Goal: Task Accomplishment & Management: Manage account settings

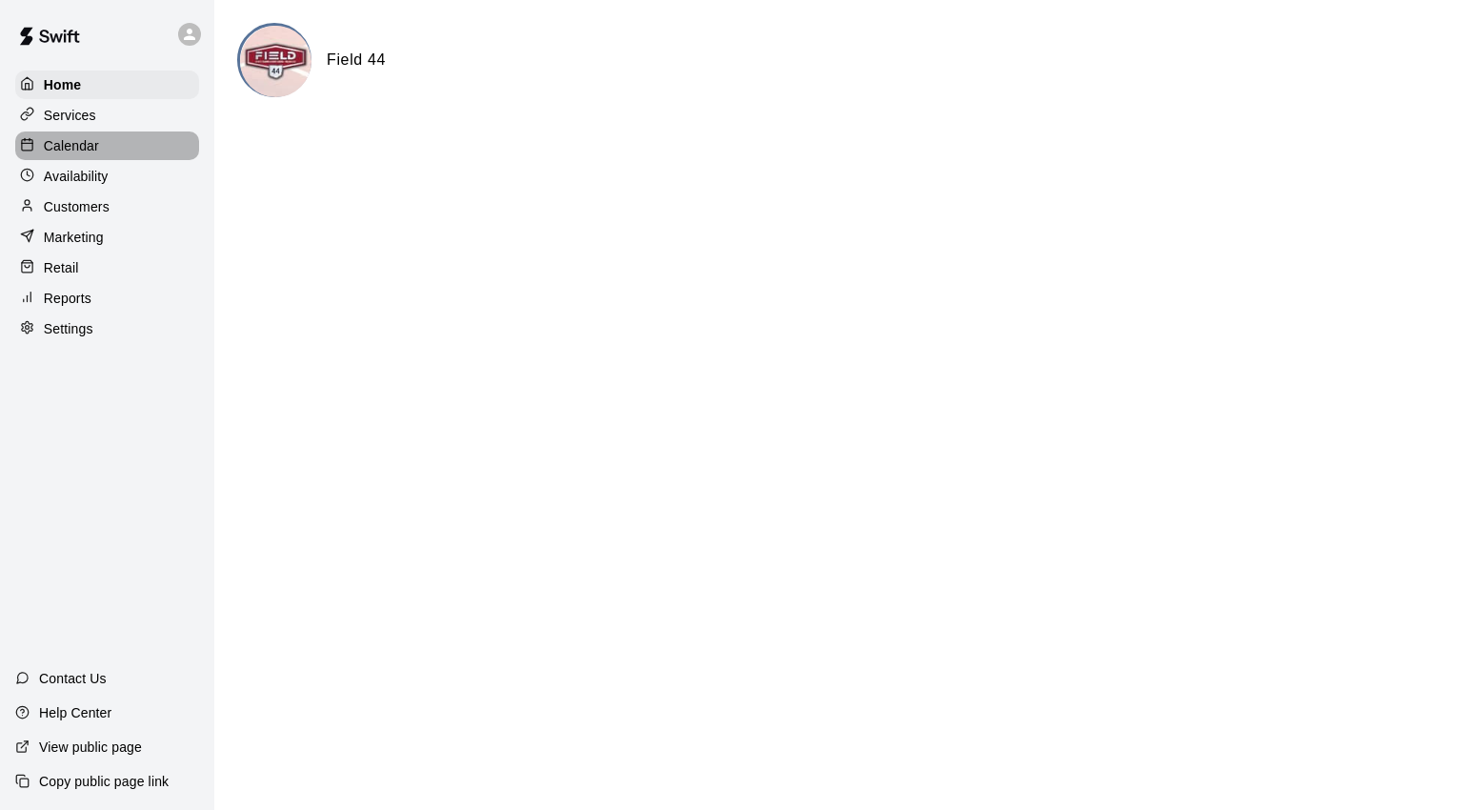
click at [99, 146] on div "Calendar" at bounding box center [107, 145] width 184 height 29
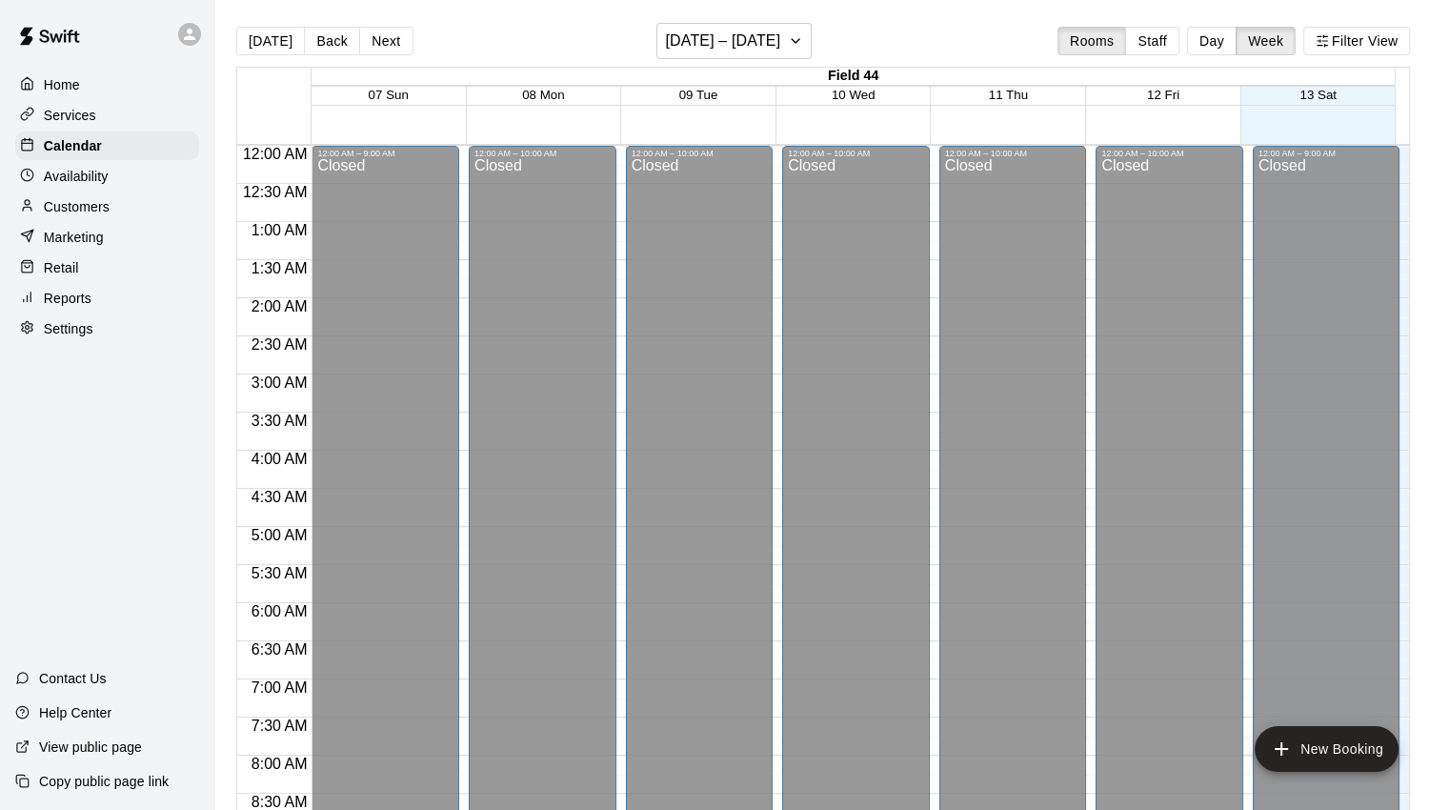
scroll to position [1066, 0]
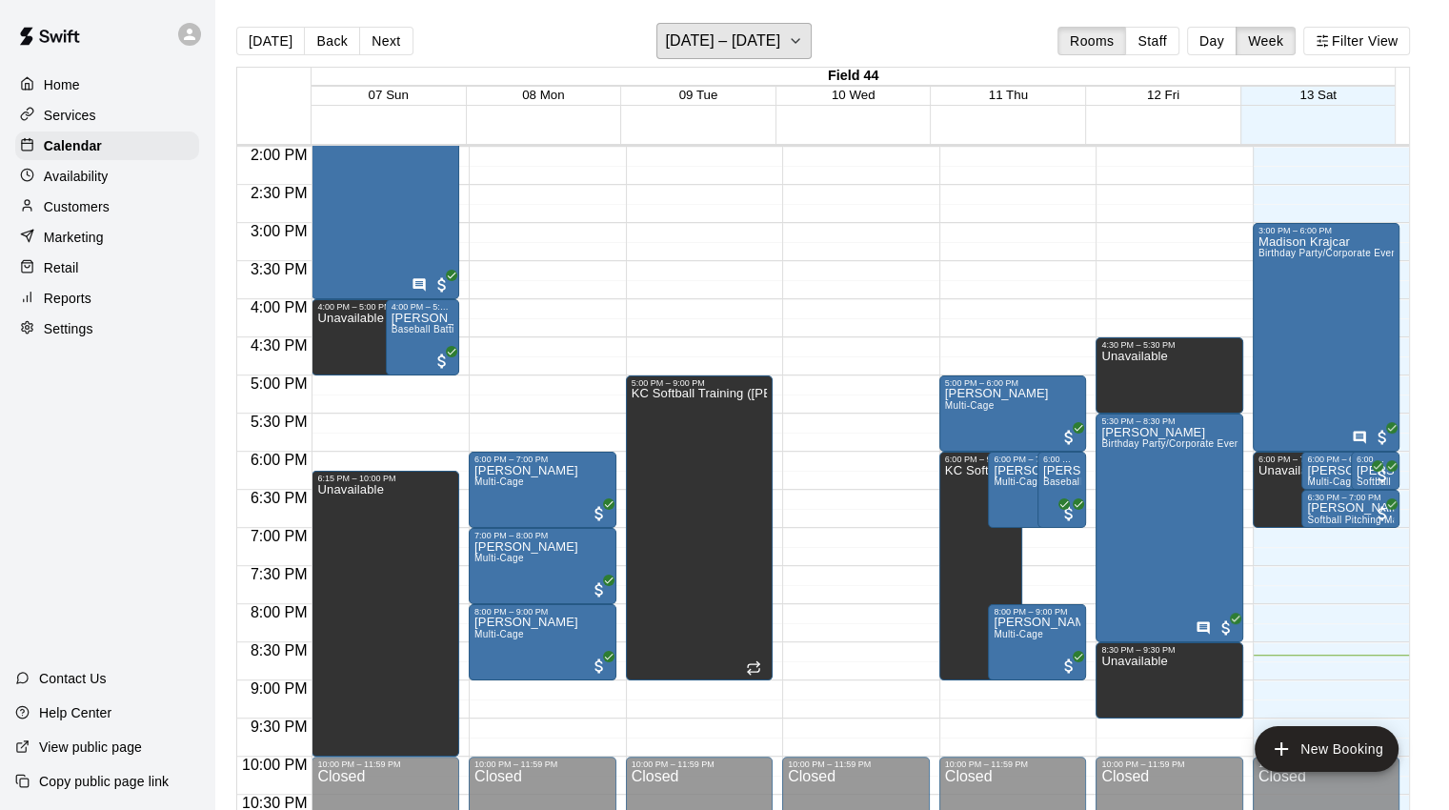
click at [780, 39] on h6 "[DATE] – [DATE]" at bounding box center [722, 41] width 115 height 27
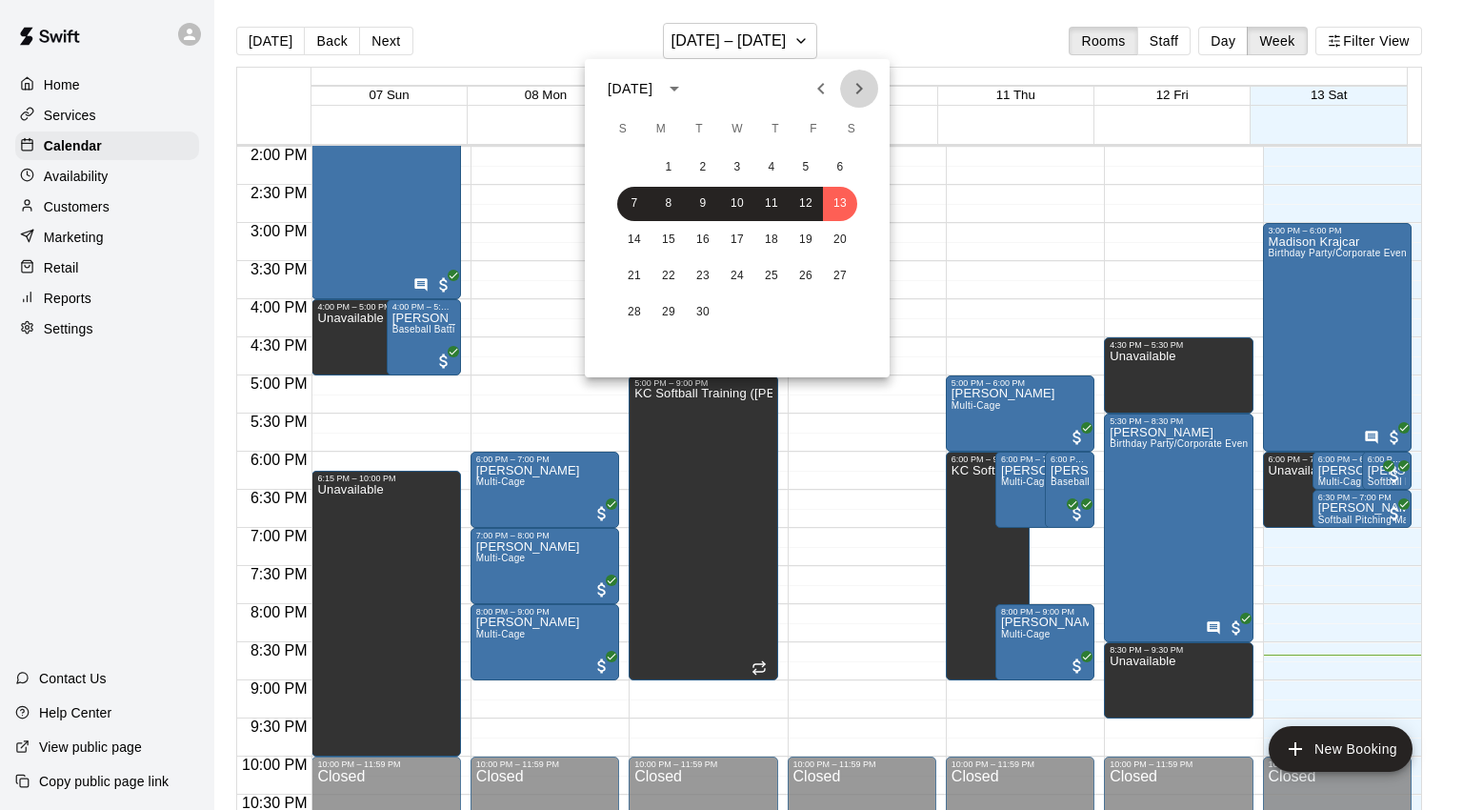
click at [867, 87] on icon "Next month" at bounding box center [859, 88] width 23 height 23
click at [1235, 39] on div at bounding box center [731, 405] width 1463 height 810
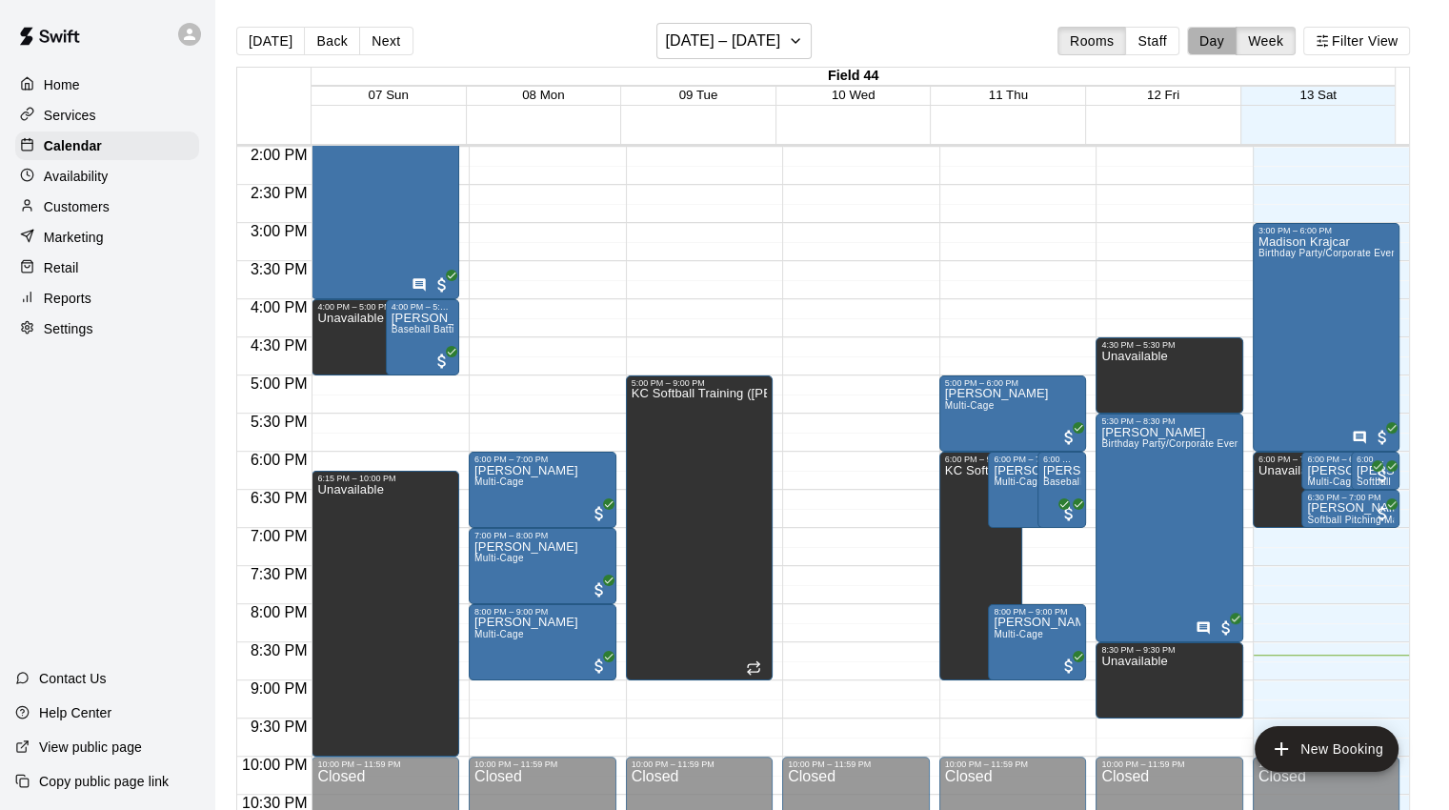
click at [1235, 43] on button "Day" at bounding box center [1212, 41] width 50 height 29
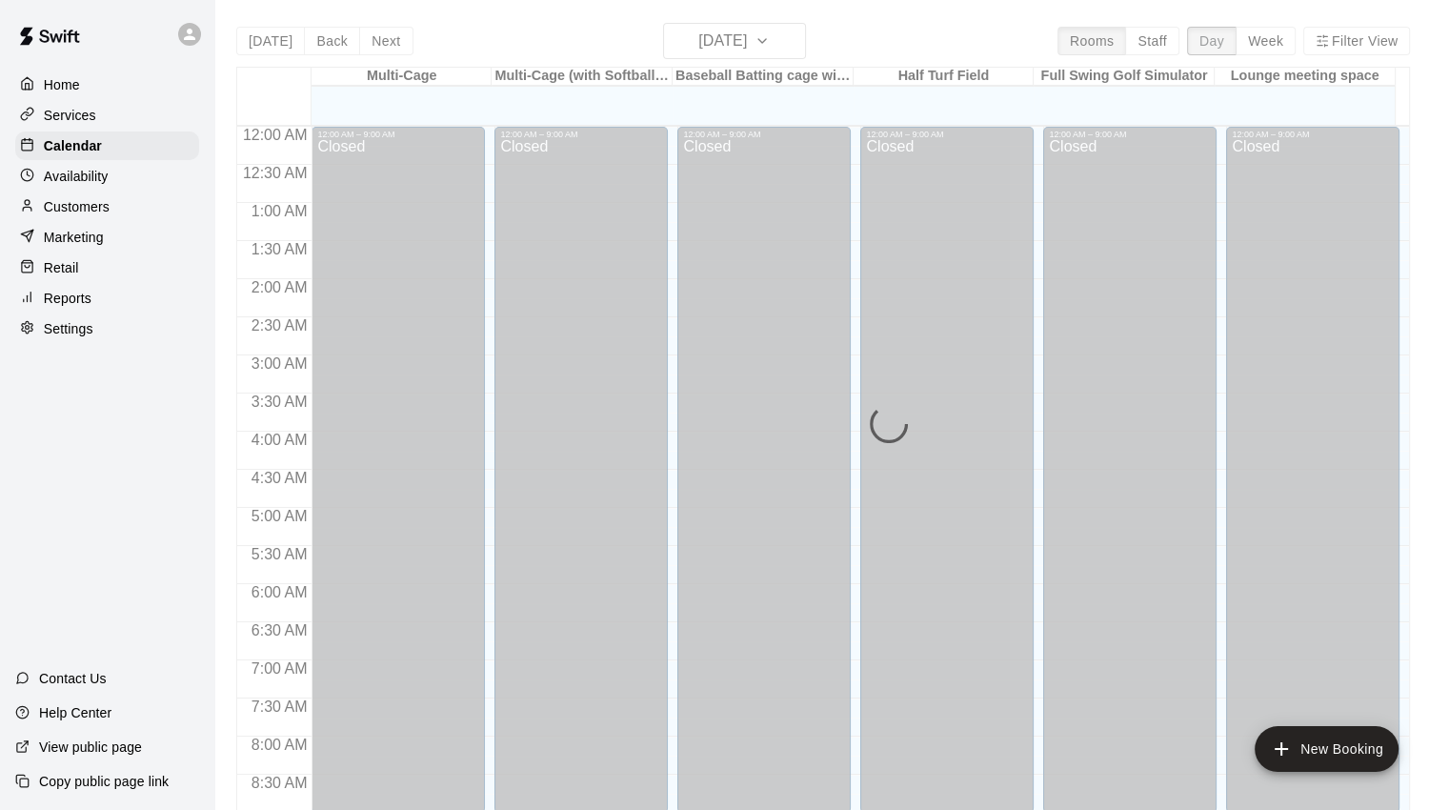
scroll to position [1124, 0]
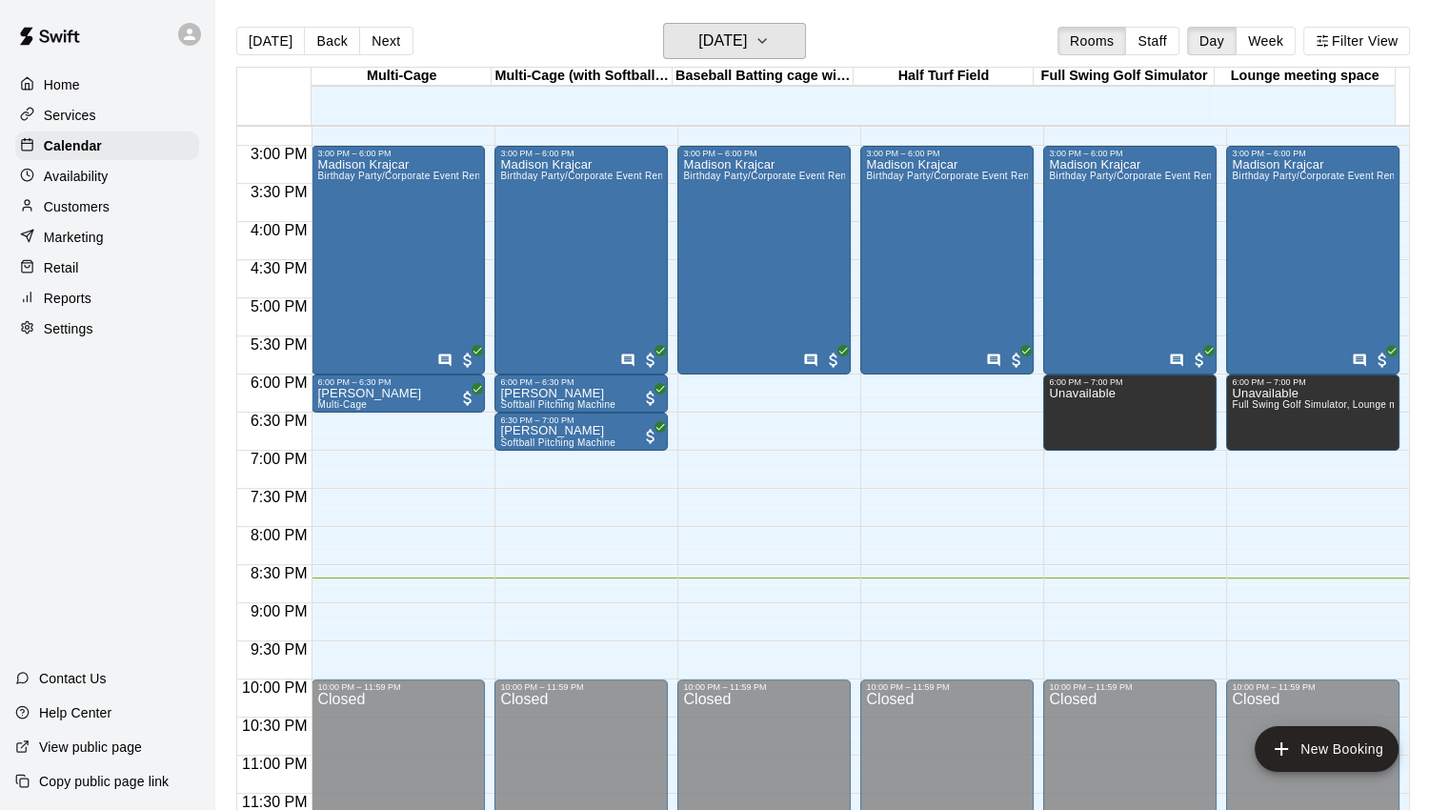
click at [770, 50] on icon "button" at bounding box center [761, 41] width 15 height 23
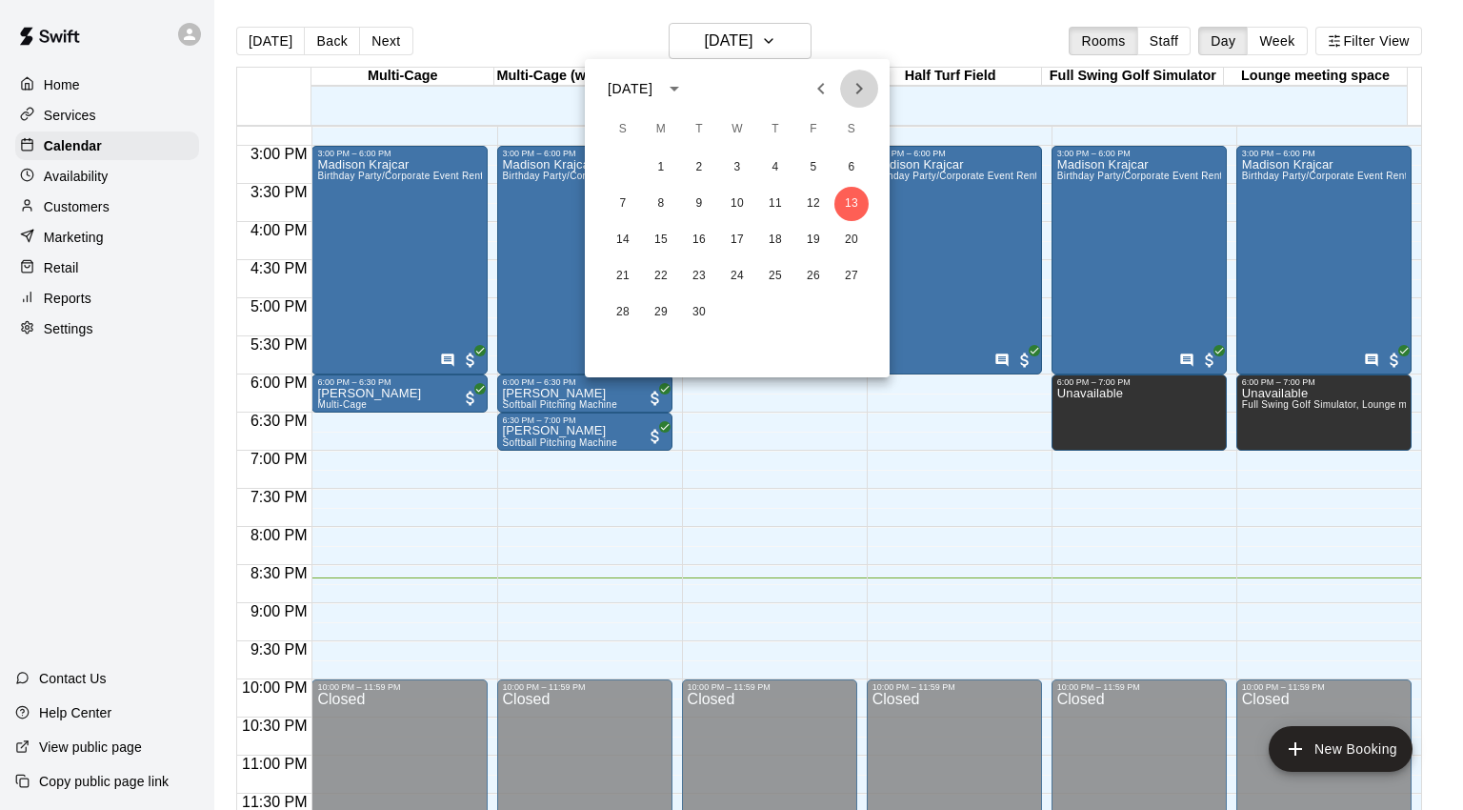
click at [861, 85] on icon "Next month" at bounding box center [859, 88] width 23 height 23
click at [812, 207] on button "10" at bounding box center [813, 204] width 34 height 34
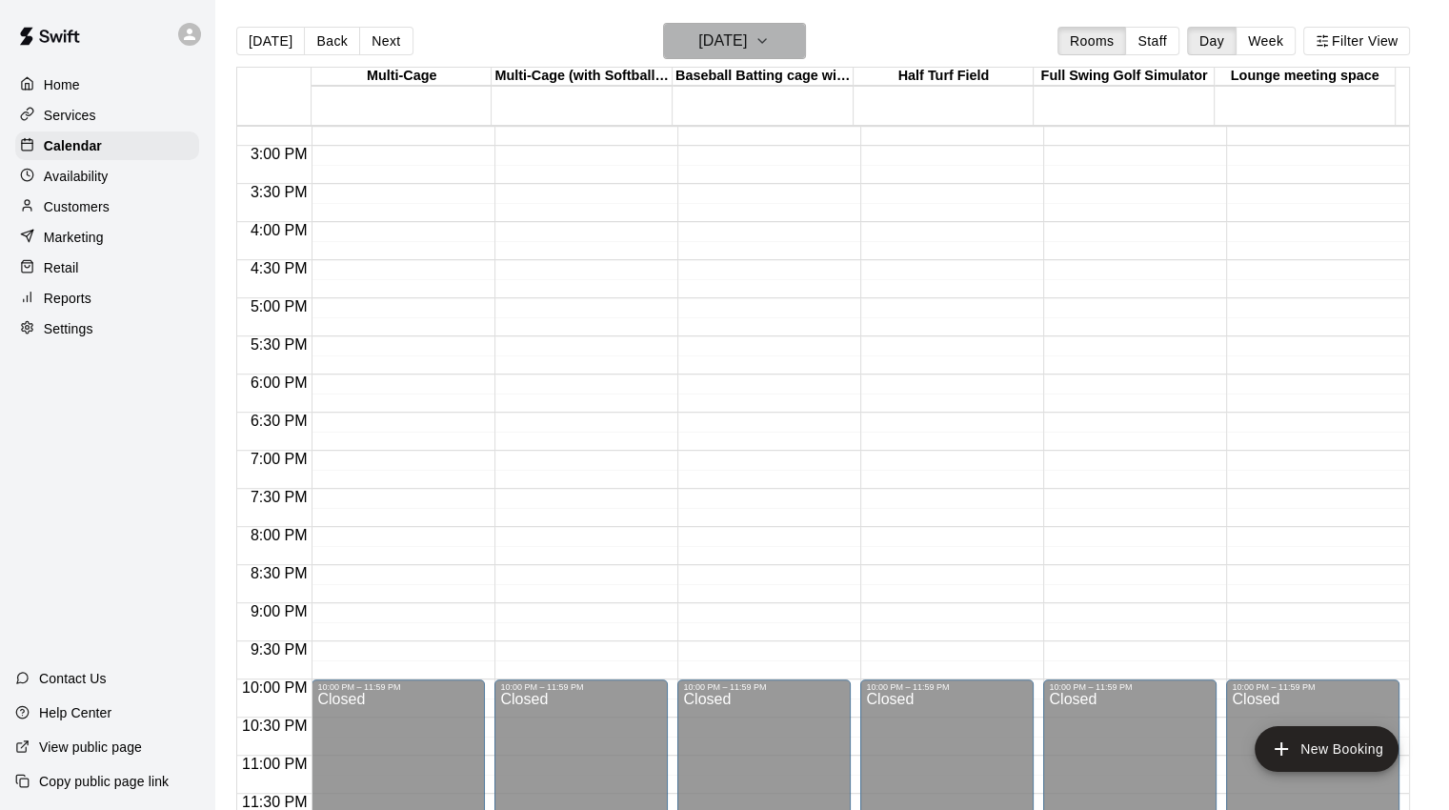
click at [777, 43] on button "[DATE]" at bounding box center [734, 41] width 143 height 36
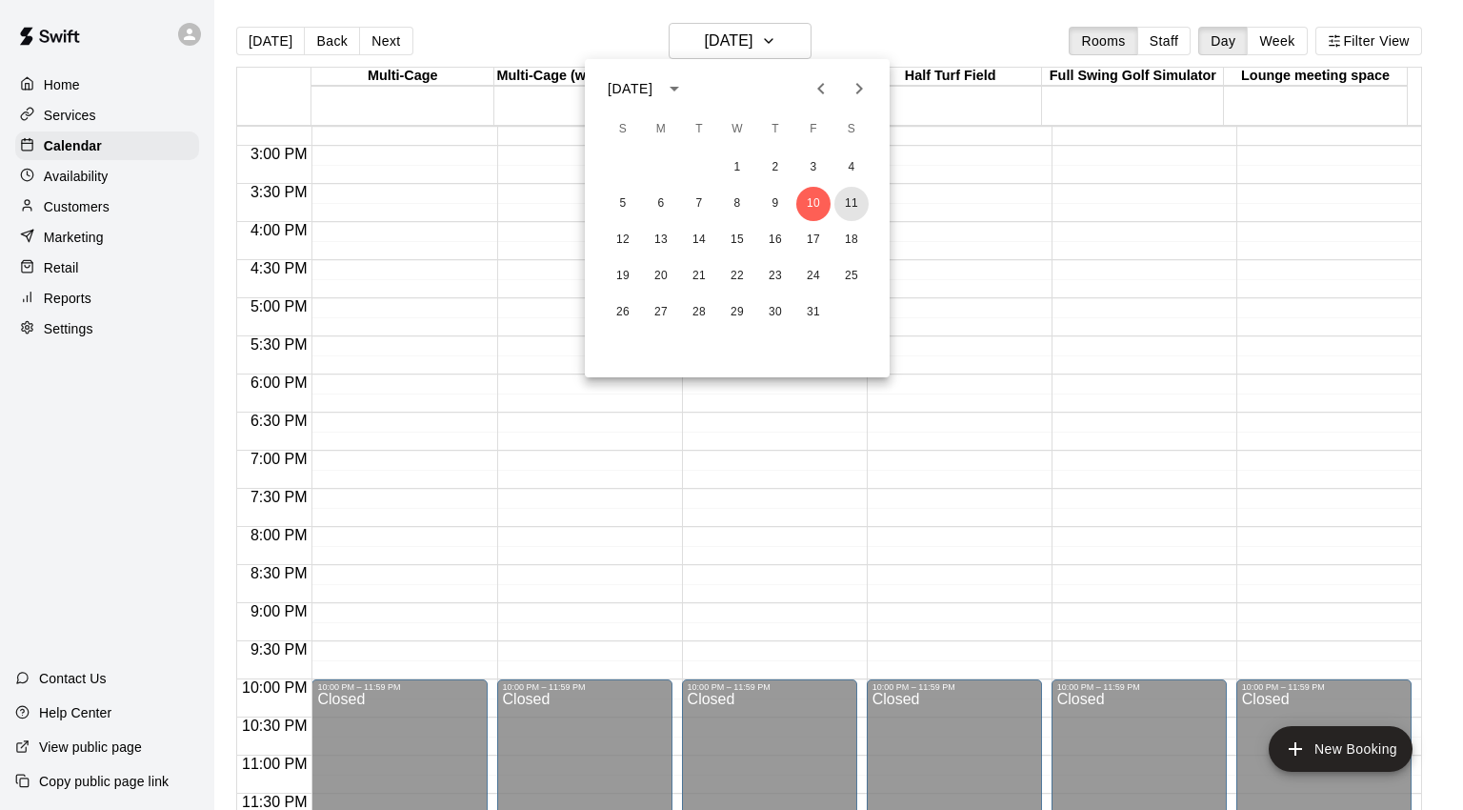
click at [856, 207] on button "11" at bounding box center [851, 204] width 34 height 34
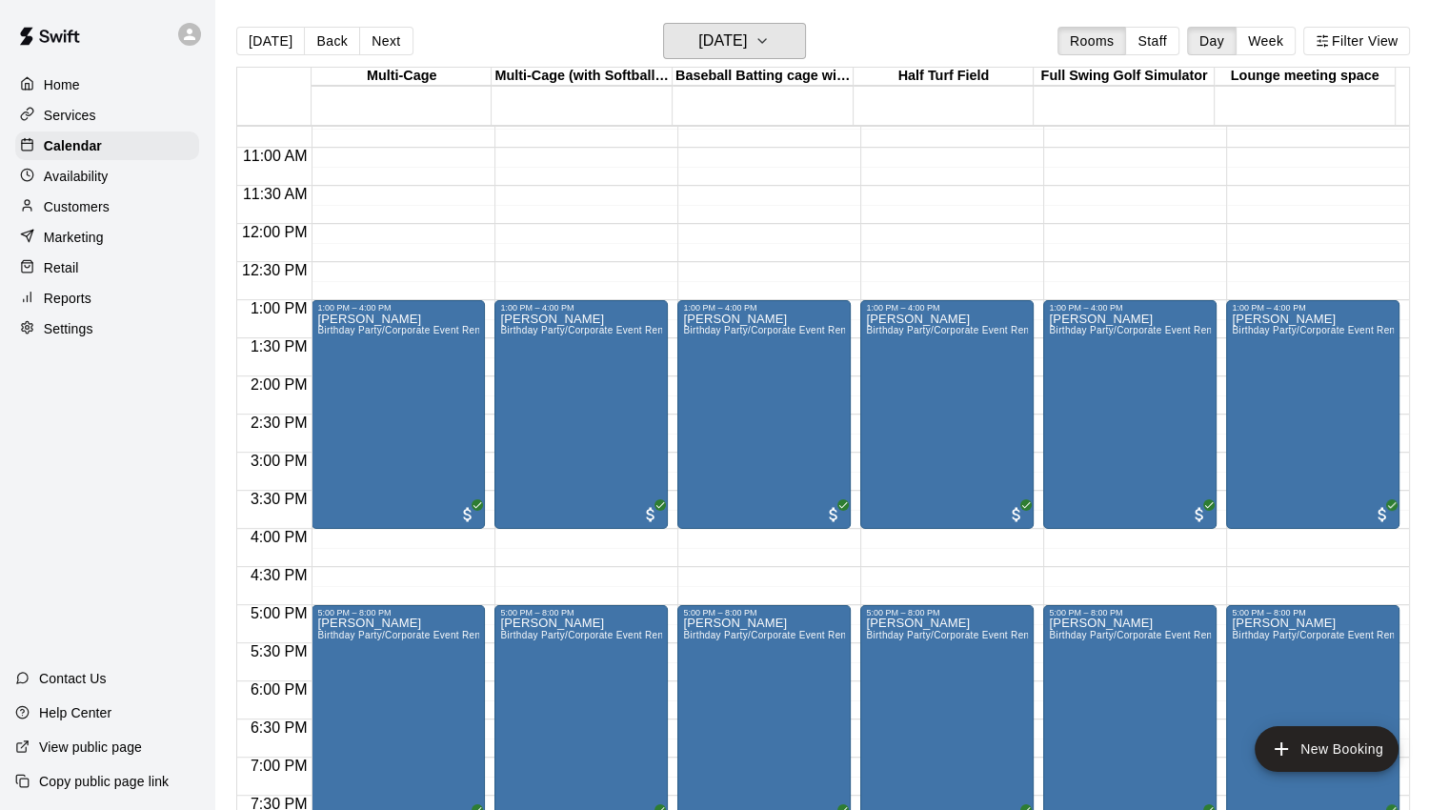
scroll to position [552, 0]
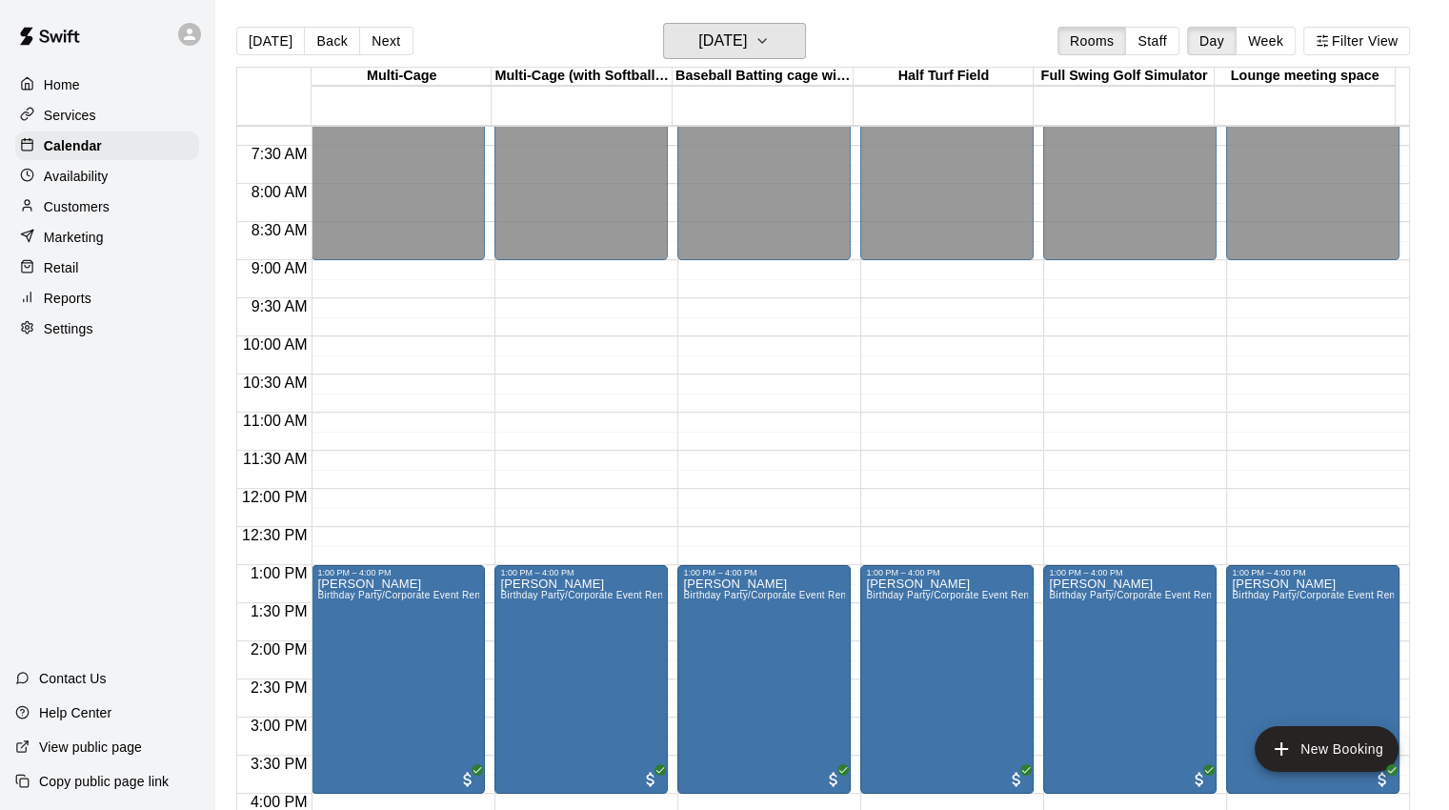
click at [770, 37] on icon "button" at bounding box center [761, 41] width 15 height 23
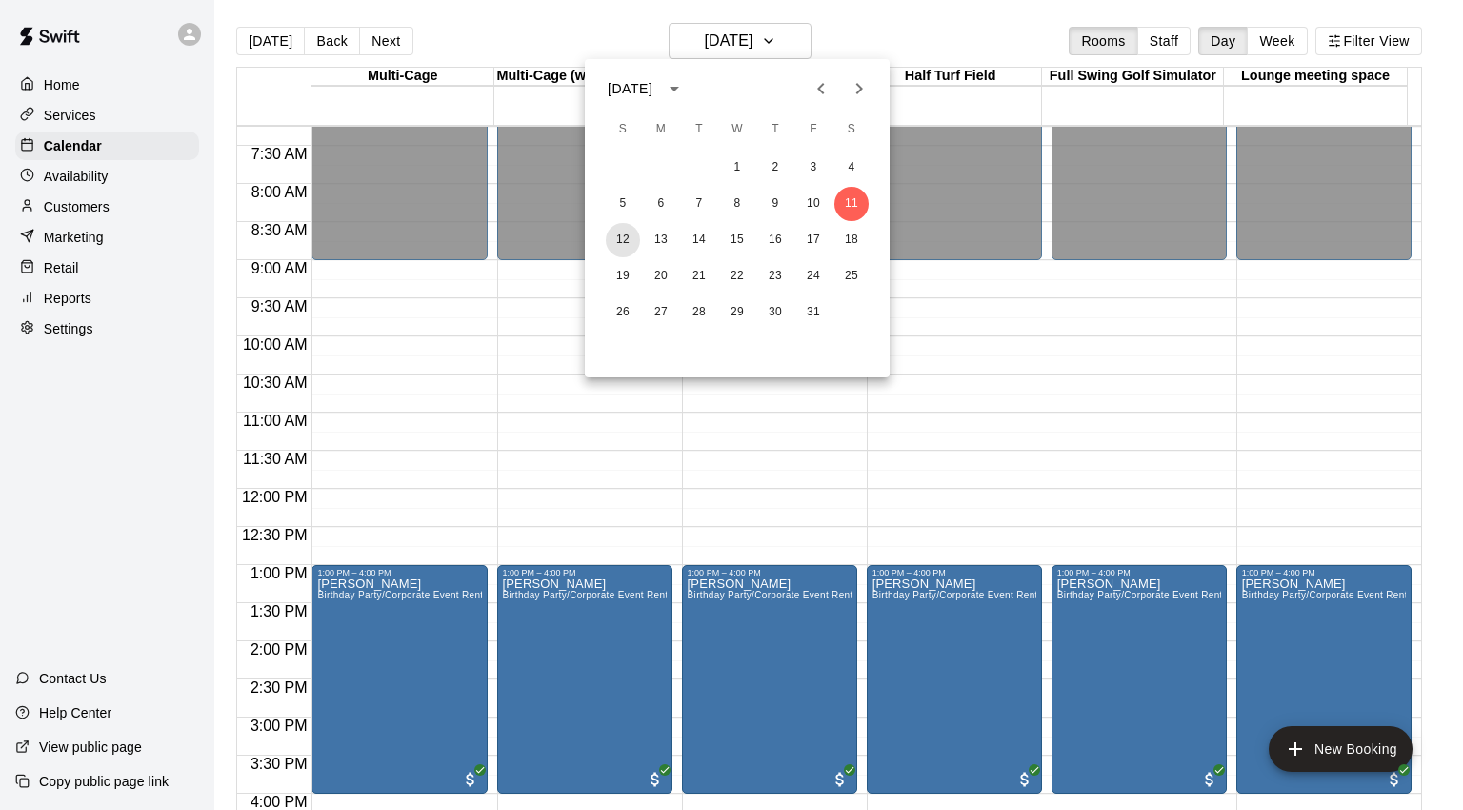
click at [622, 233] on button "12" at bounding box center [623, 240] width 34 height 34
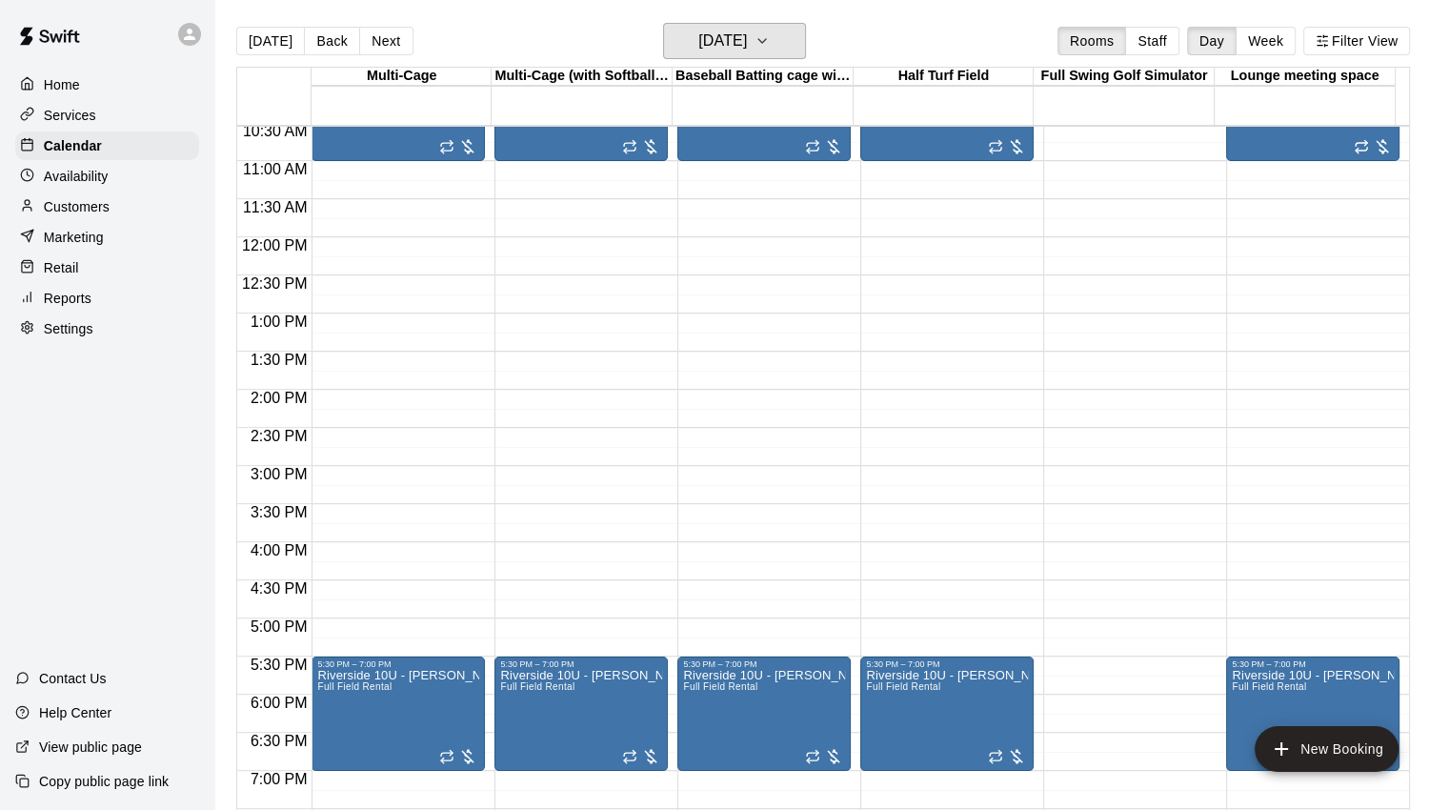
scroll to position [743, 0]
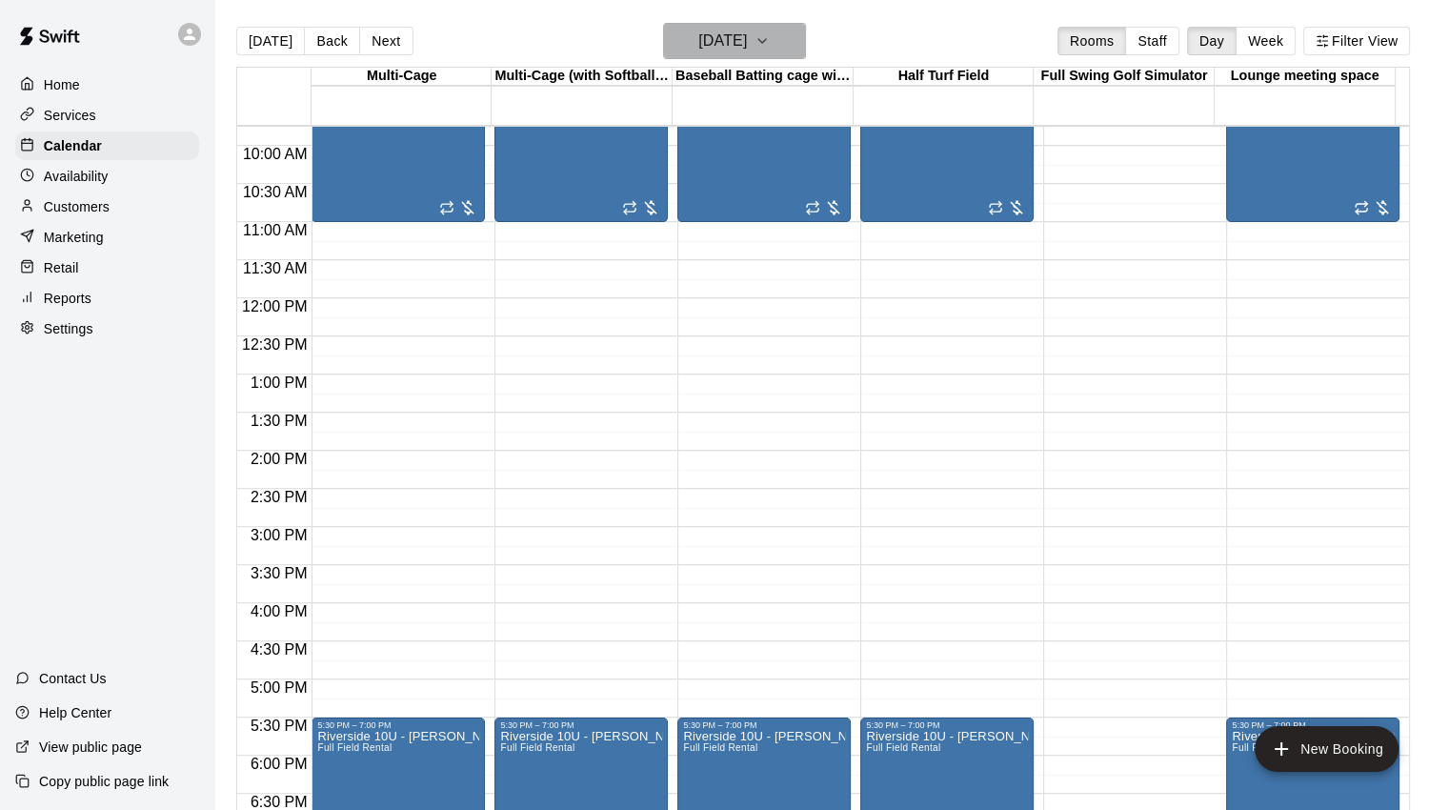
click at [747, 40] on h6 "[DATE]" at bounding box center [722, 41] width 49 height 27
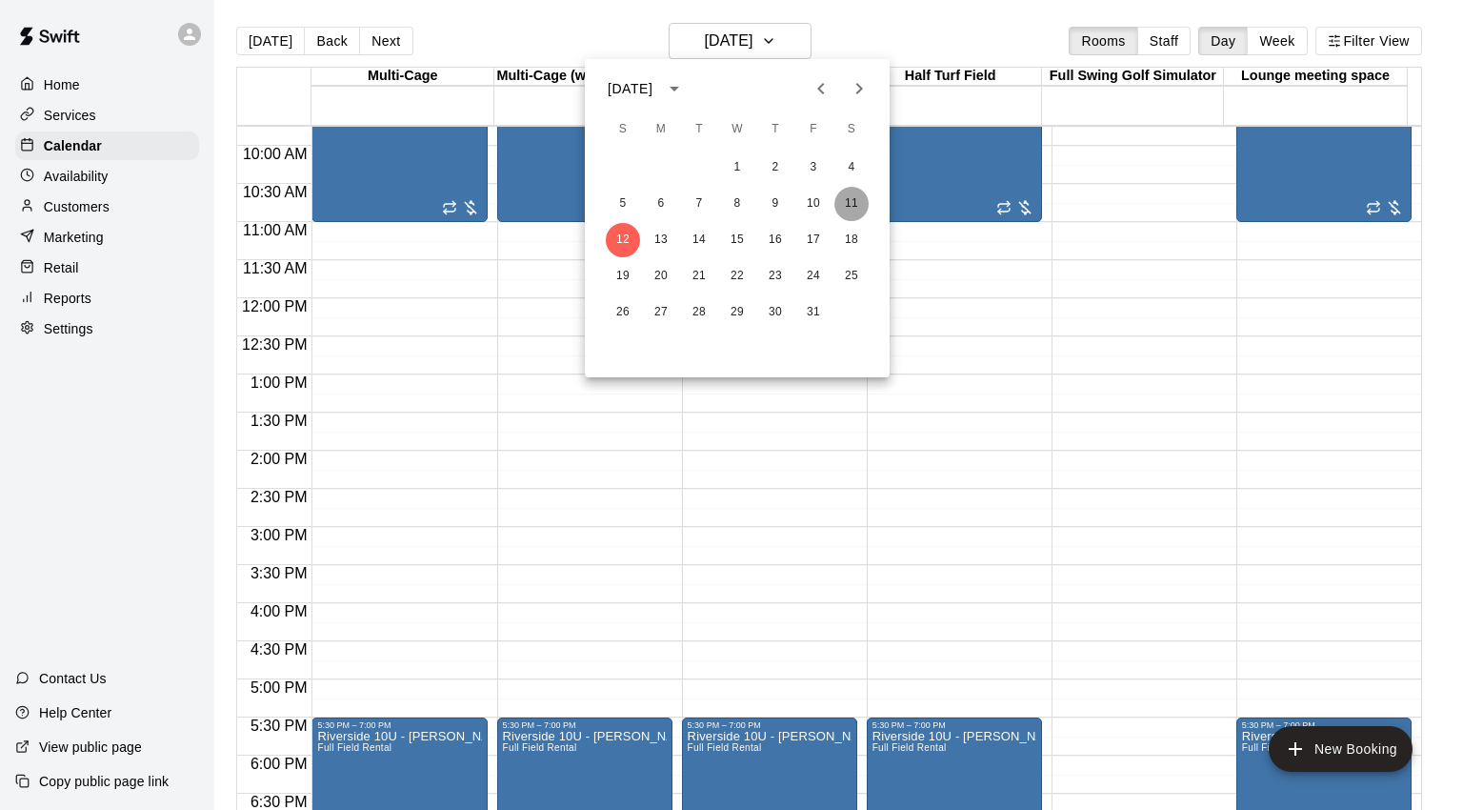
click at [856, 203] on button "11" at bounding box center [851, 204] width 34 height 34
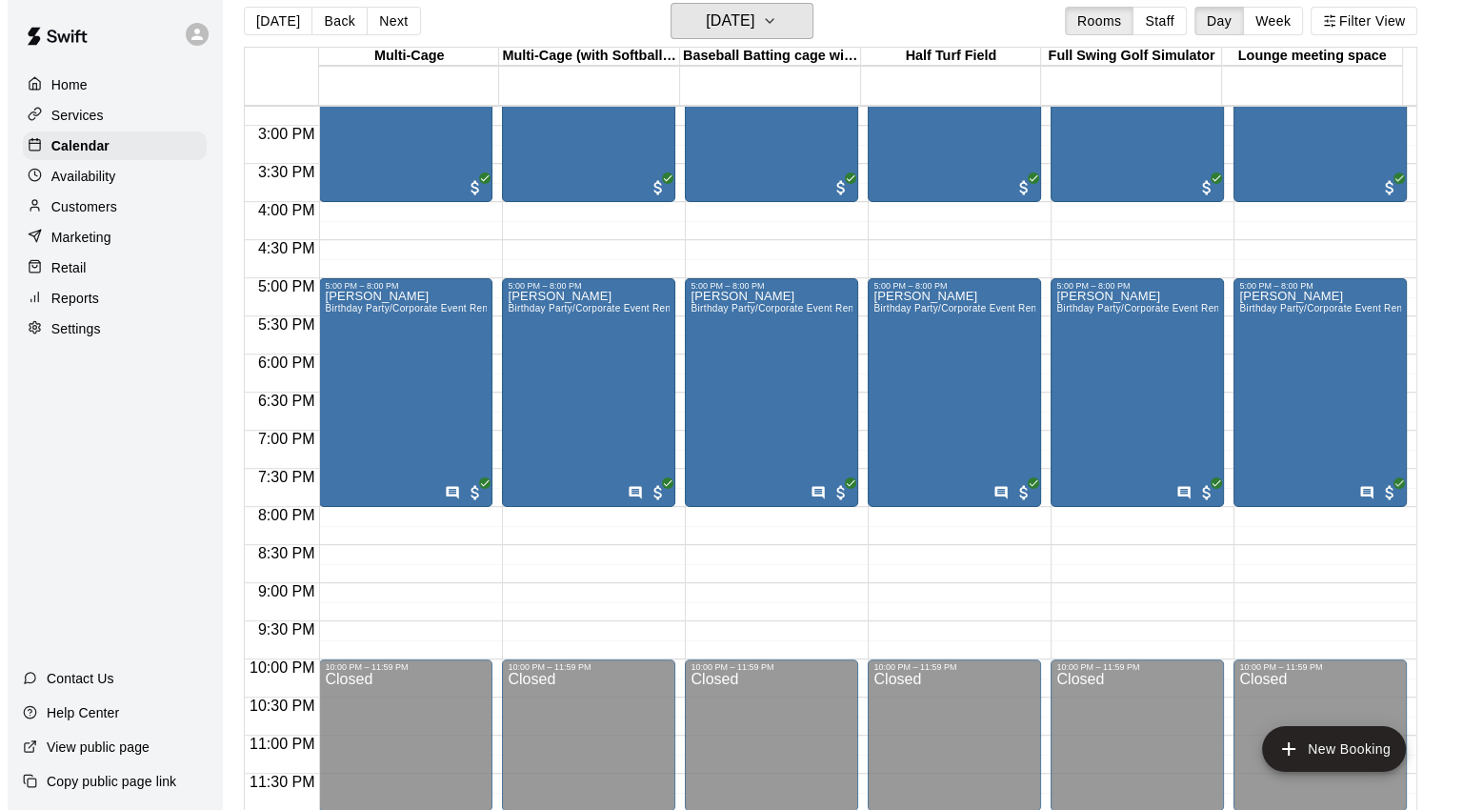
scroll to position [30, 0]
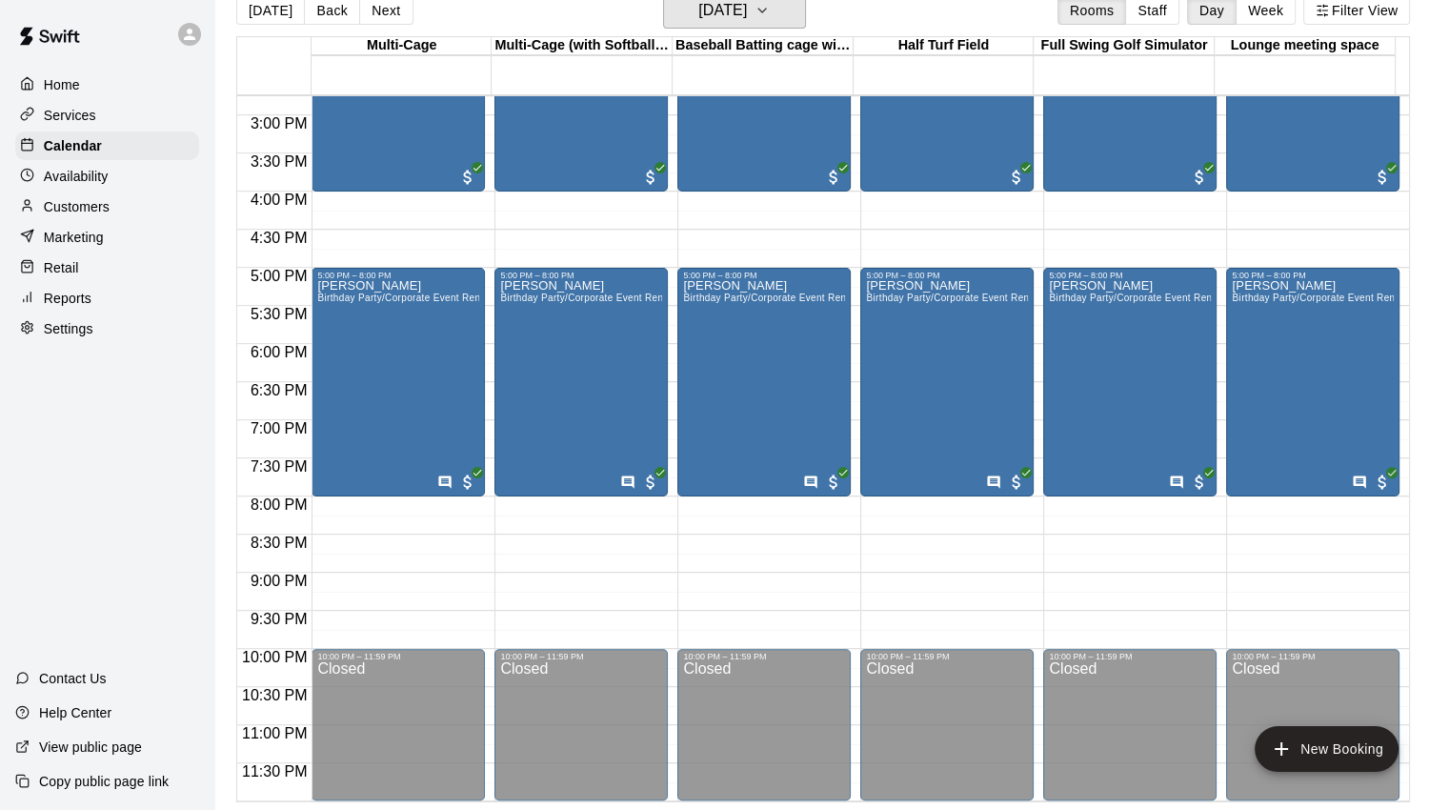
click at [745, 14] on h6 "[DATE]" at bounding box center [722, 10] width 49 height 27
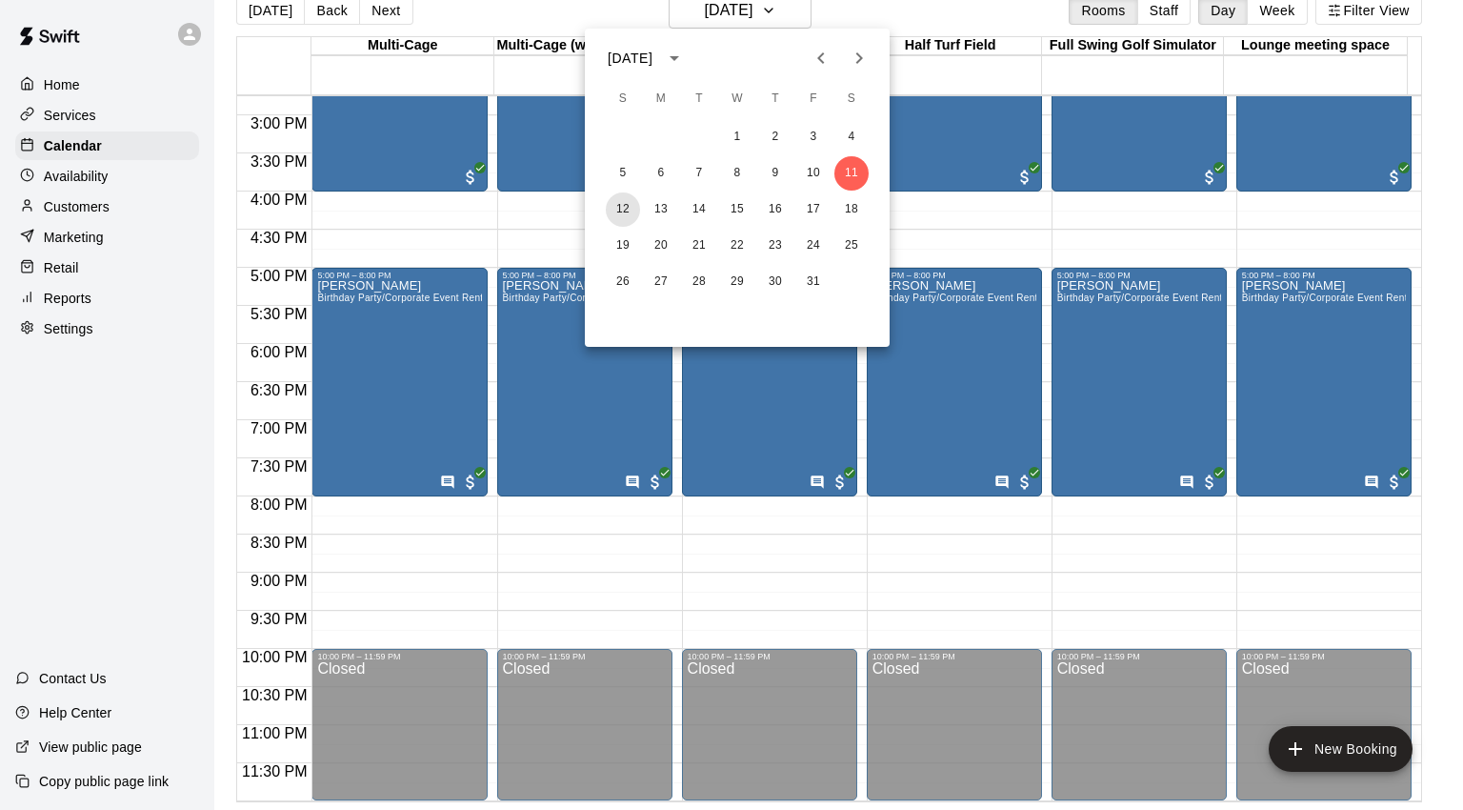
click at [624, 212] on button "12" at bounding box center [623, 209] width 34 height 34
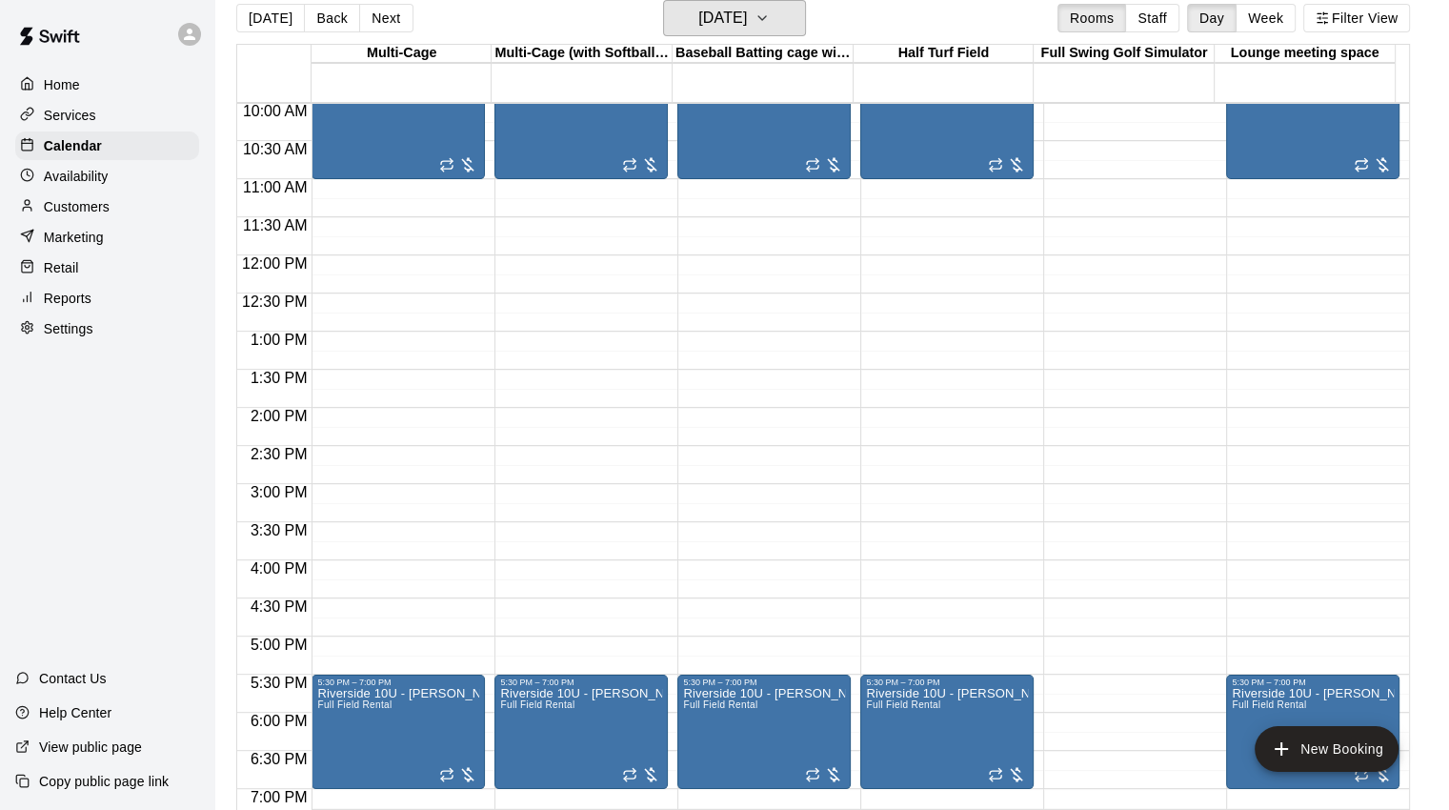
scroll to position [648, 0]
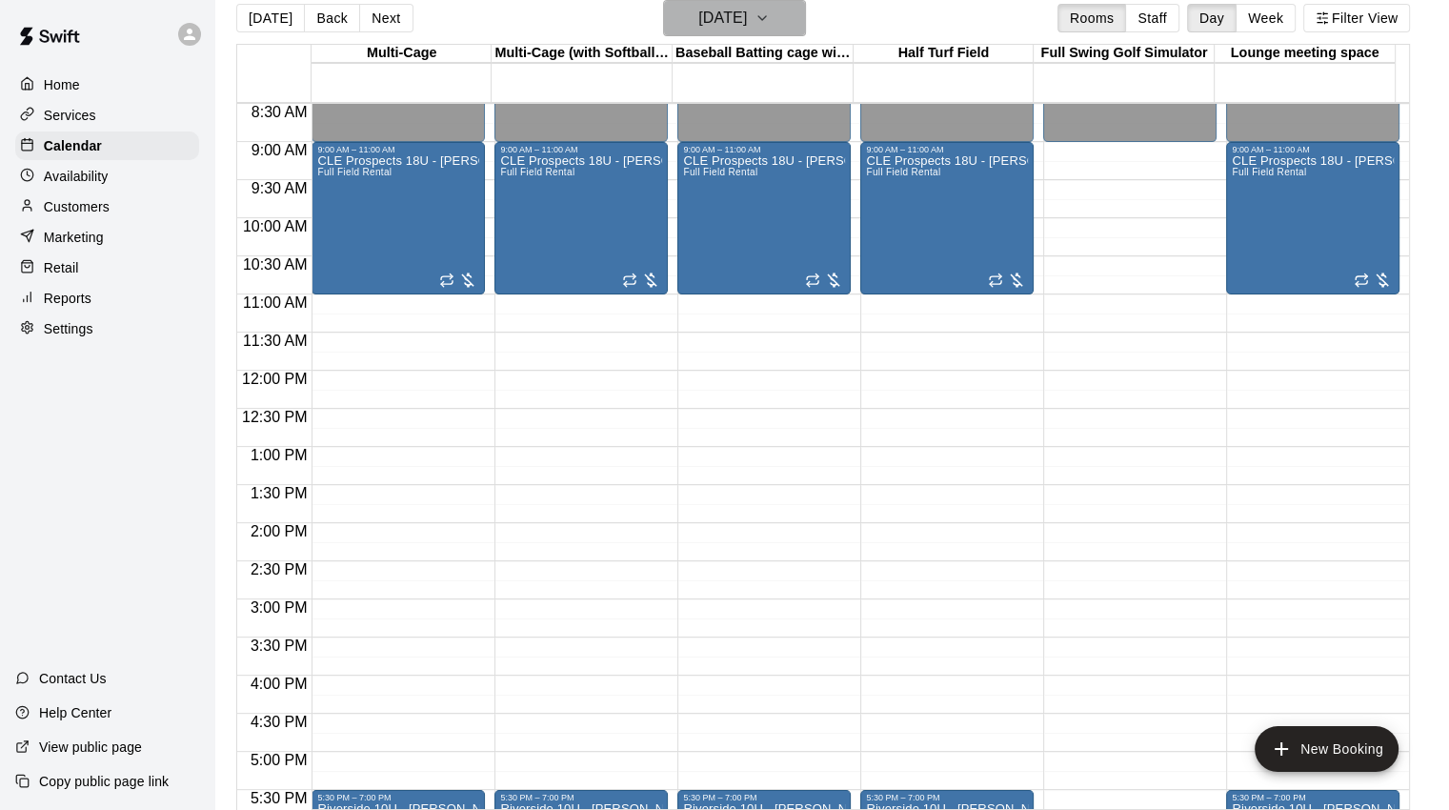
click at [747, 15] on h6 "[DATE]" at bounding box center [722, 18] width 49 height 27
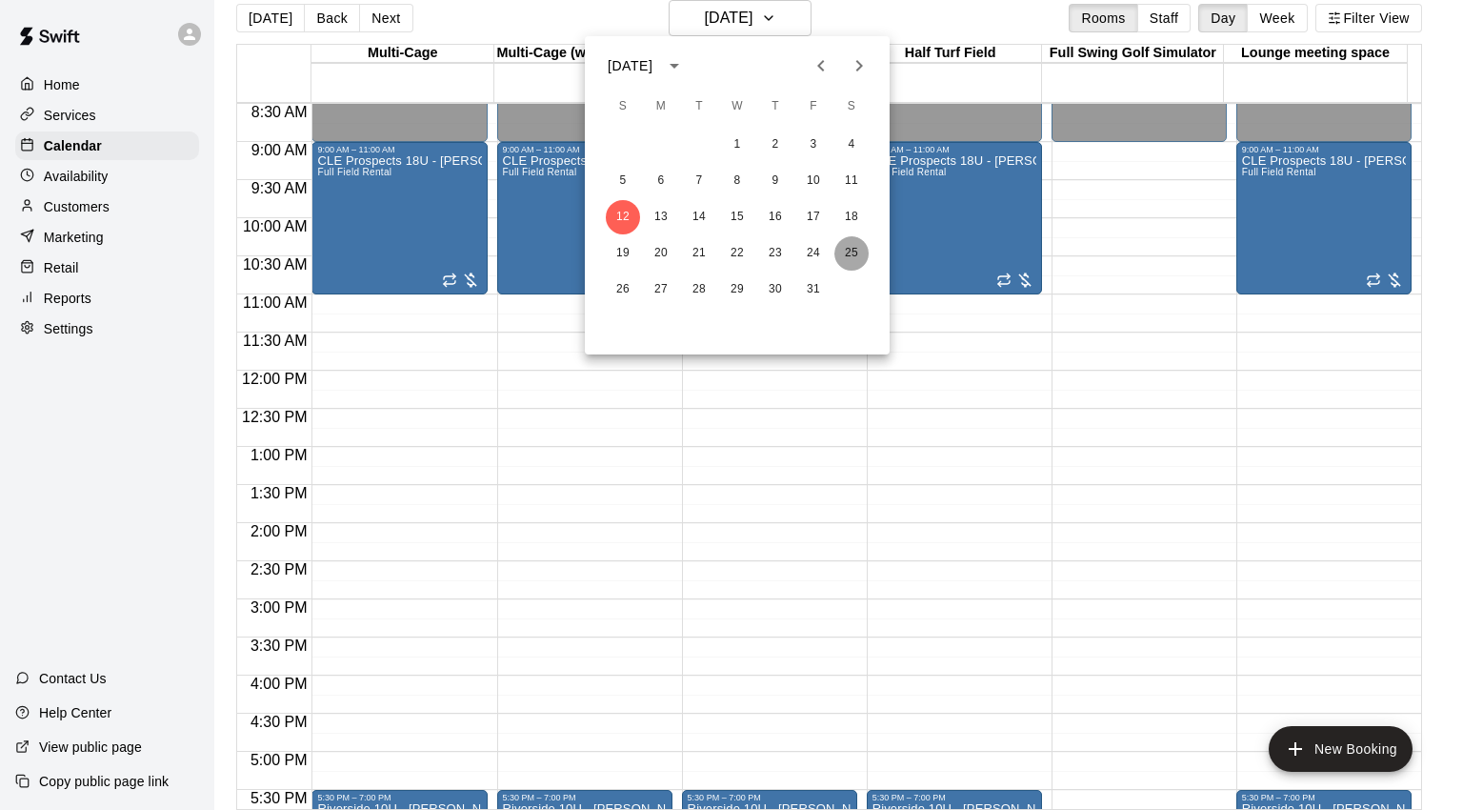
click at [854, 249] on button "25" at bounding box center [851, 253] width 34 height 34
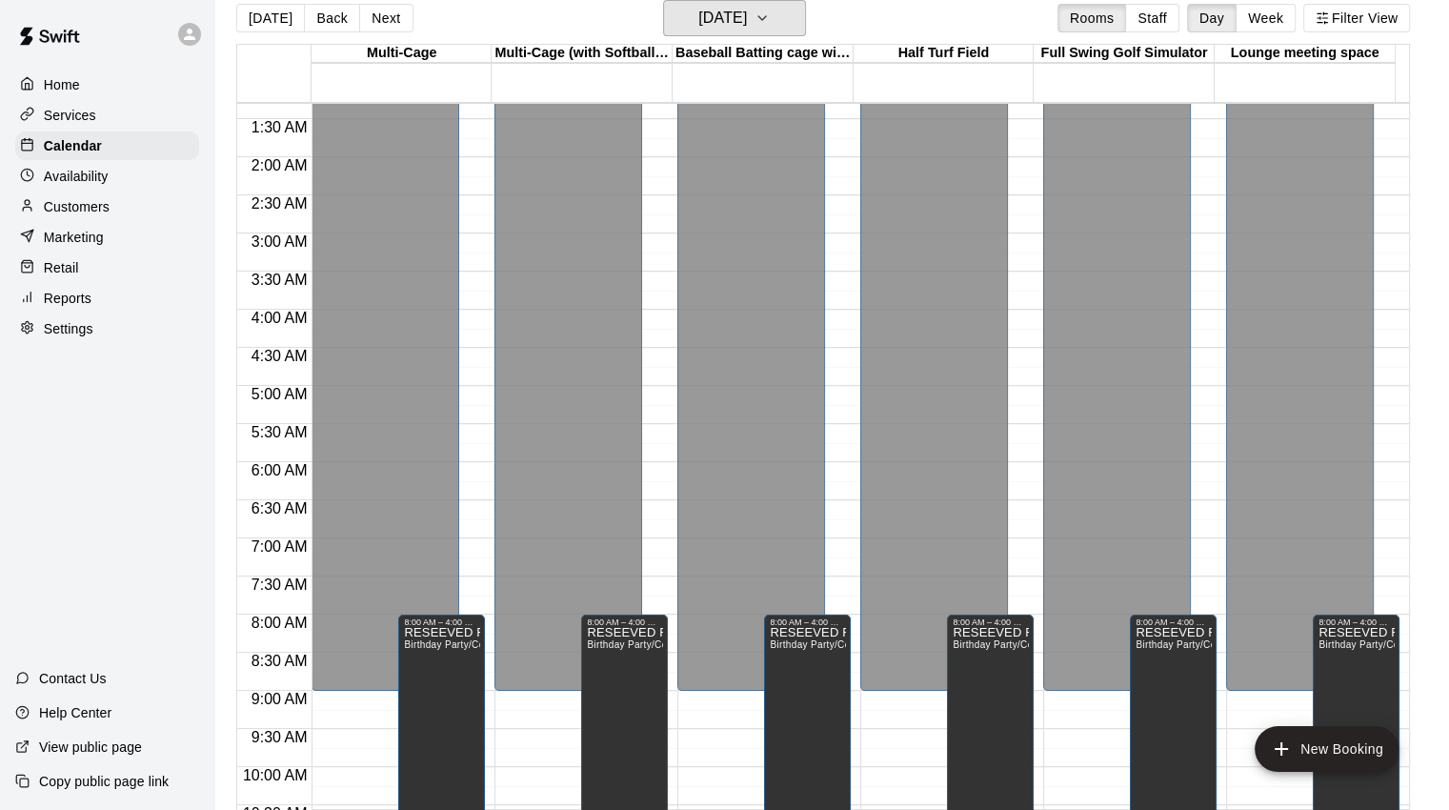
scroll to position [0, 0]
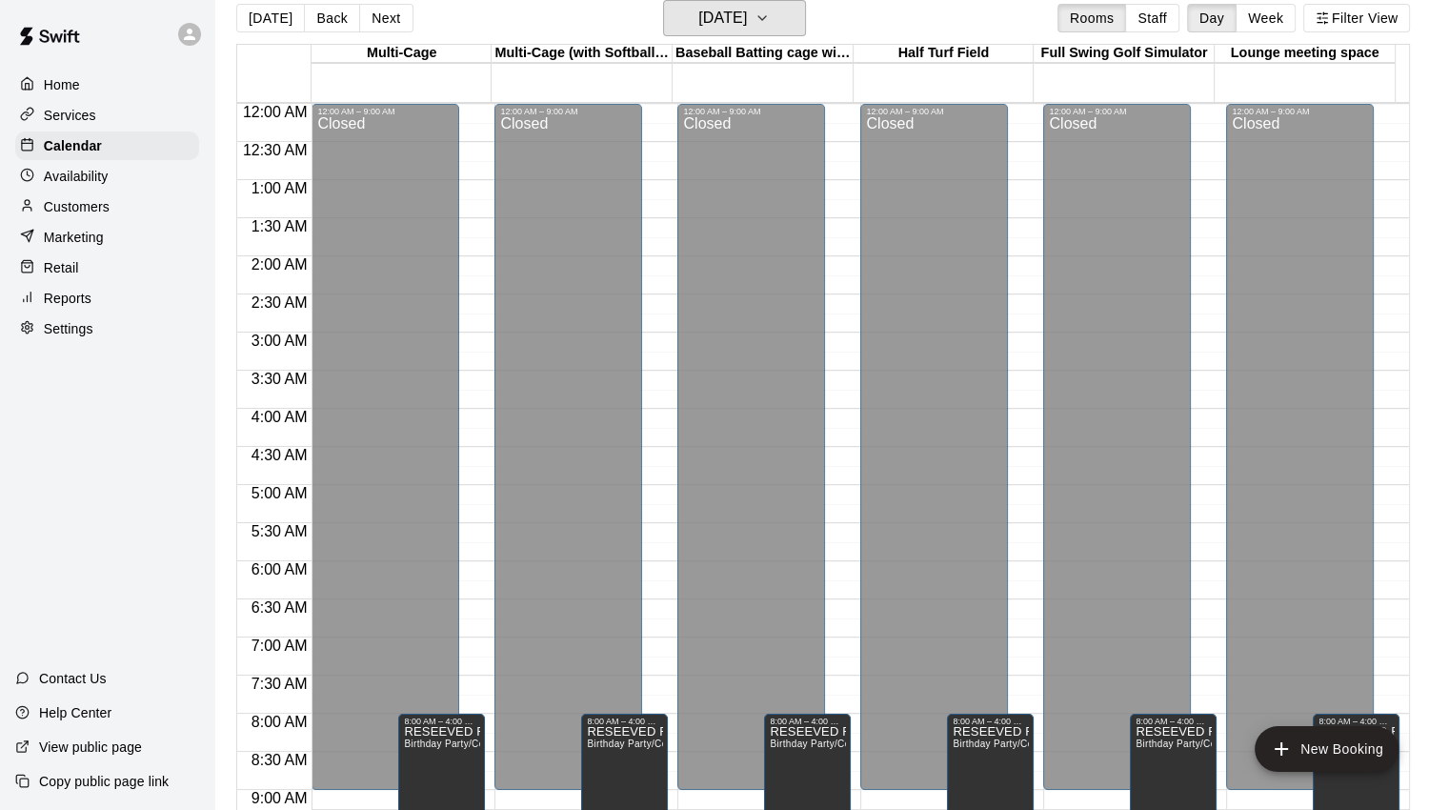
click at [770, 22] on icon "button" at bounding box center [761, 18] width 15 height 23
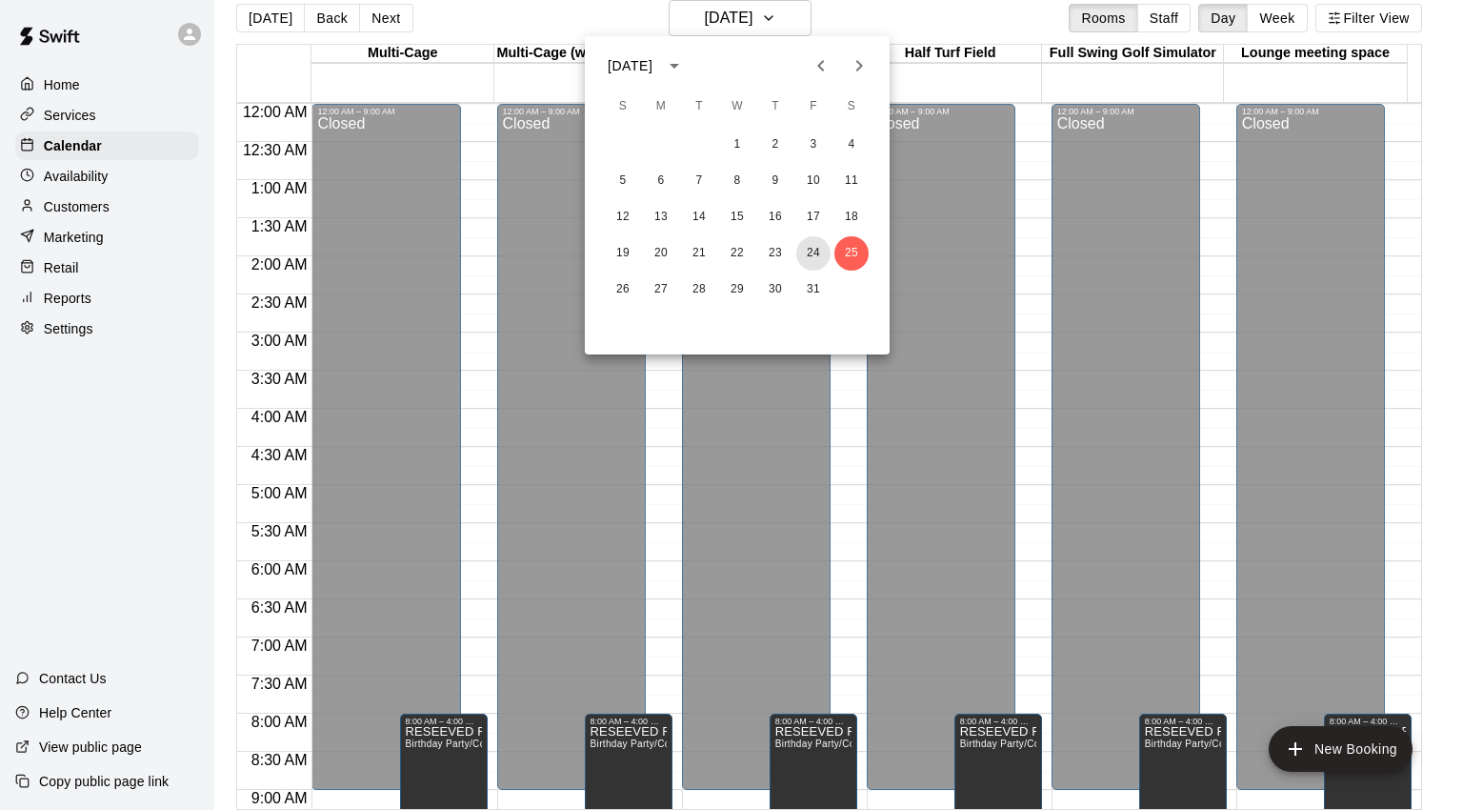
click at [819, 248] on button "24" at bounding box center [813, 253] width 34 height 34
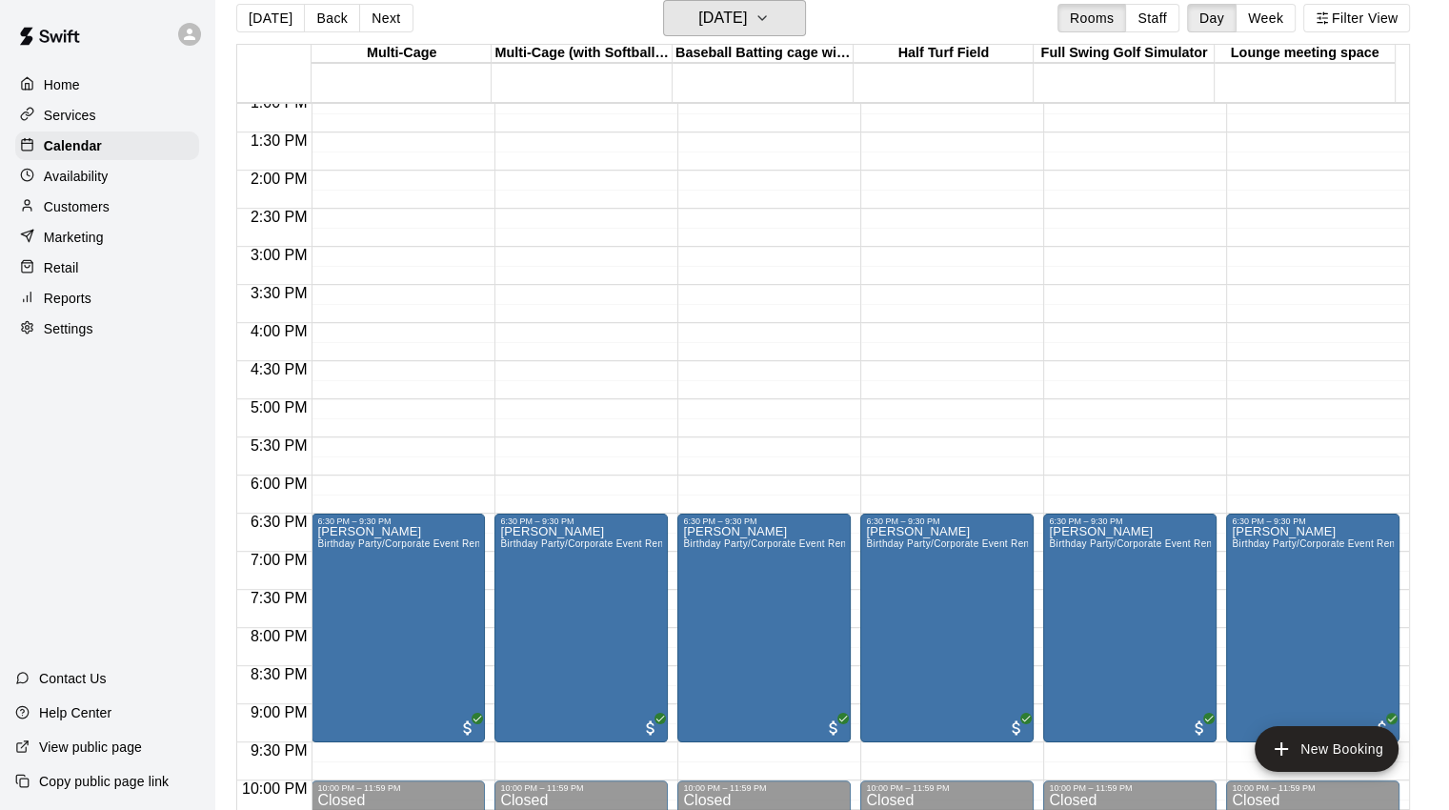
scroll to position [1029, 0]
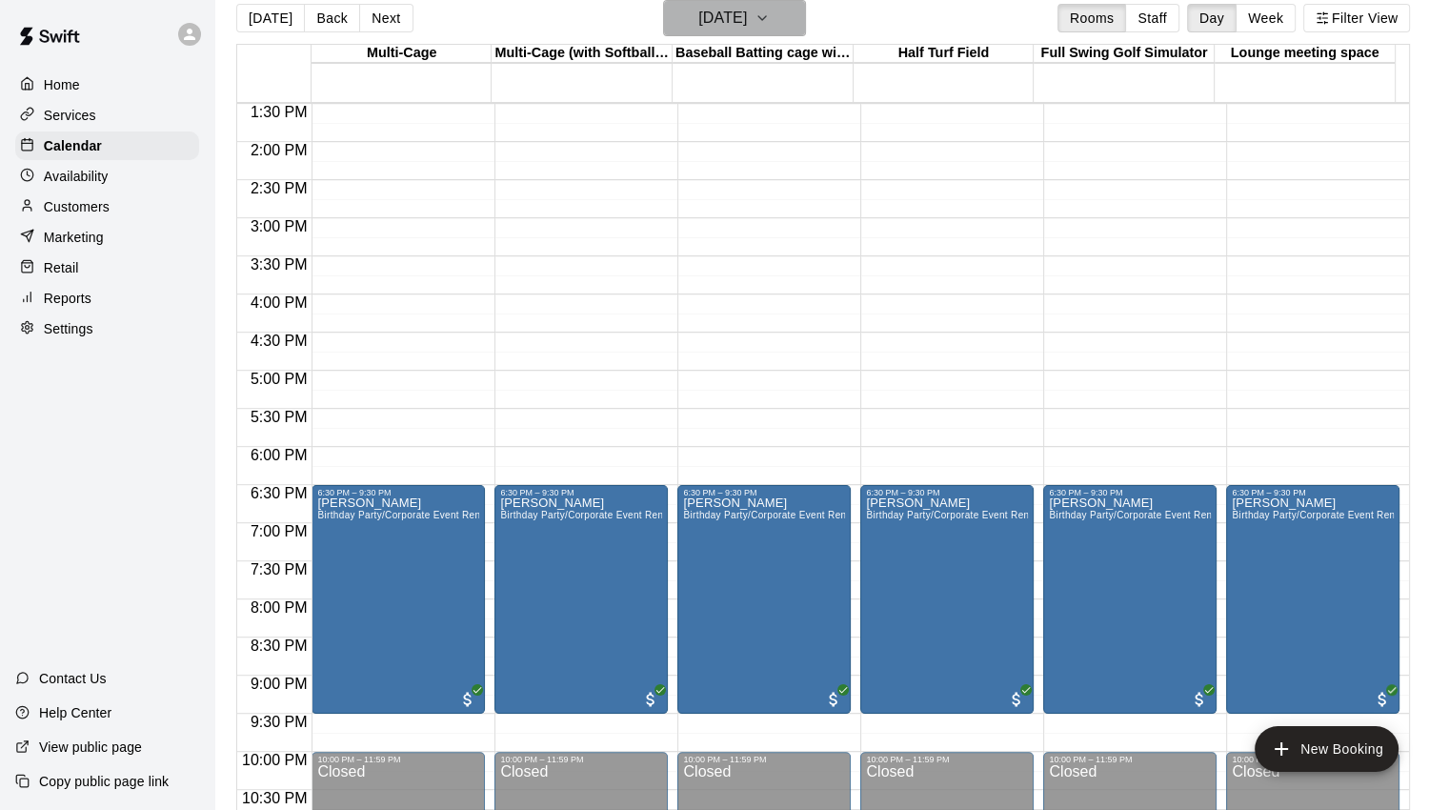
click at [770, 27] on icon "button" at bounding box center [761, 18] width 15 height 23
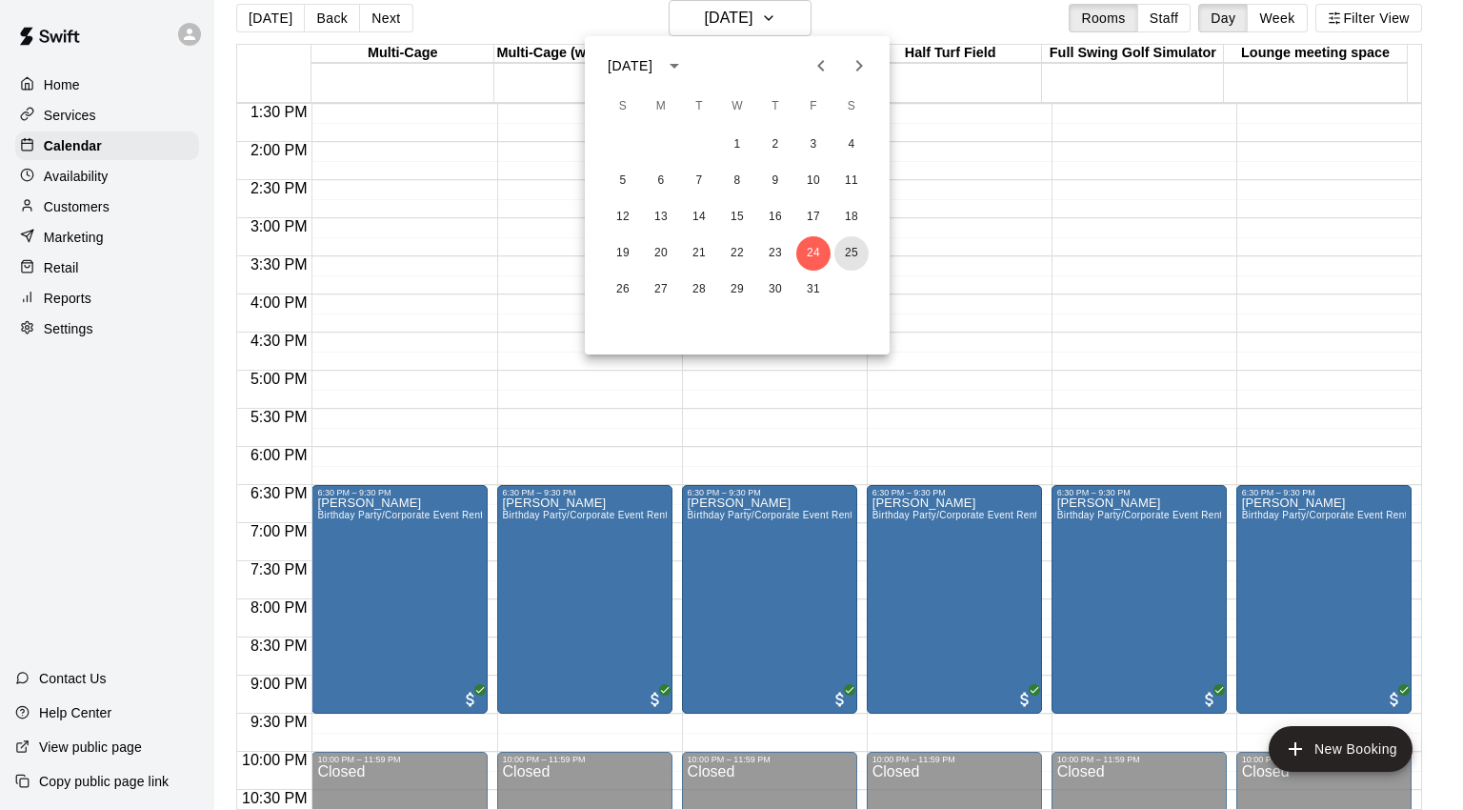
click at [849, 252] on button "25" at bounding box center [851, 253] width 34 height 34
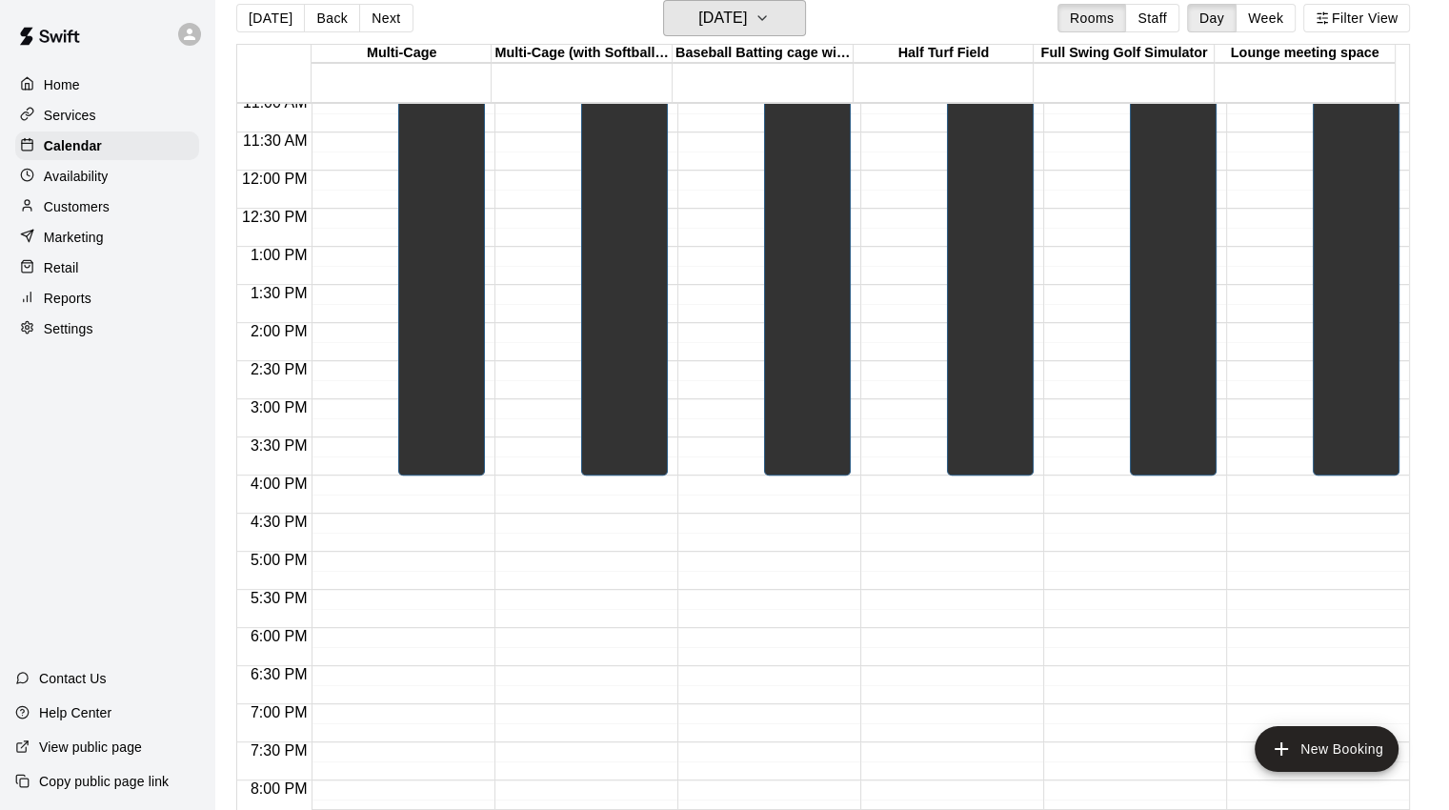
scroll to position [476, 0]
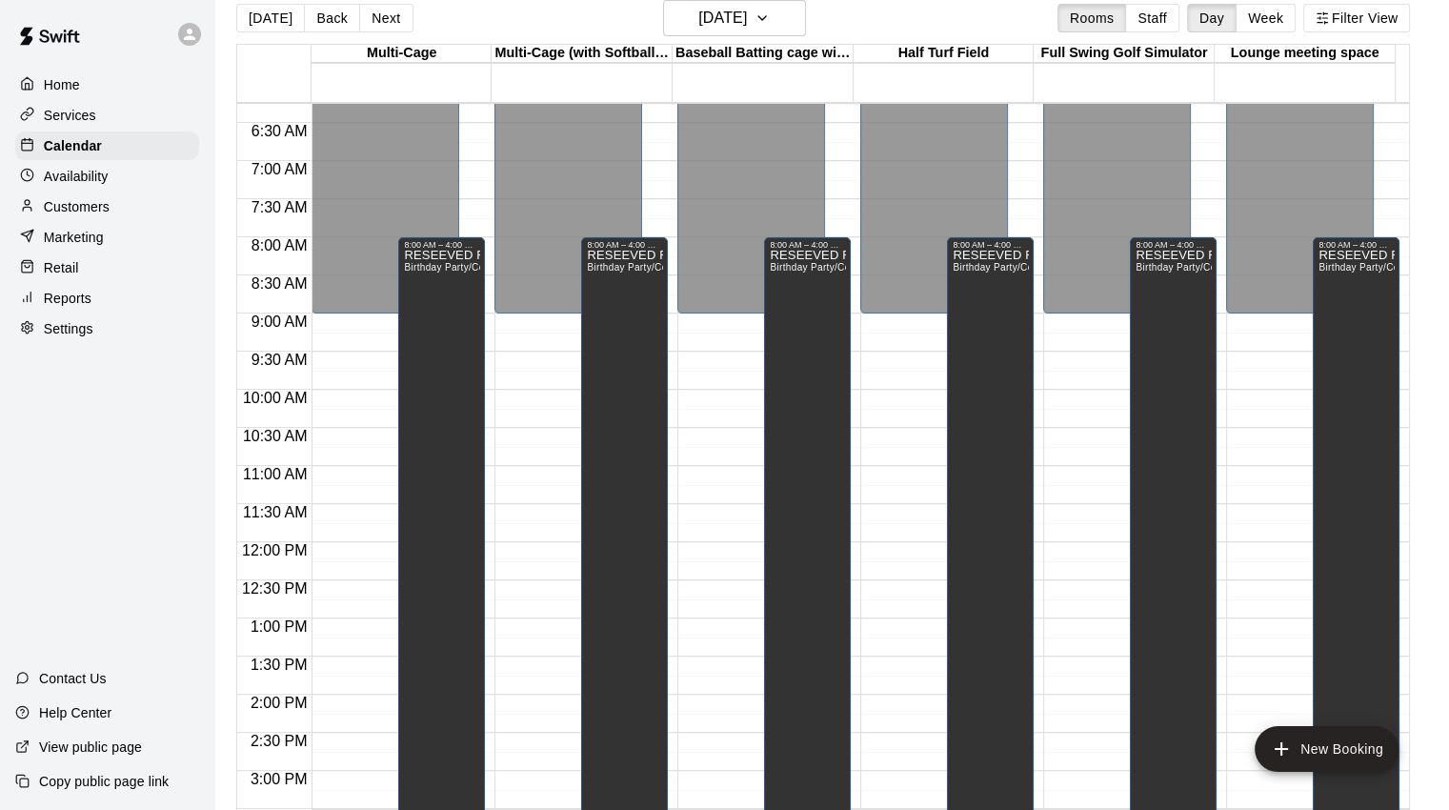
click at [434, 319] on div "RESEEVED FOR POTENTIAL CARD SHOW Birthday Party/Corporate Event Rental (3 HOURS)" at bounding box center [441, 655] width 75 height 810
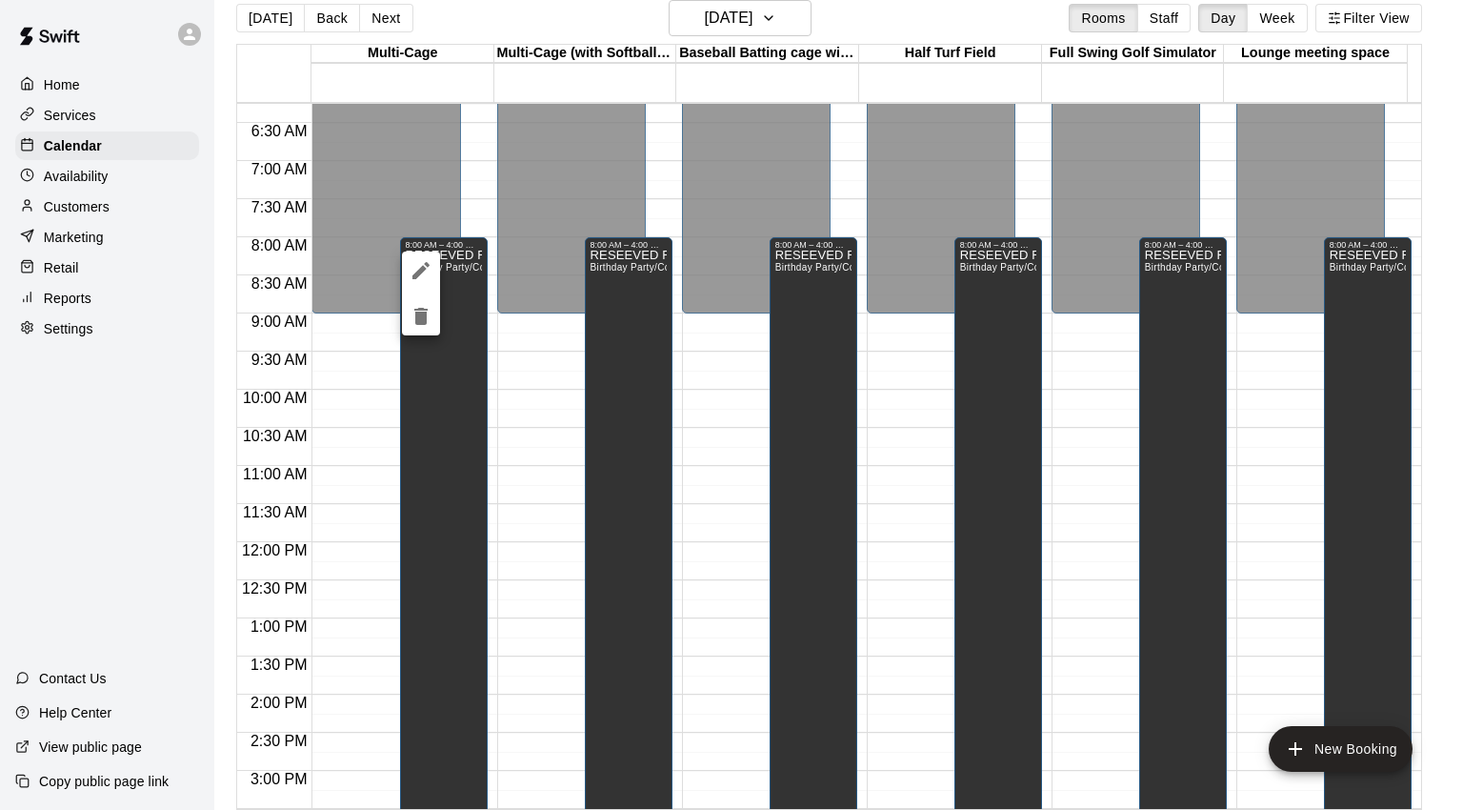
click at [434, 462] on div at bounding box center [731, 405] width 1463 height 810
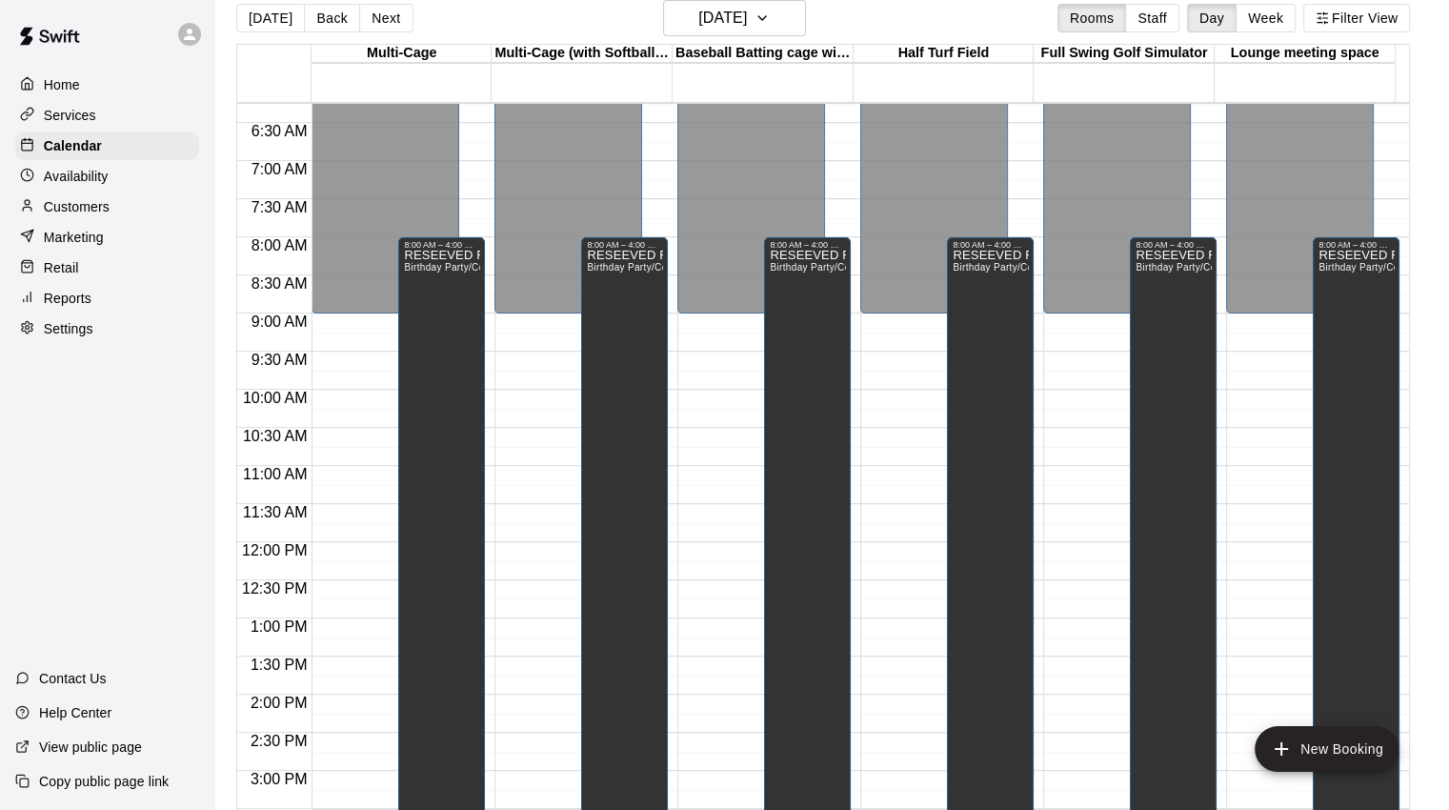
click at [460, 308] on div "RESEEVED FOR POTENTIAL CARD SHOW Birthday Party/Corporate Event Rental (3 HOURS)" at bounding box center [441, 655] width 75 height 810
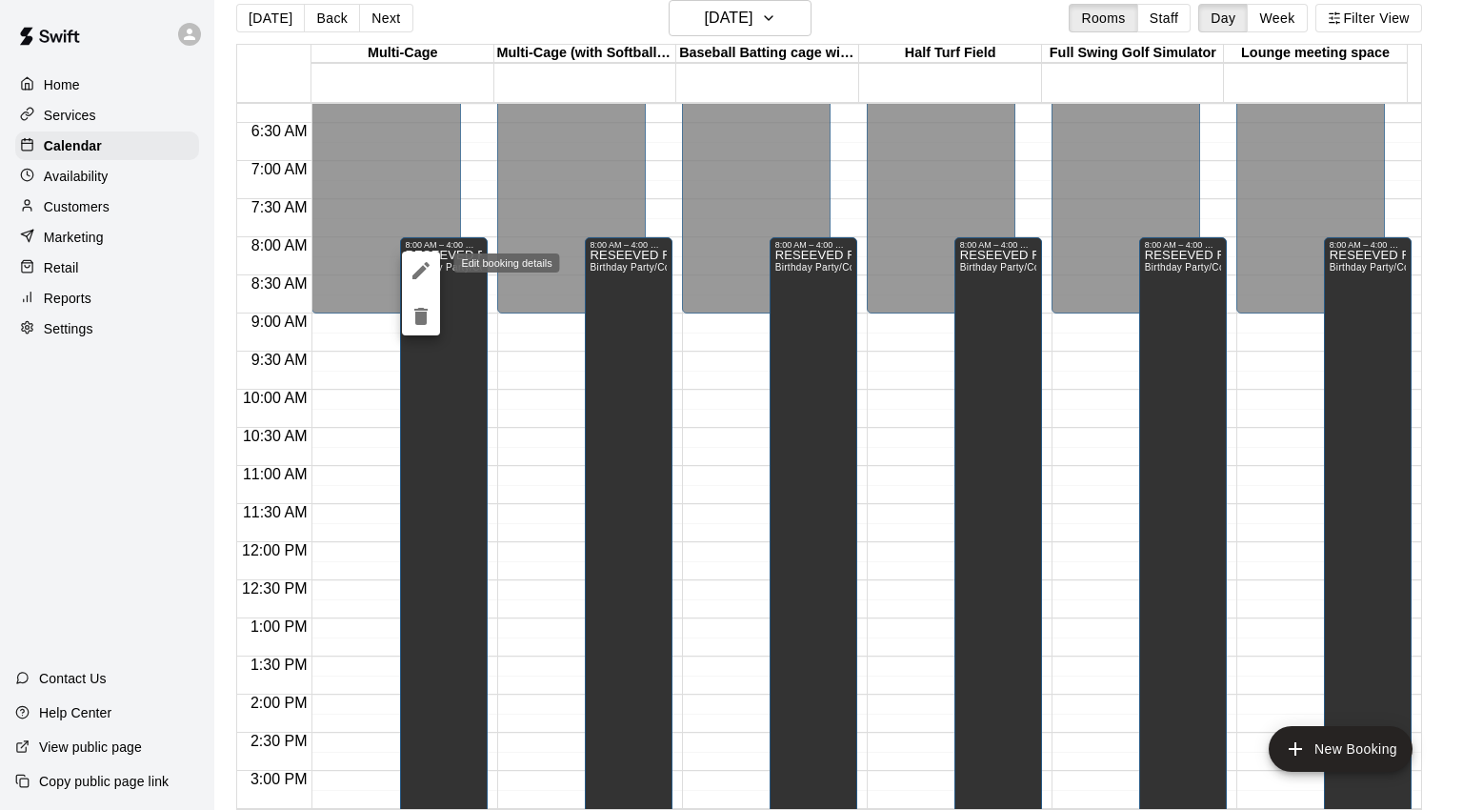
click at [417, 275] on icon "edit" at bounding box center [420, 270] width 17 height 17
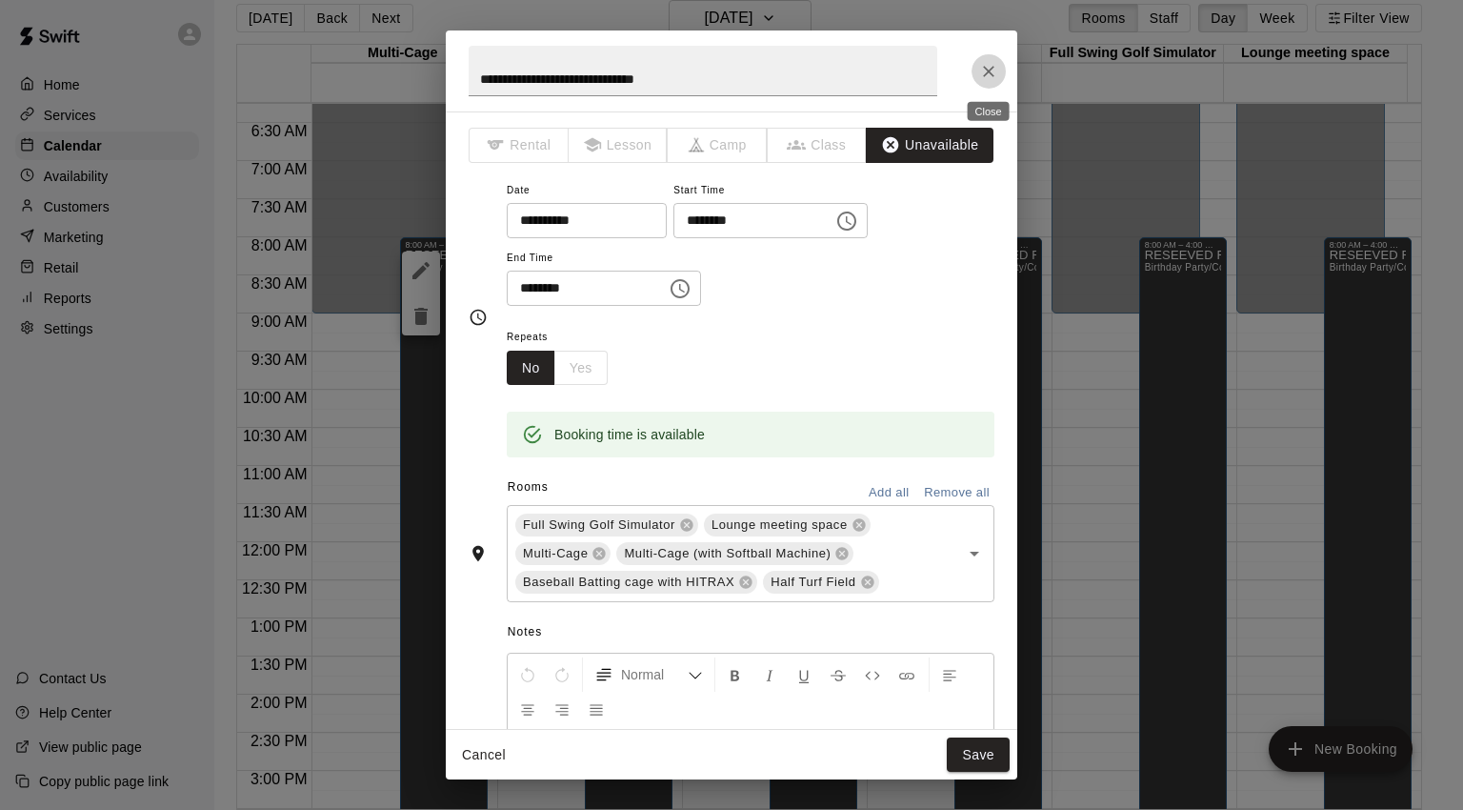
click at [993, 73] on icon "Close" at bounding box center [988, 71] width 19 height 19
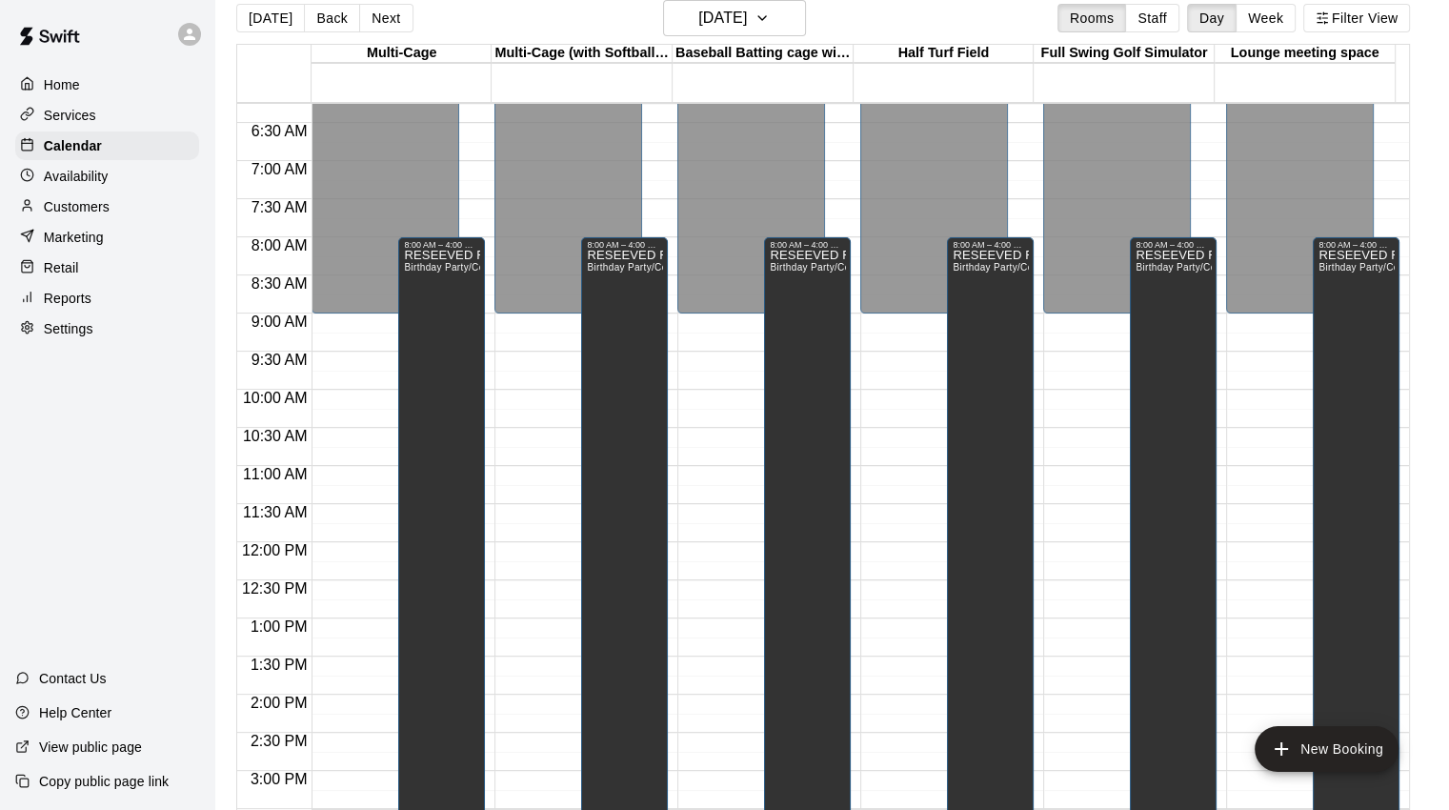
click at [413, 360] on div "RESEEVED FOR POTENTIAL CARD SHOW Birthday Party/Corporate Event Rental (3 HOURS)" at bounding box center [441, 655] width 75 height 810
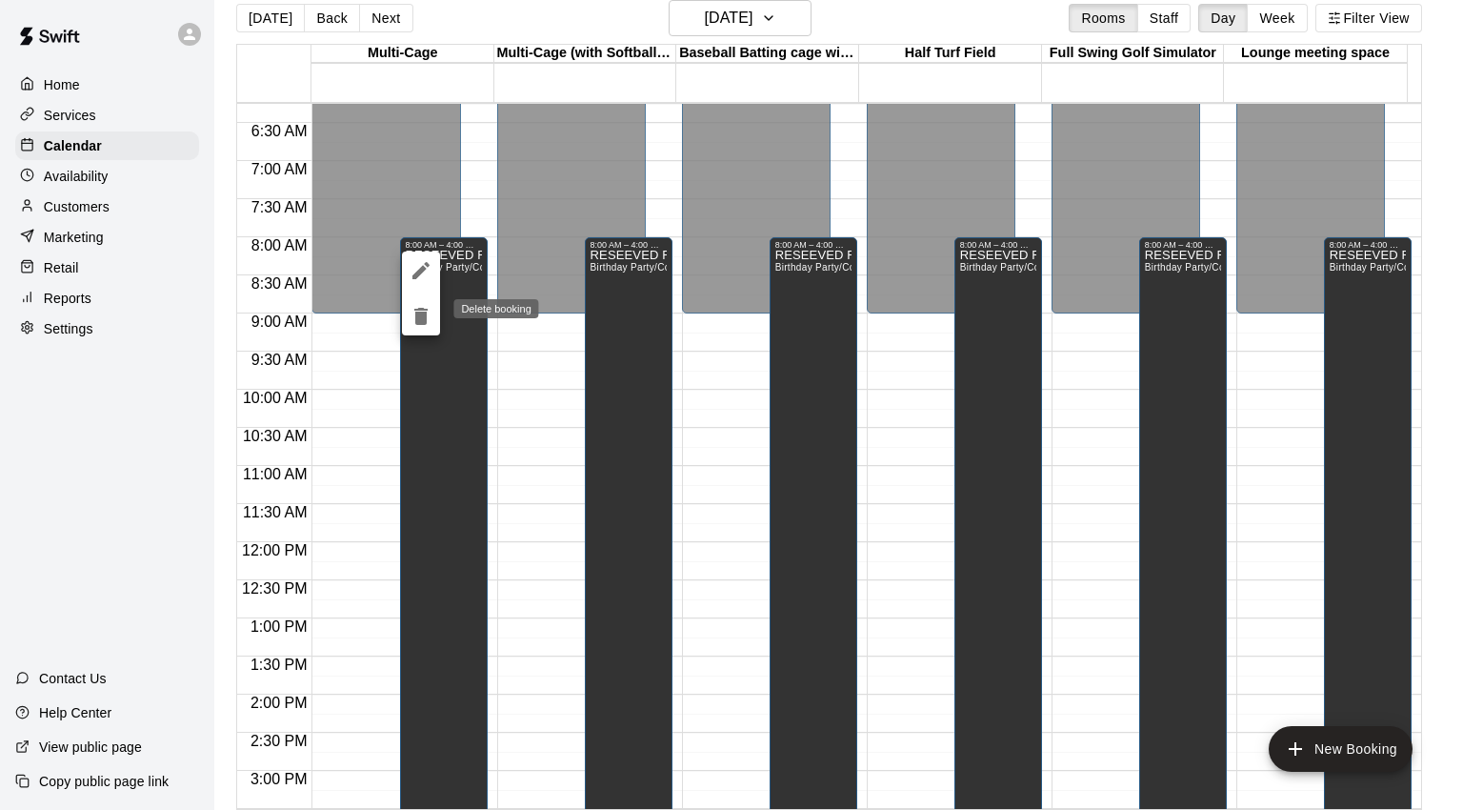
drag, startPoint x: 431, startPoint y: 331, endPoint x: 428, endPoint y: 321, distance: 9.9
click at [428, 321] on button "delete" at bounding box center [421, 316] width 38 height 38
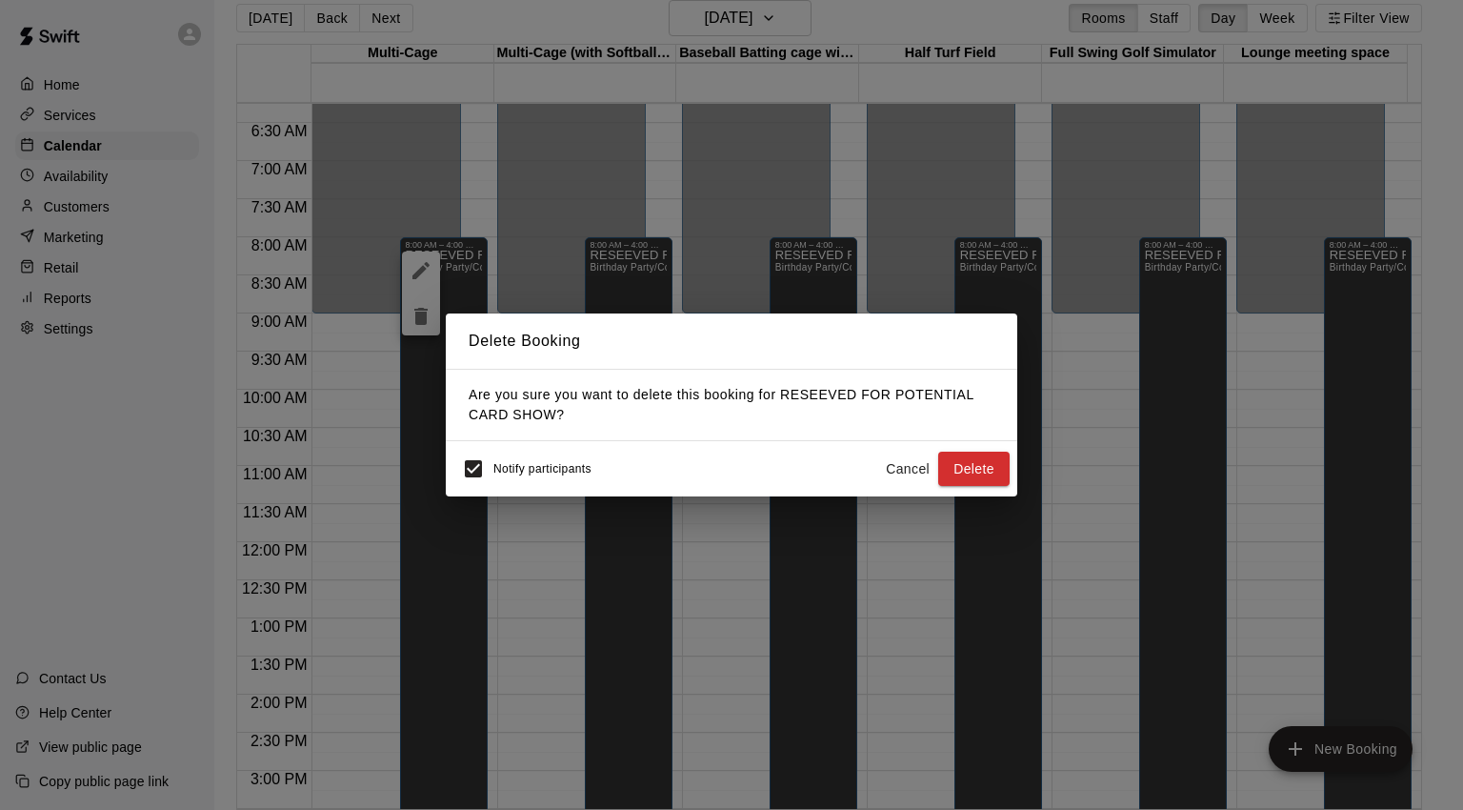
click at [972, 455] on button "Delete" at bounding box center [973, 469] width 71 height 35
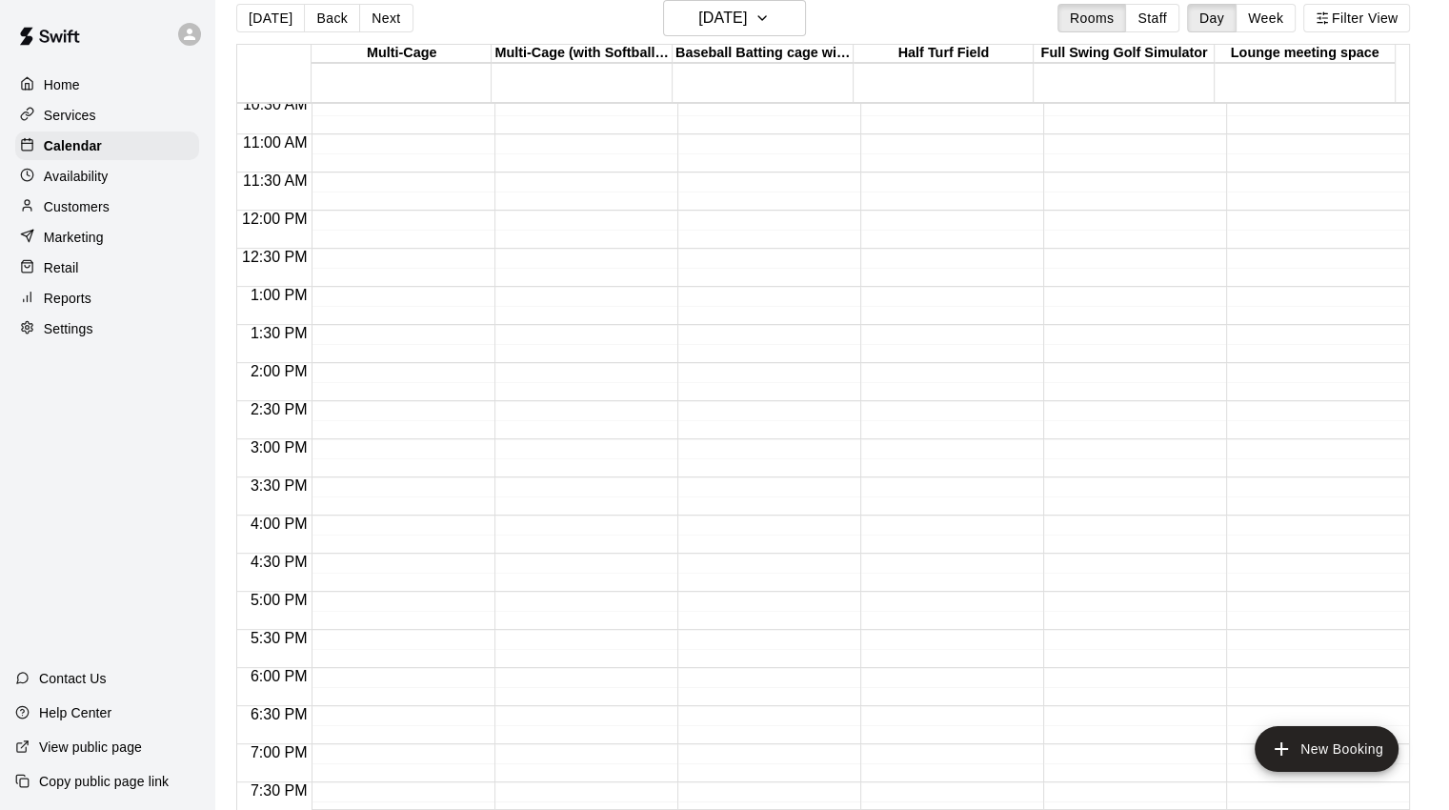
scroll to position [572, 0]
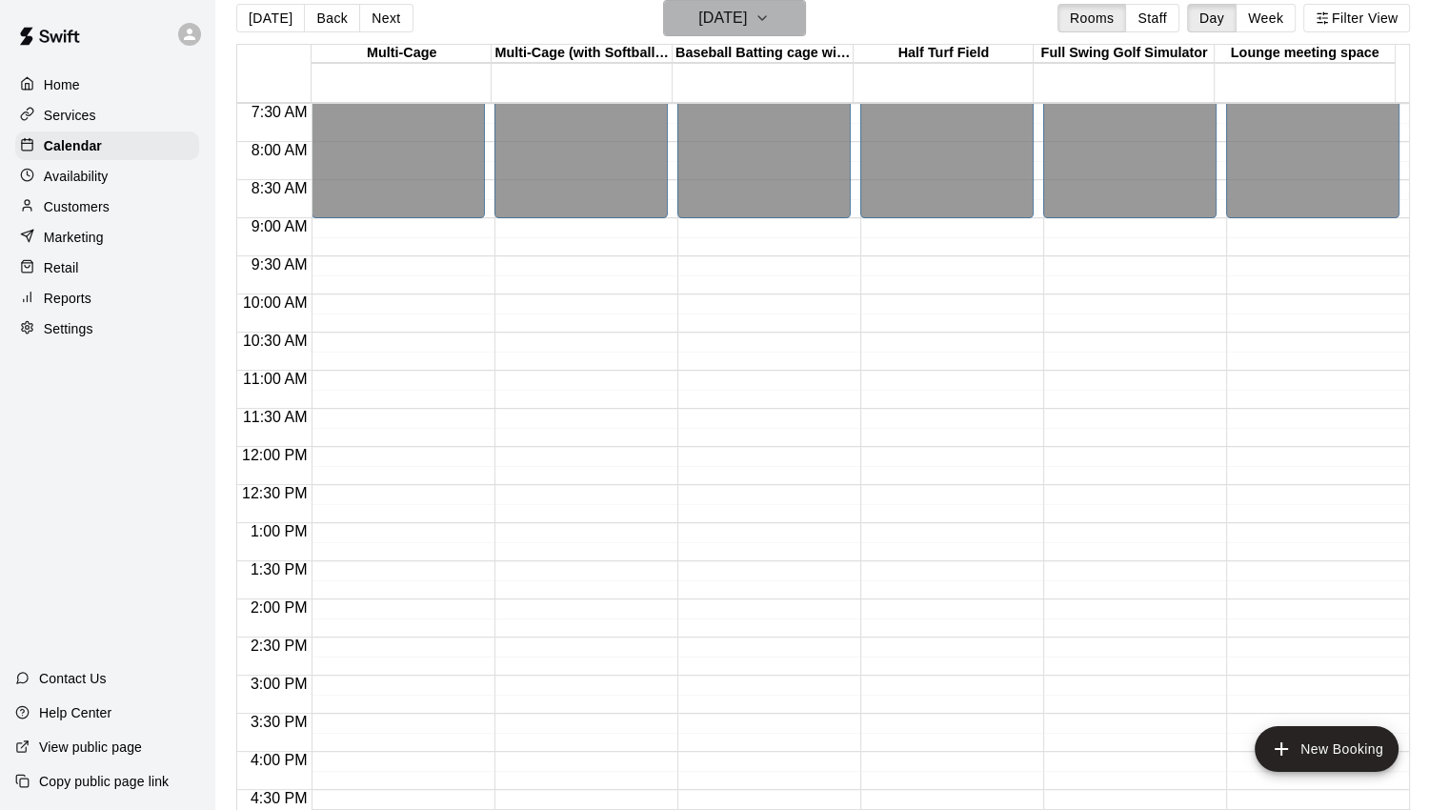
click at [742, 28] on h6 "[DATE]" at bounding box center [722, 18] width 49 height 27
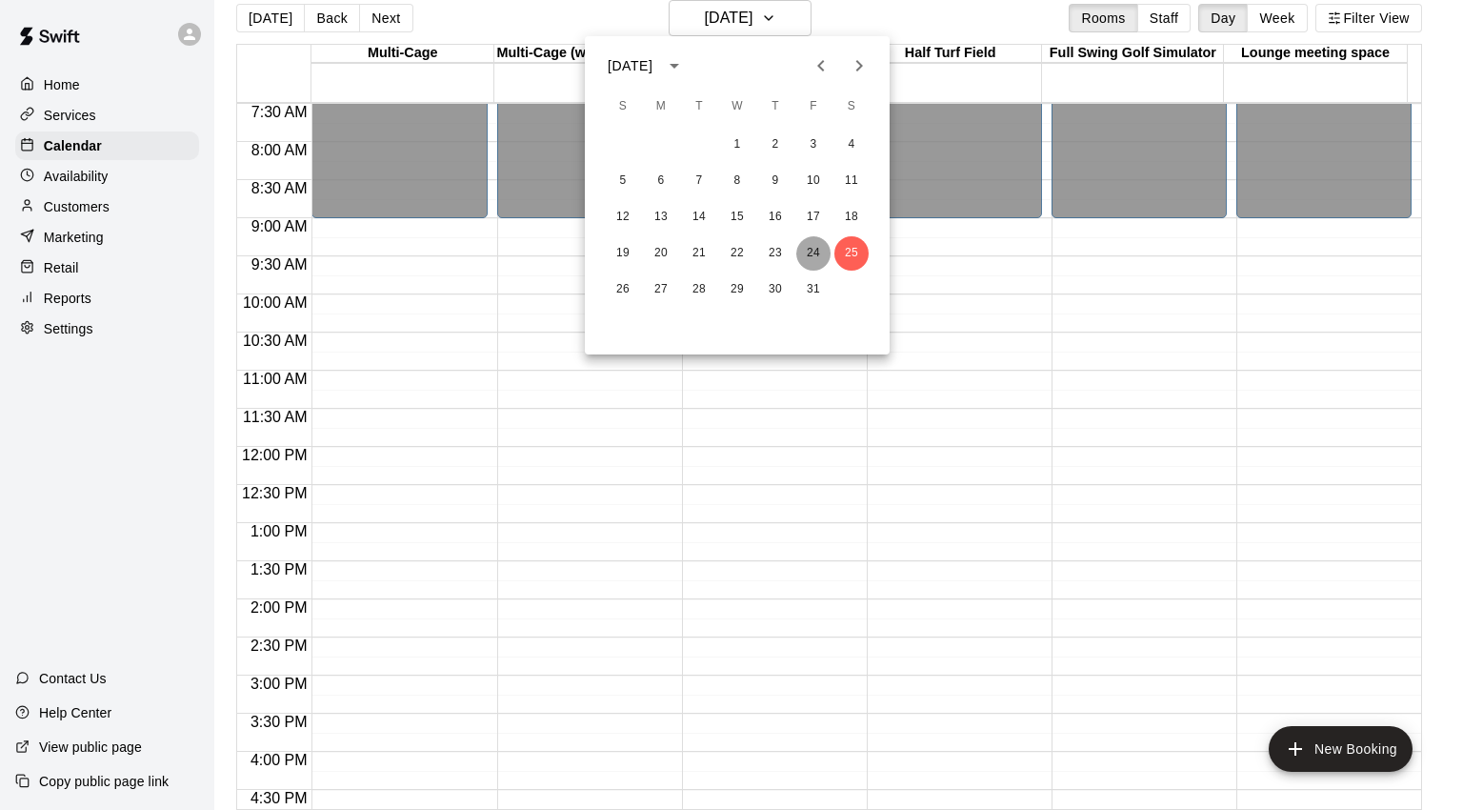
click at [818, 254] on button "24" at bounding box center [813, 253] width 34 height 34
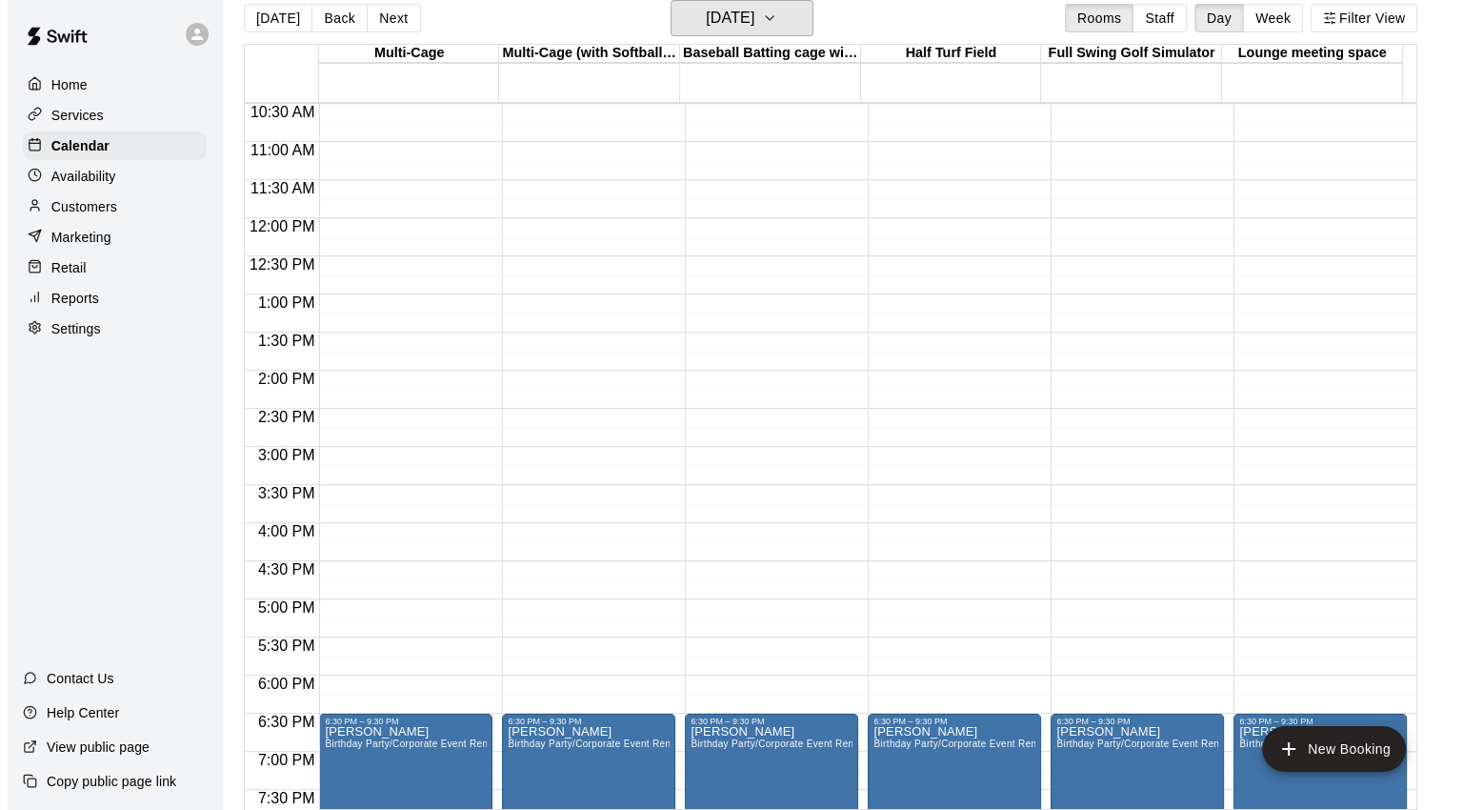
scroll to position [1048, 0]
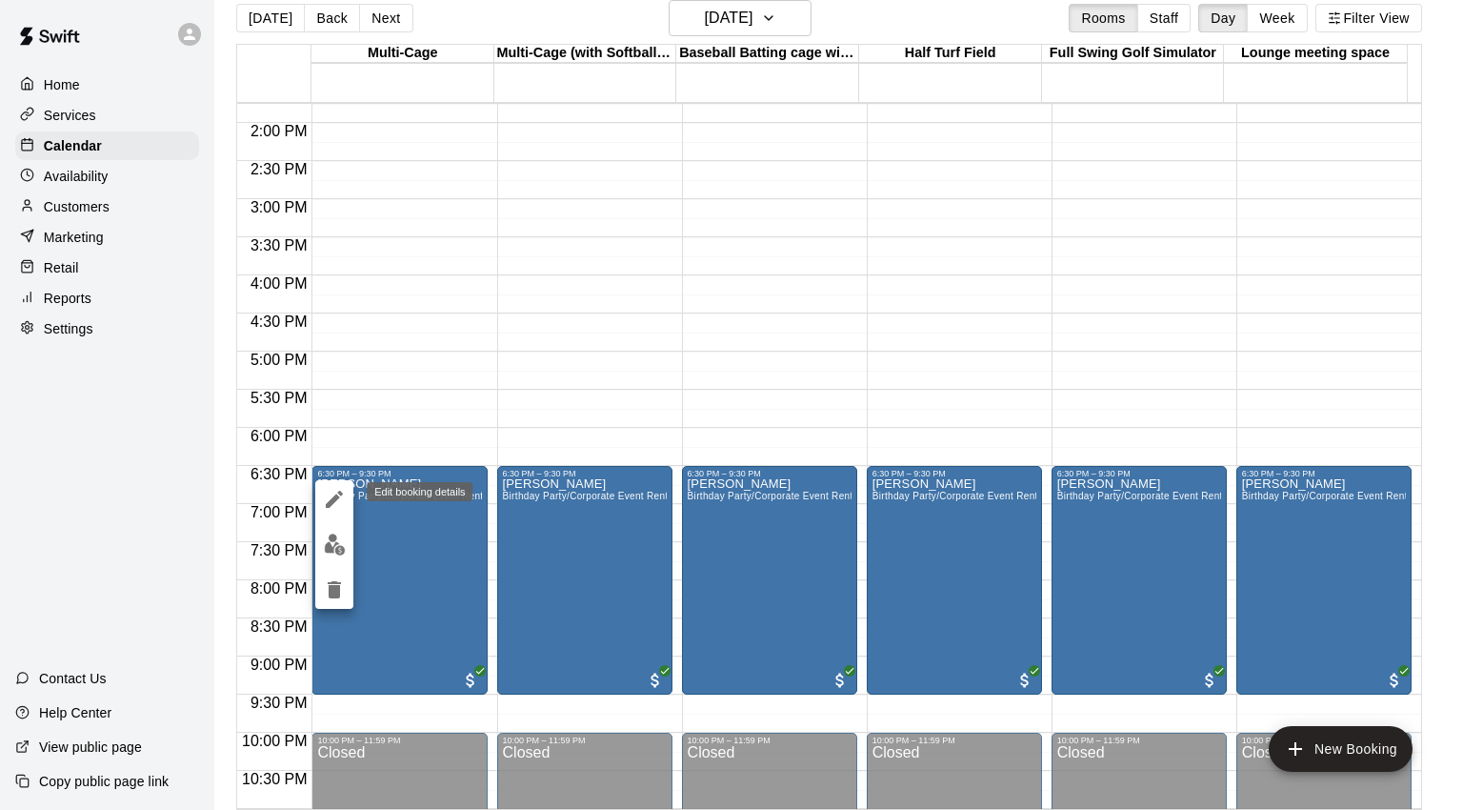
click at [328, 496] on icon "edit" at bounding box center [334, 499] width 23 height 23
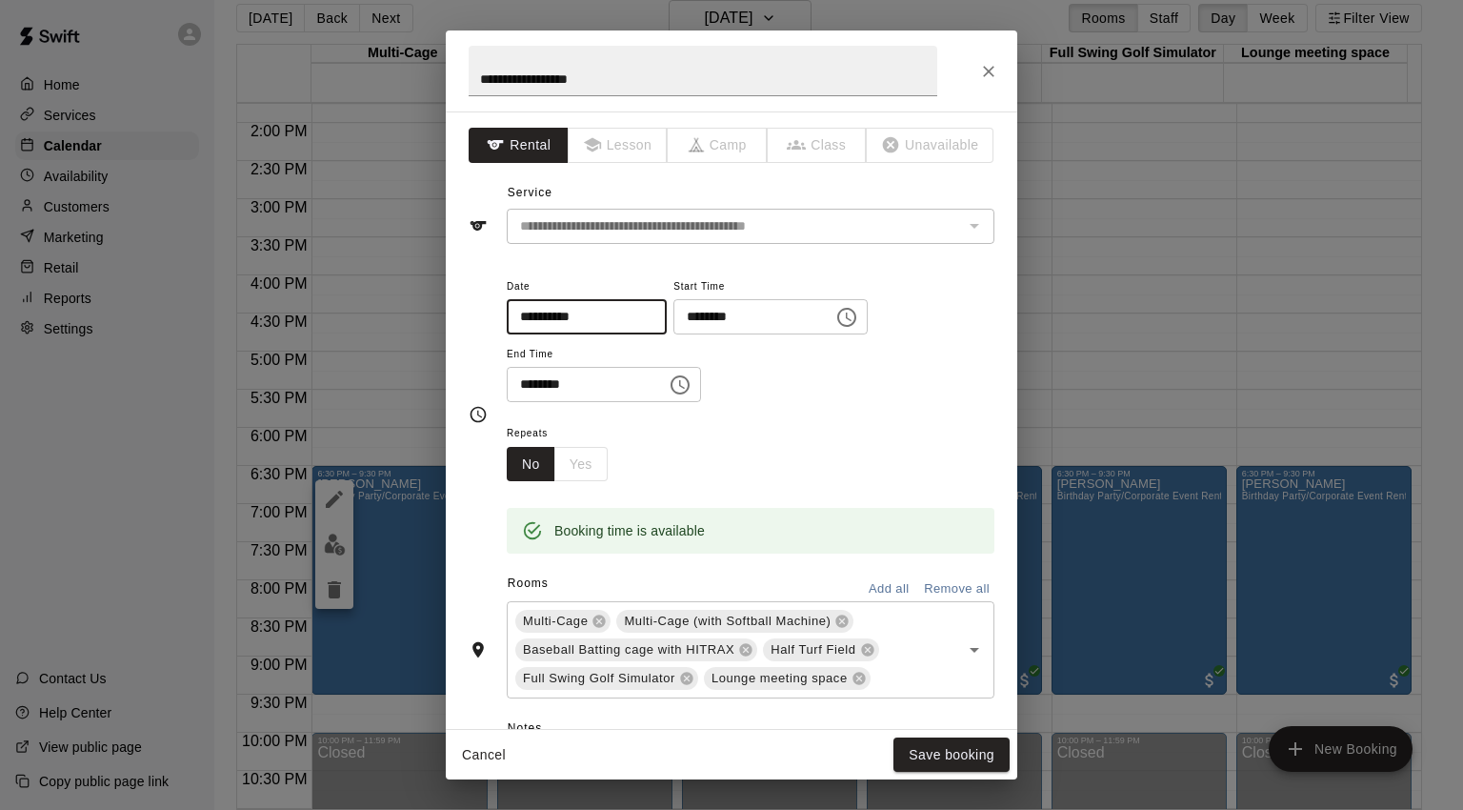
click at [645, 316] on input "**********" at bounding box center [580, 316] width 147 height 35
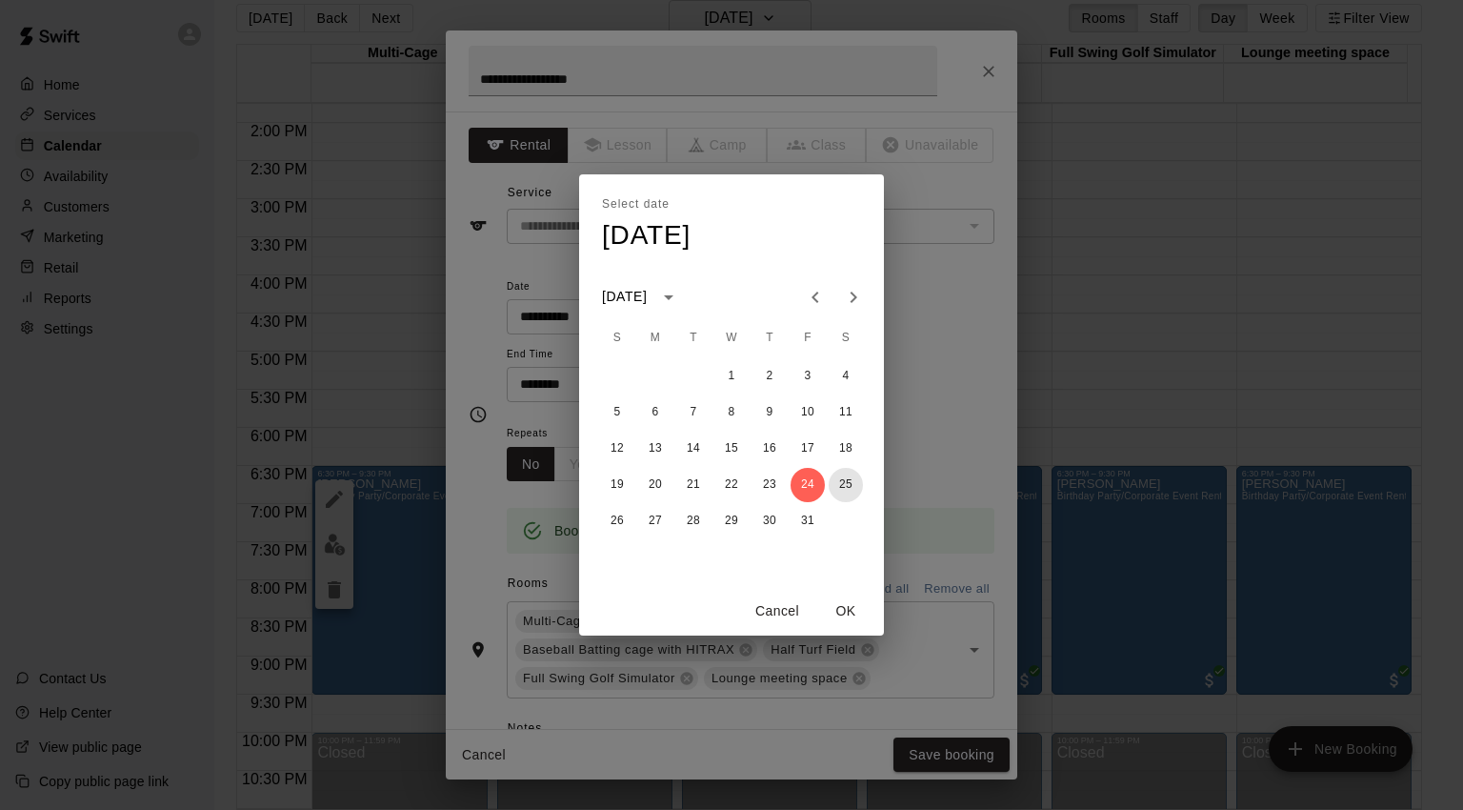
click at [847, 483] on button "25" at bounding box center [846, 485] width 34 height 34
type input "**********"
click at [946, 376] on div "Select date Sat, Oct [DATE] S M T W T F S 1 2 3 4 5 6 7 8 9 10 11 12 13 14 15 1…" at bounding box center [731, 405] width 1463 height 810
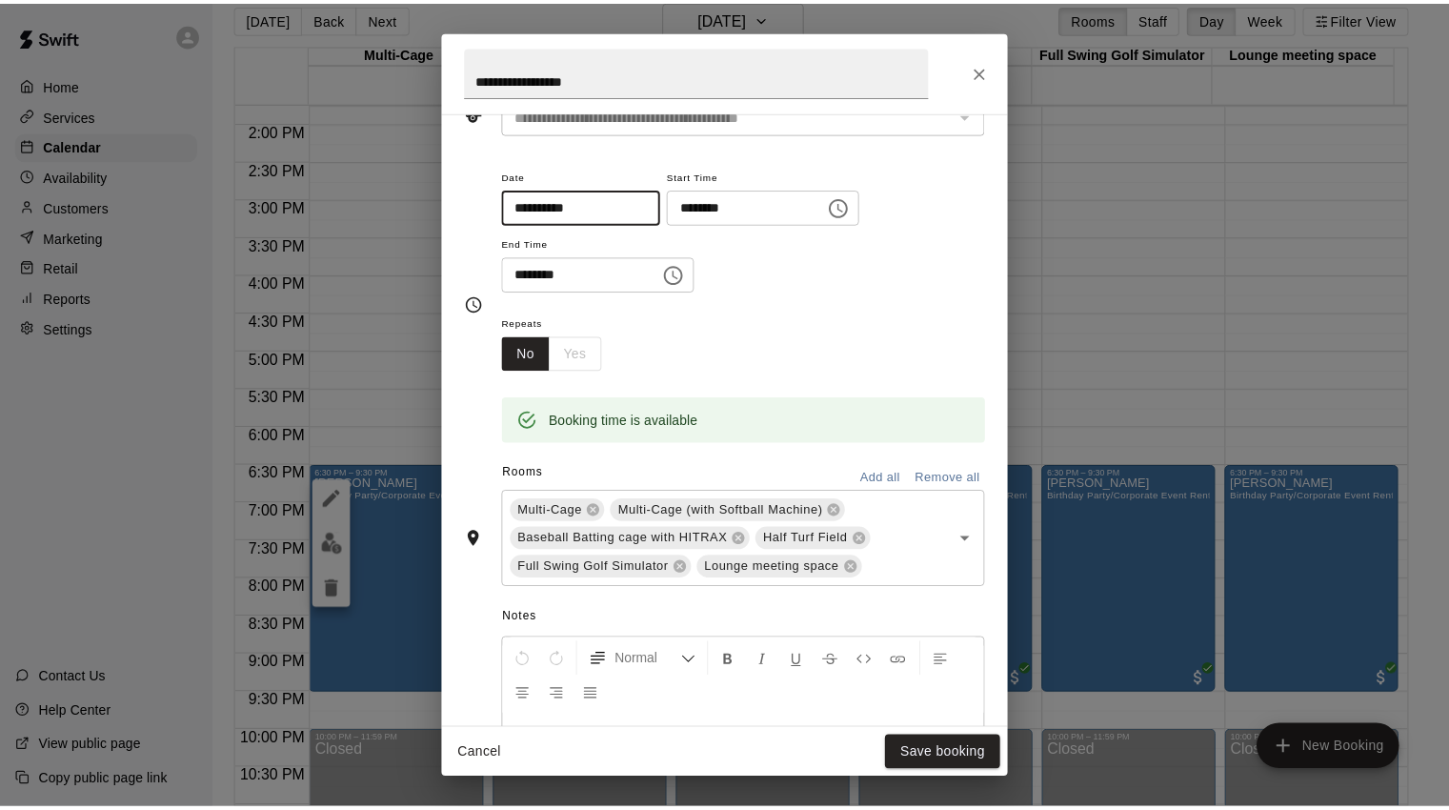
scroll to position [0, 0]
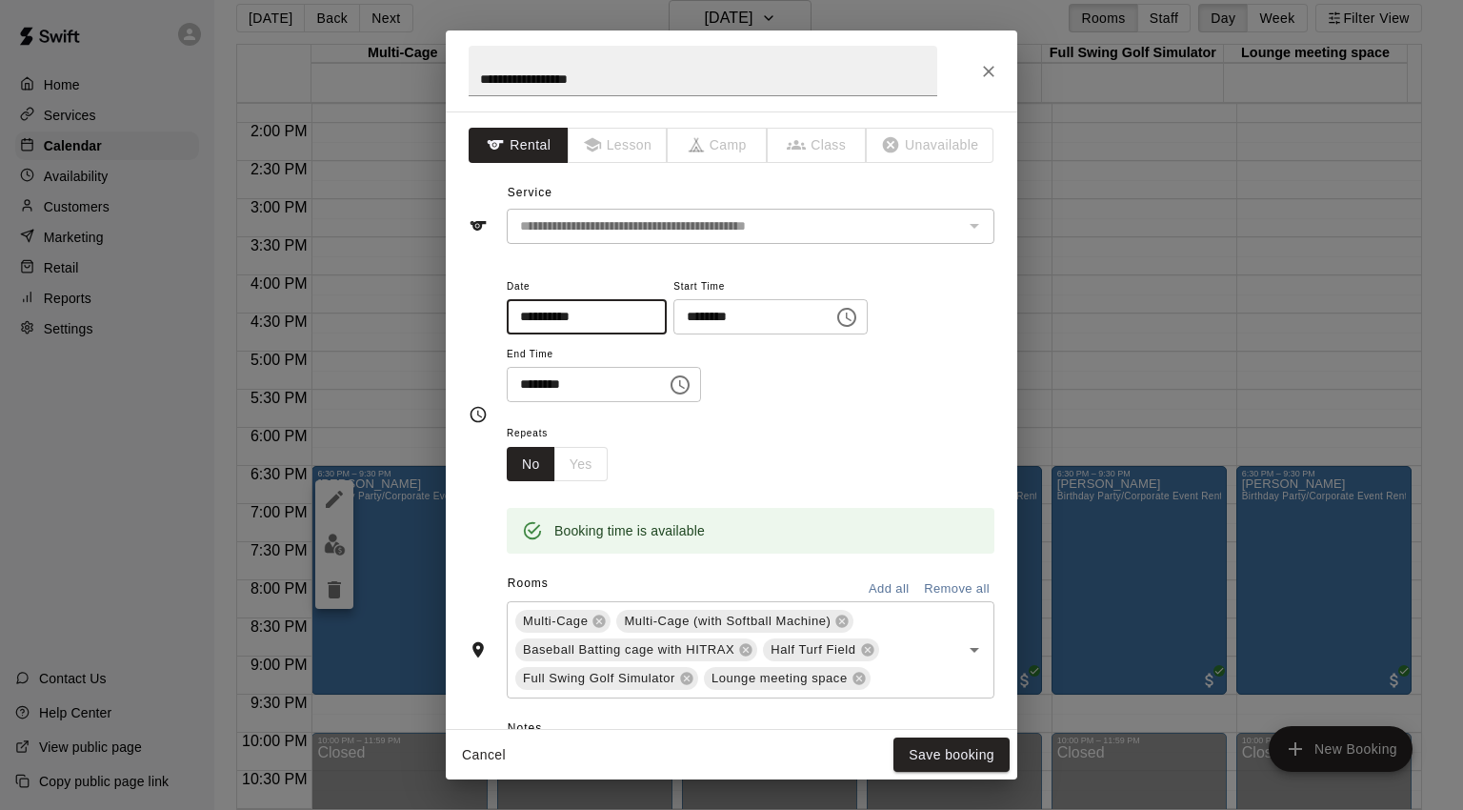
click at [934, 753] on button "Save booking" at bounding box center [951, 754] width 116 height 35
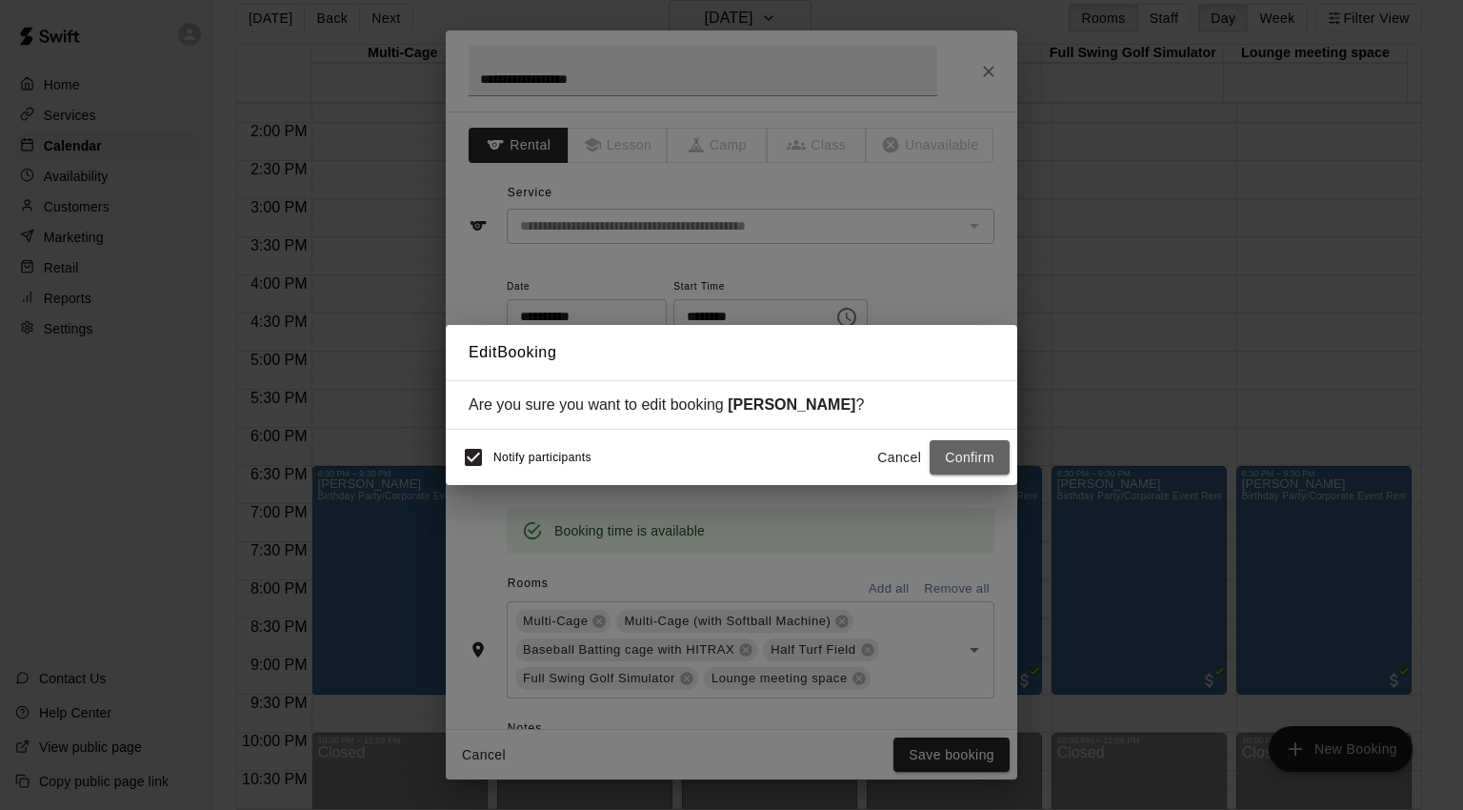
click at [971, 451] on button "Confirm" at bounding box center [970, 457] width 80 height 35
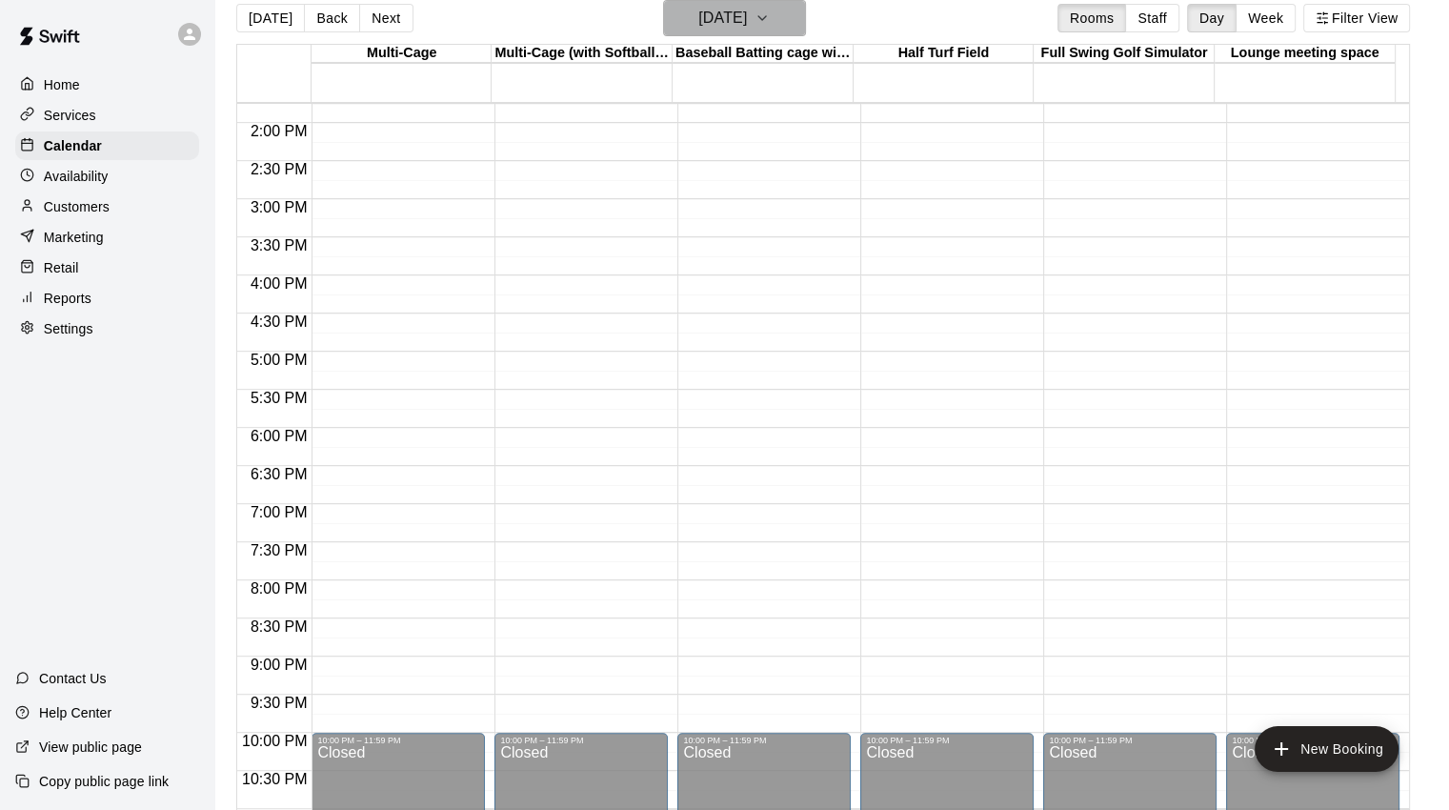
click at [747, 10] on h6 "[DATE]" at bounding box center [722, 18] width 49 height 27
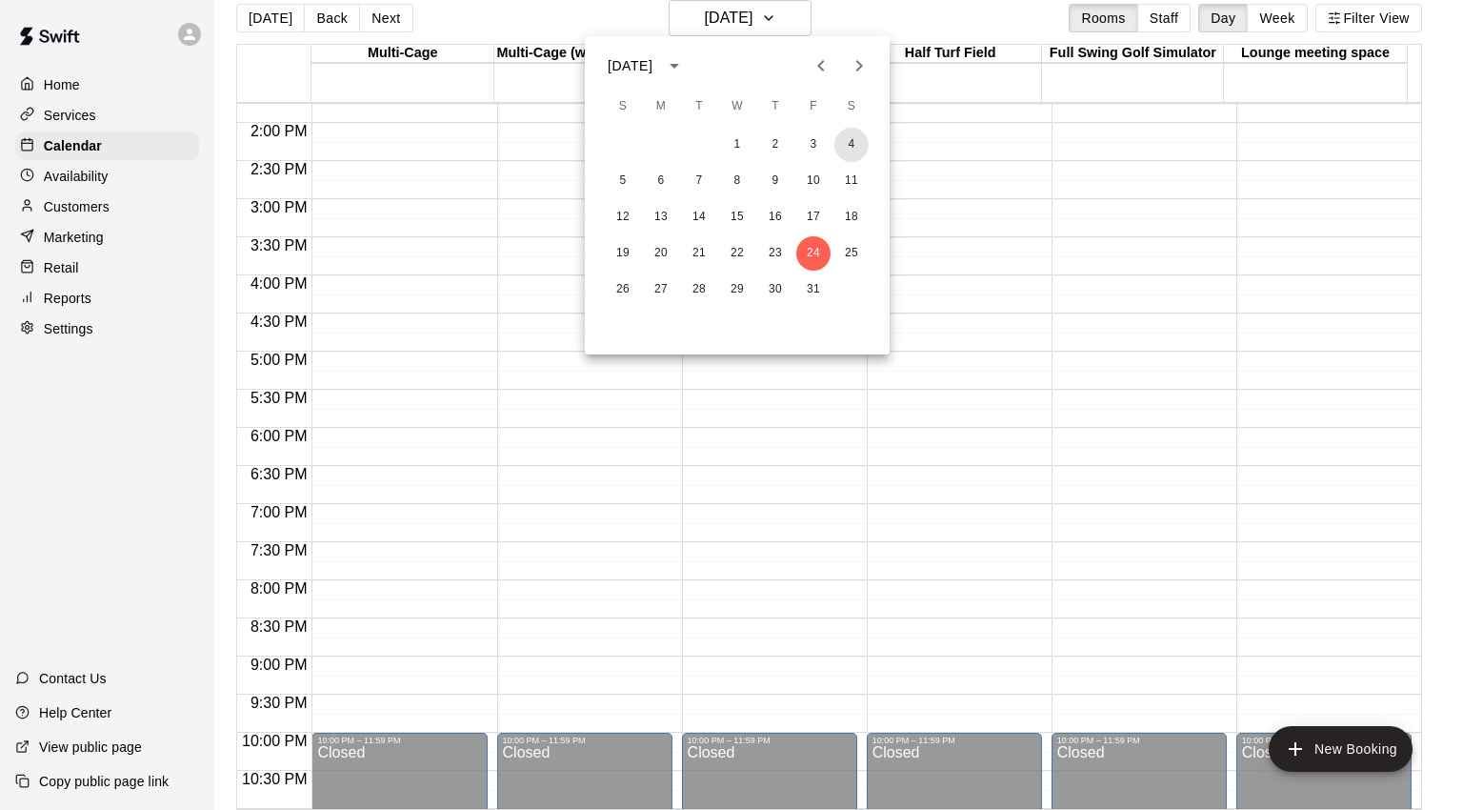
click at [851, 143] on button "4" at bounding box center [851, 145] width 34 height 34
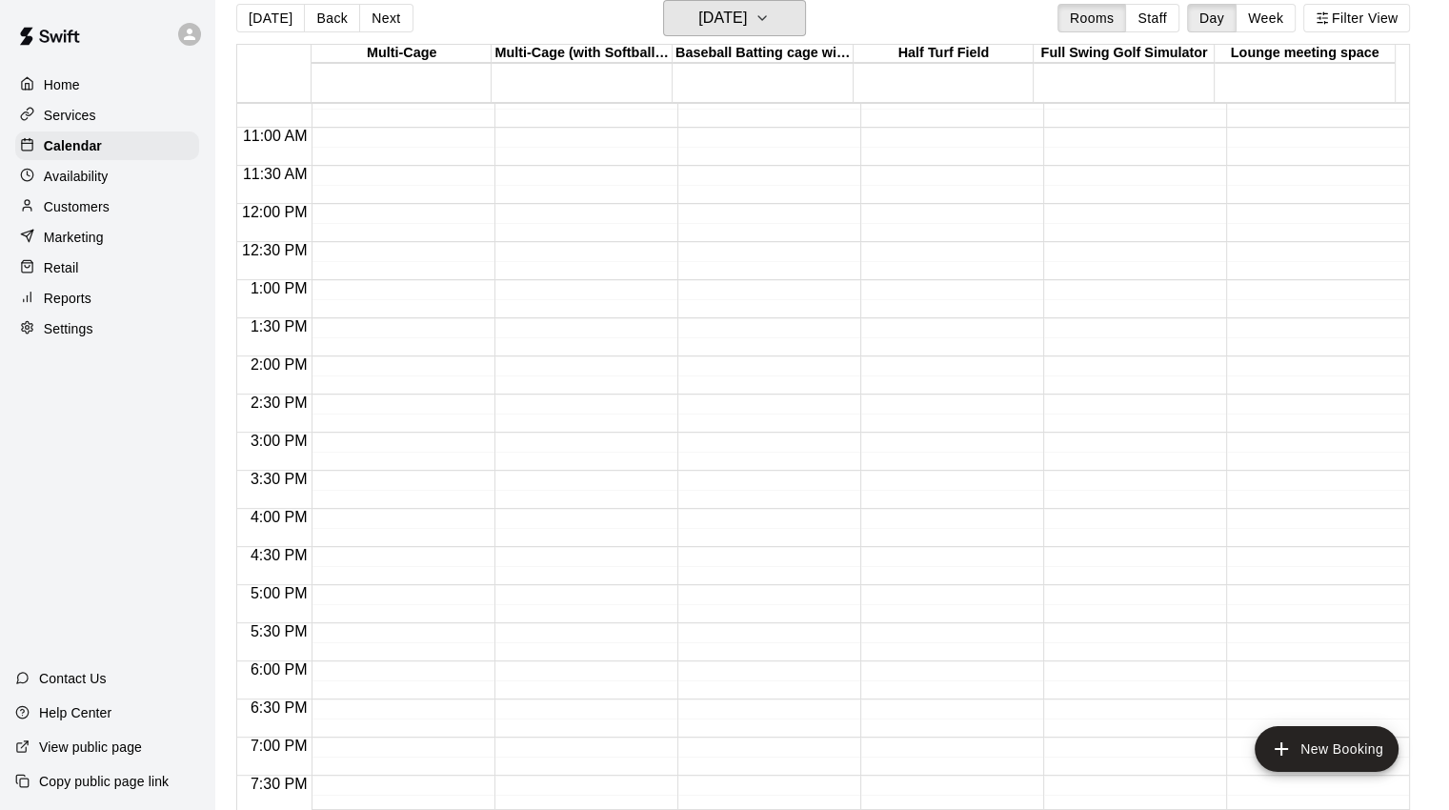
scroll to position [743, 0]
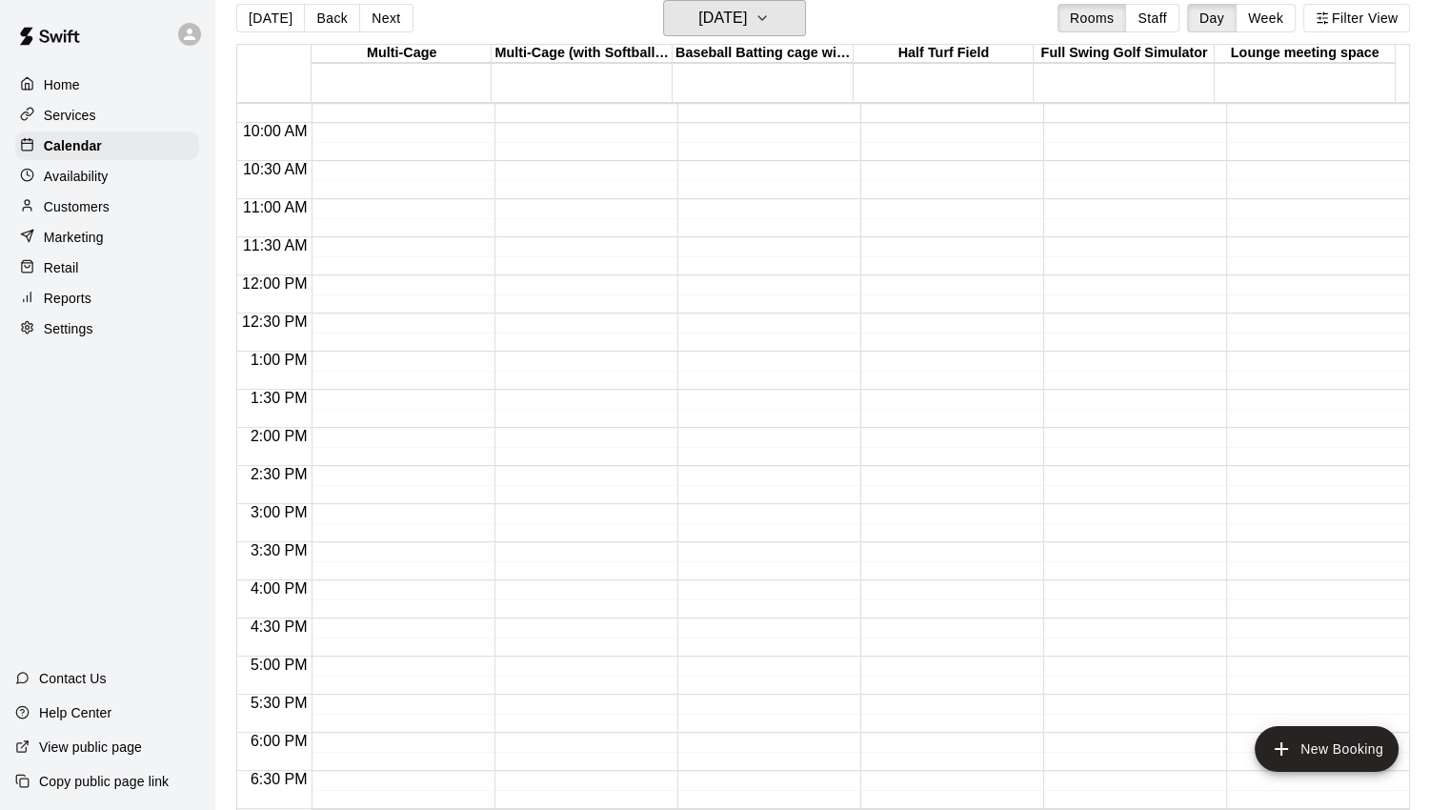
click at [747, 15] on h6 "[DATE]" at bounding box center [722, 18] width 49 height 27
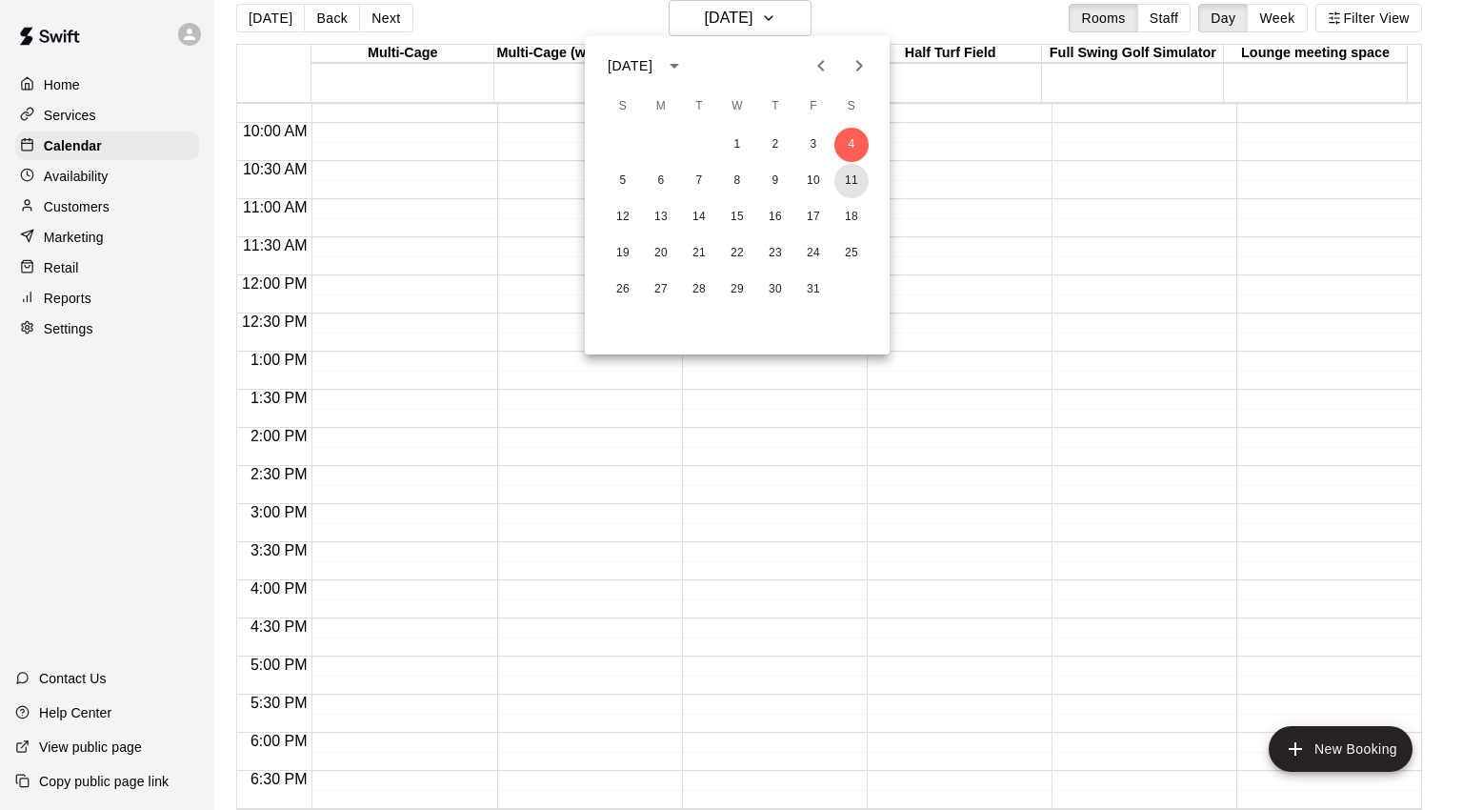
click at [854, 185] on button "11" at bounding box center [851, 181] width 34 height 34
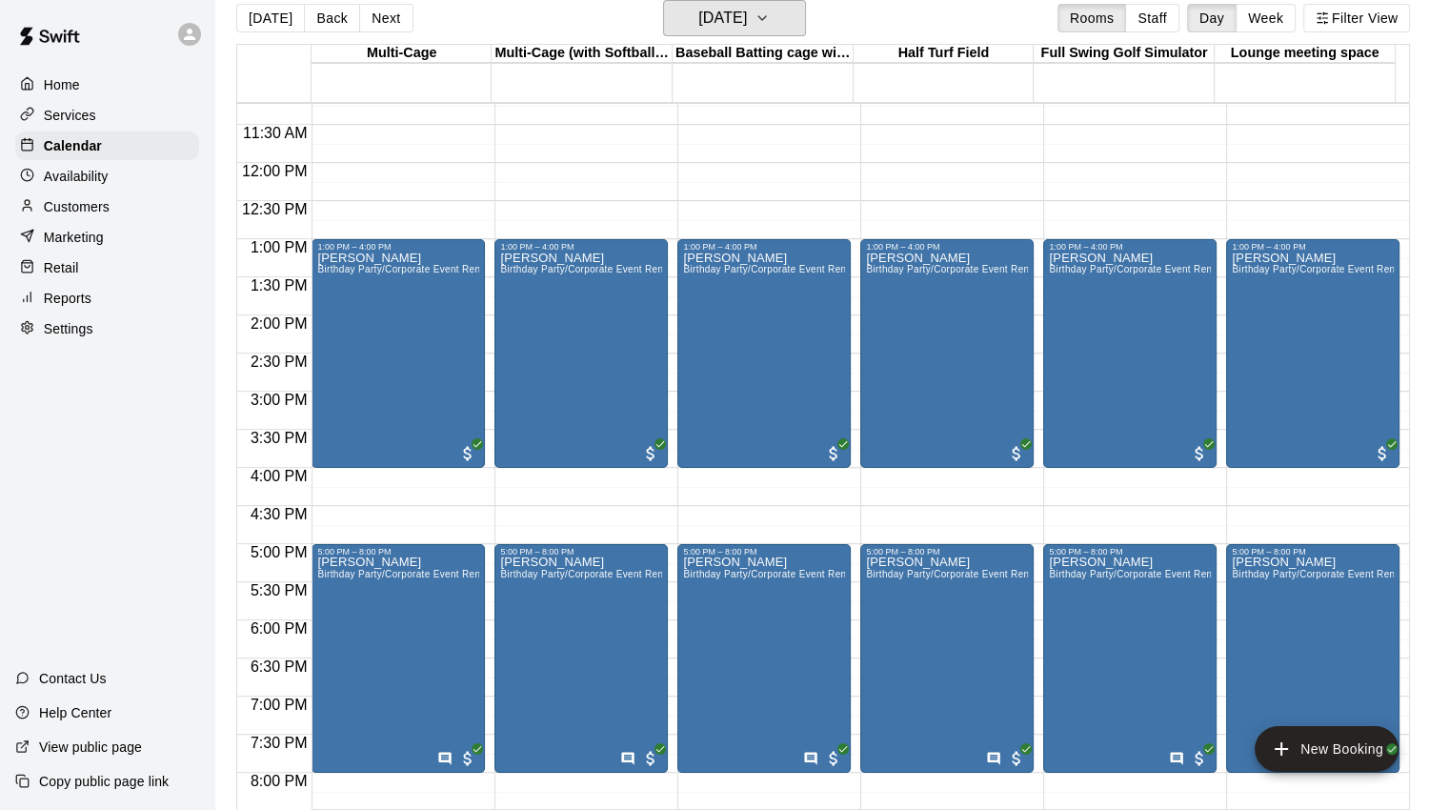
scroll to position [1029, 0]
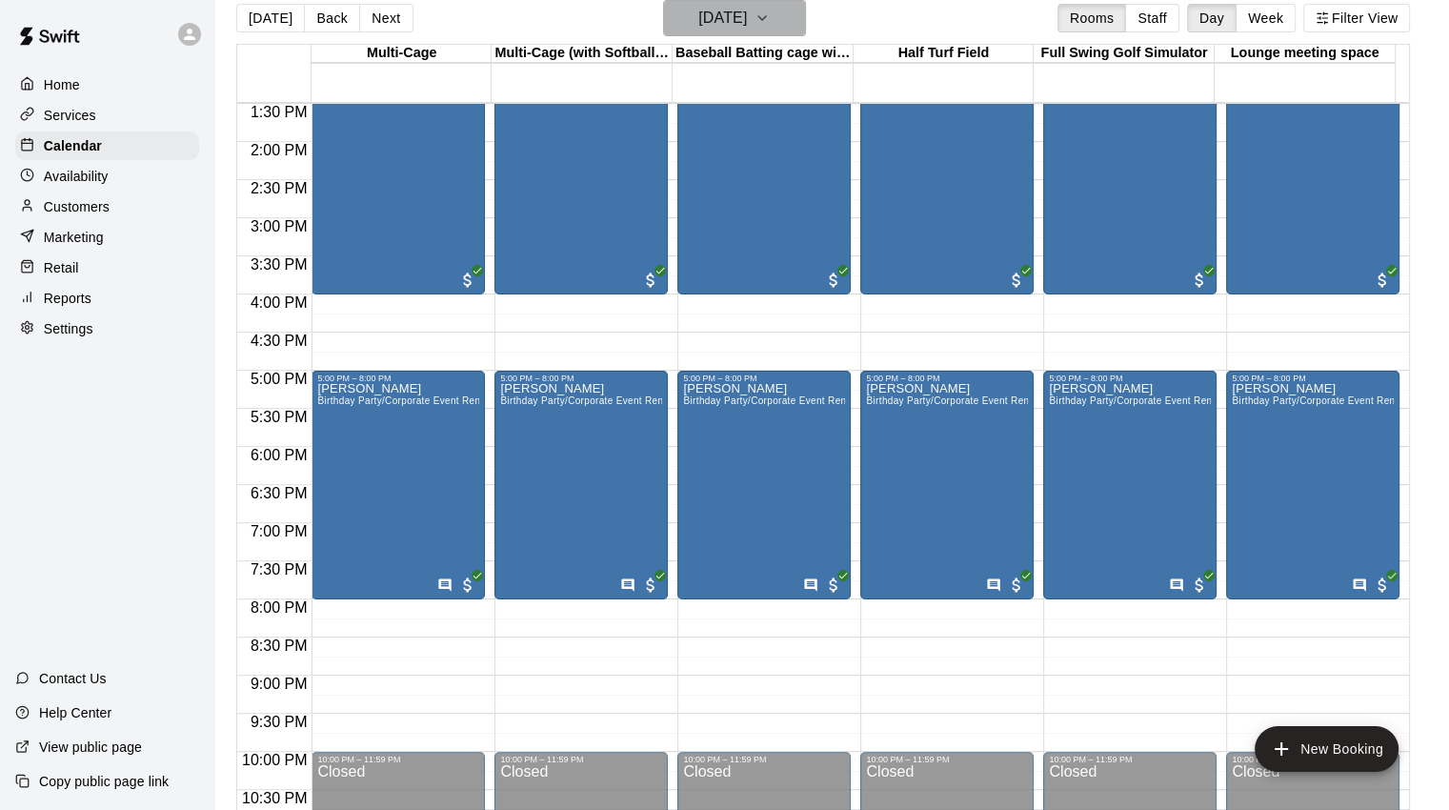
click at [770, 15] on icon "button" at bounding box center [761, 18] width 15 height 23
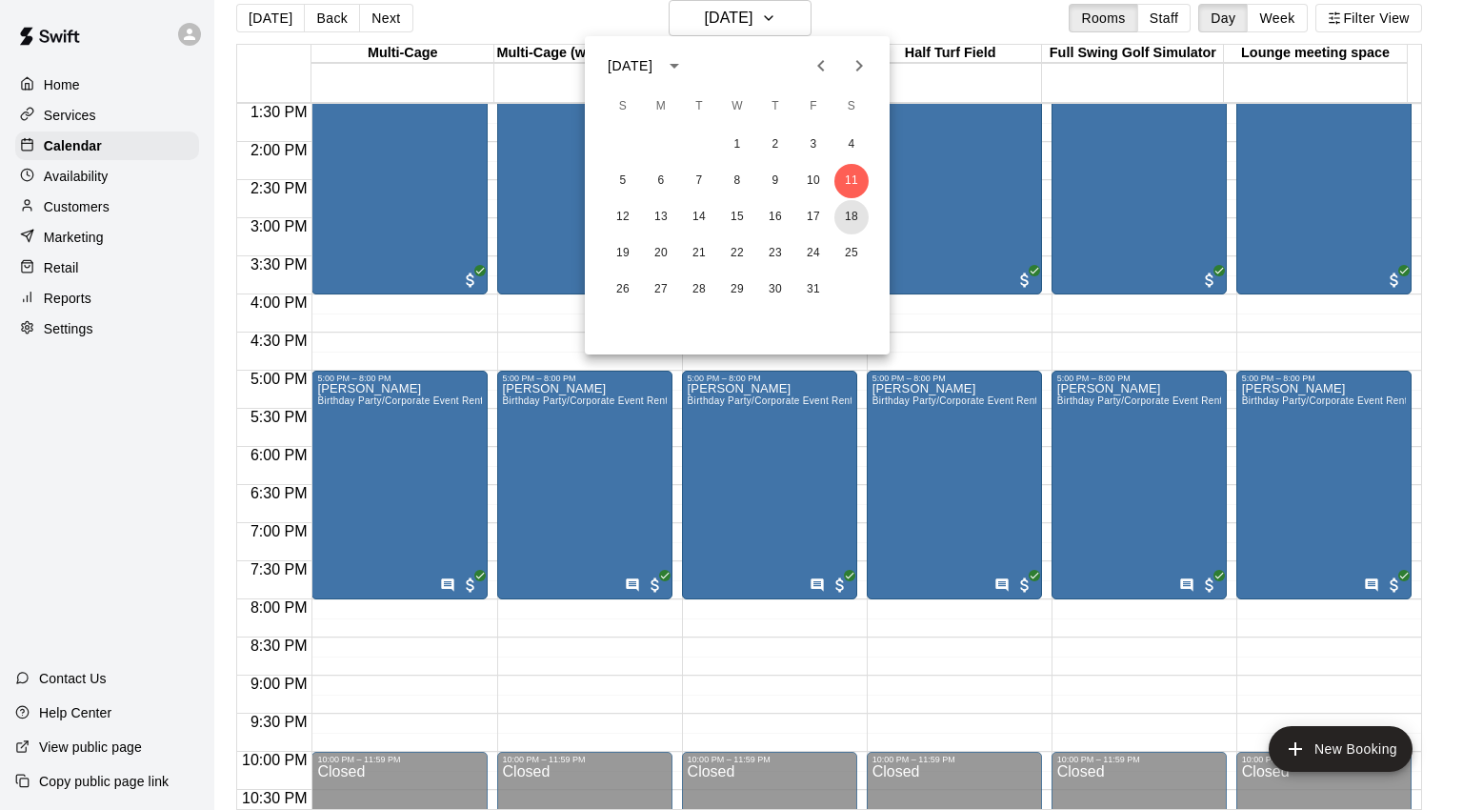
click at [852, 218] on button "18" at bounding box center [851, 217] width 34 height 34
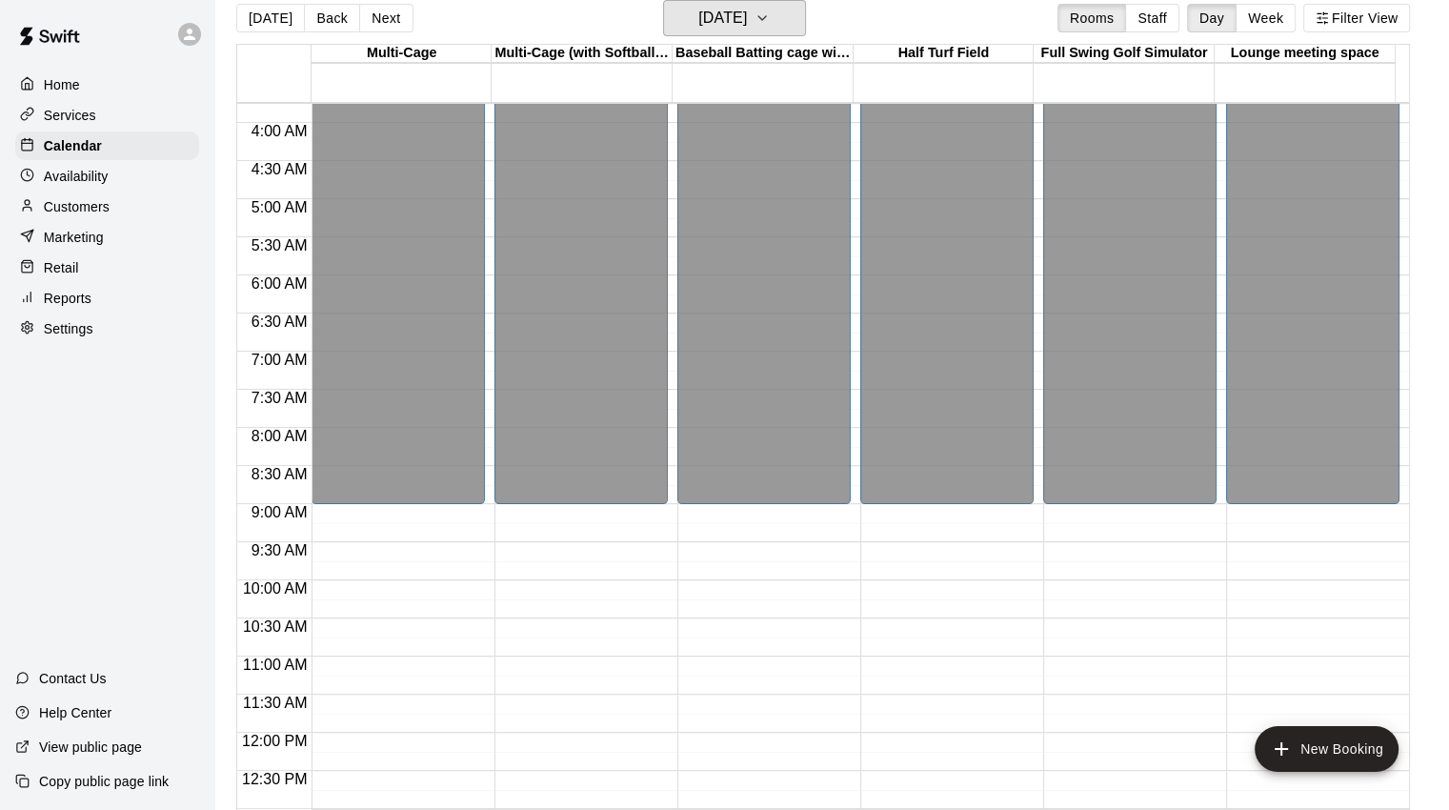
scroll to position [76, 0]
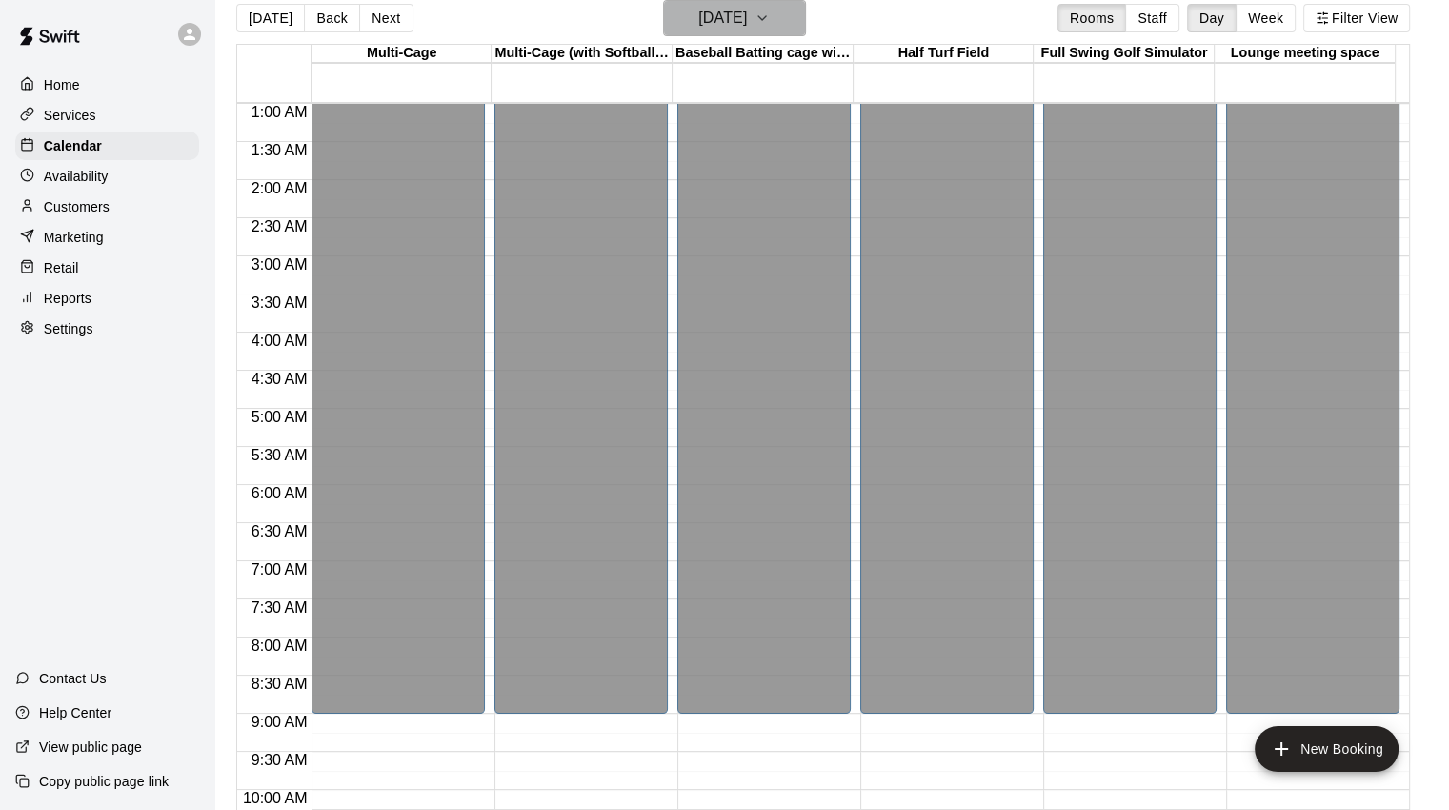
click at [747, 16] on h6 "[DATE]" at bounding box center [722, 18] width 49 height 27
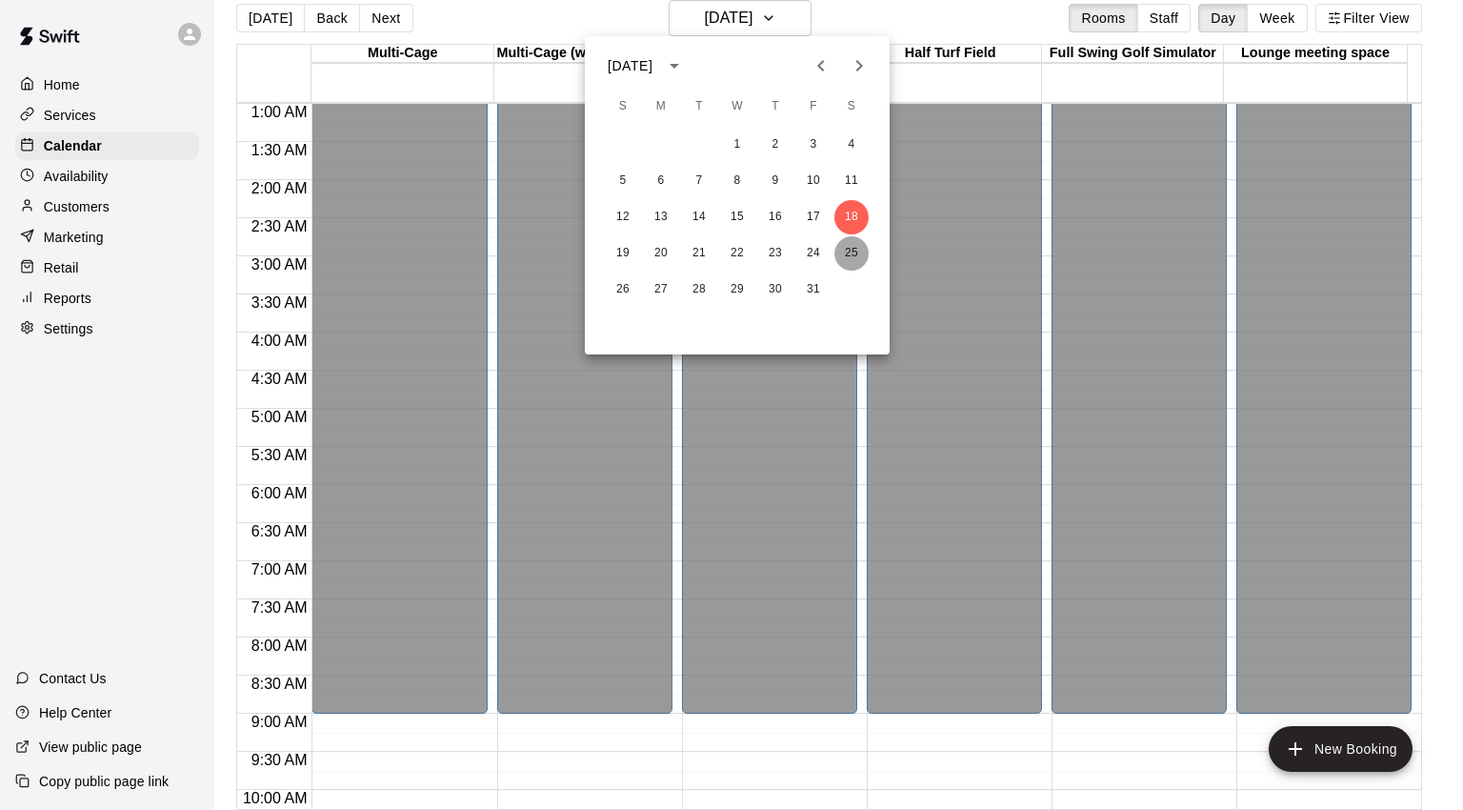
click at [853, 260] on button "25" at bounding box center [851, 253] width 34 height 34
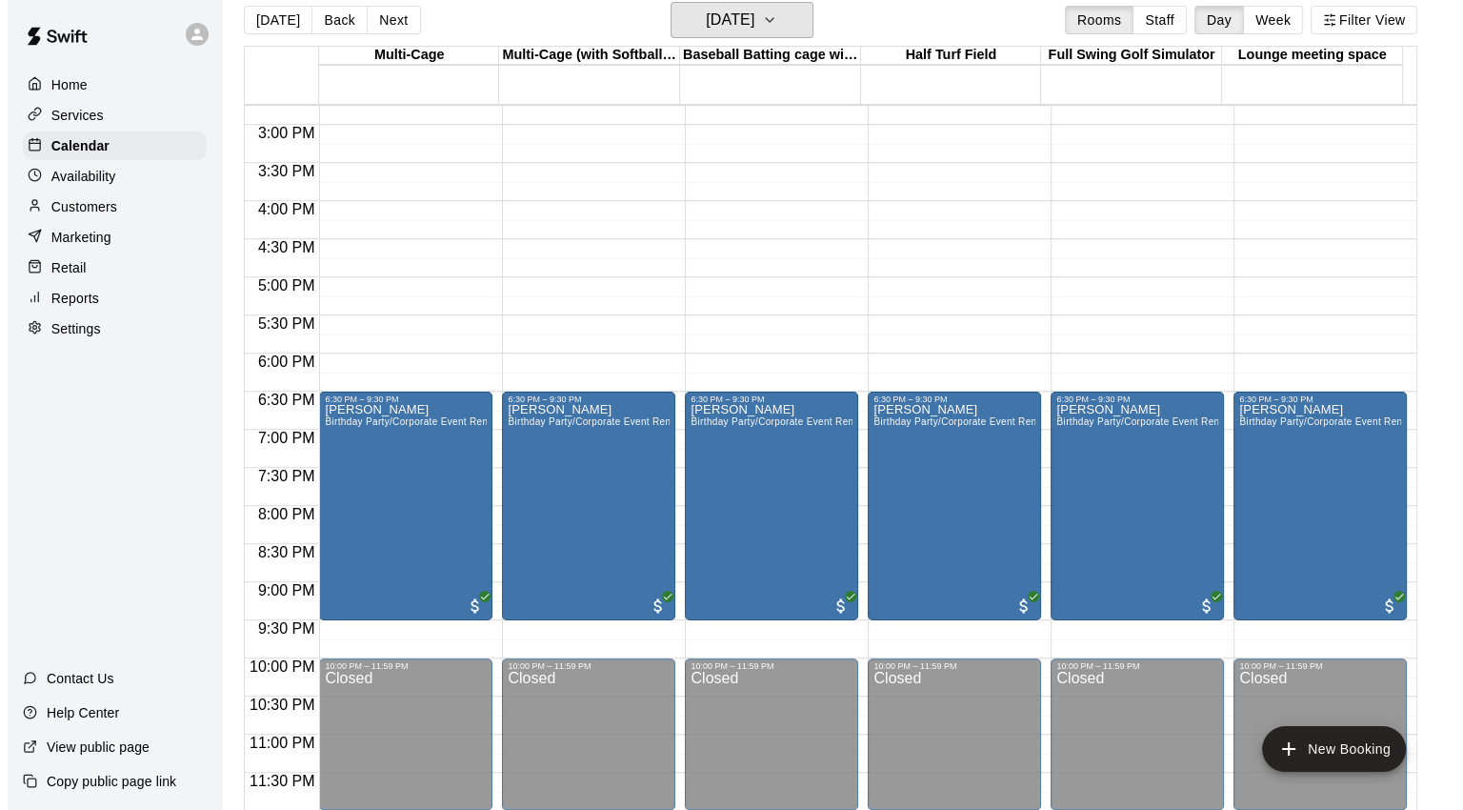
scroll to position [30, 0]
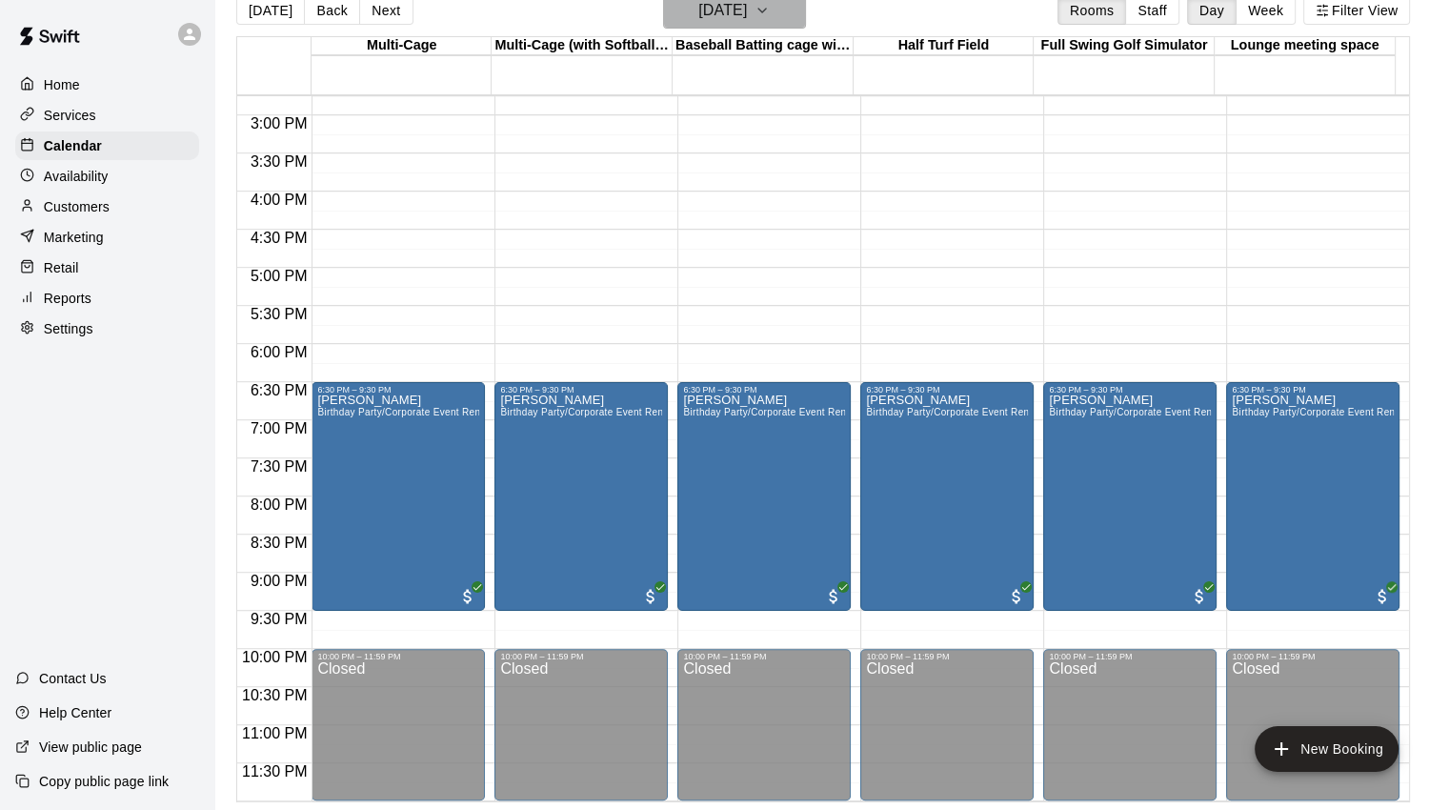
click at [799, 18] on button "[DATE]" at bounding box center [734, 10] width 143 height 36
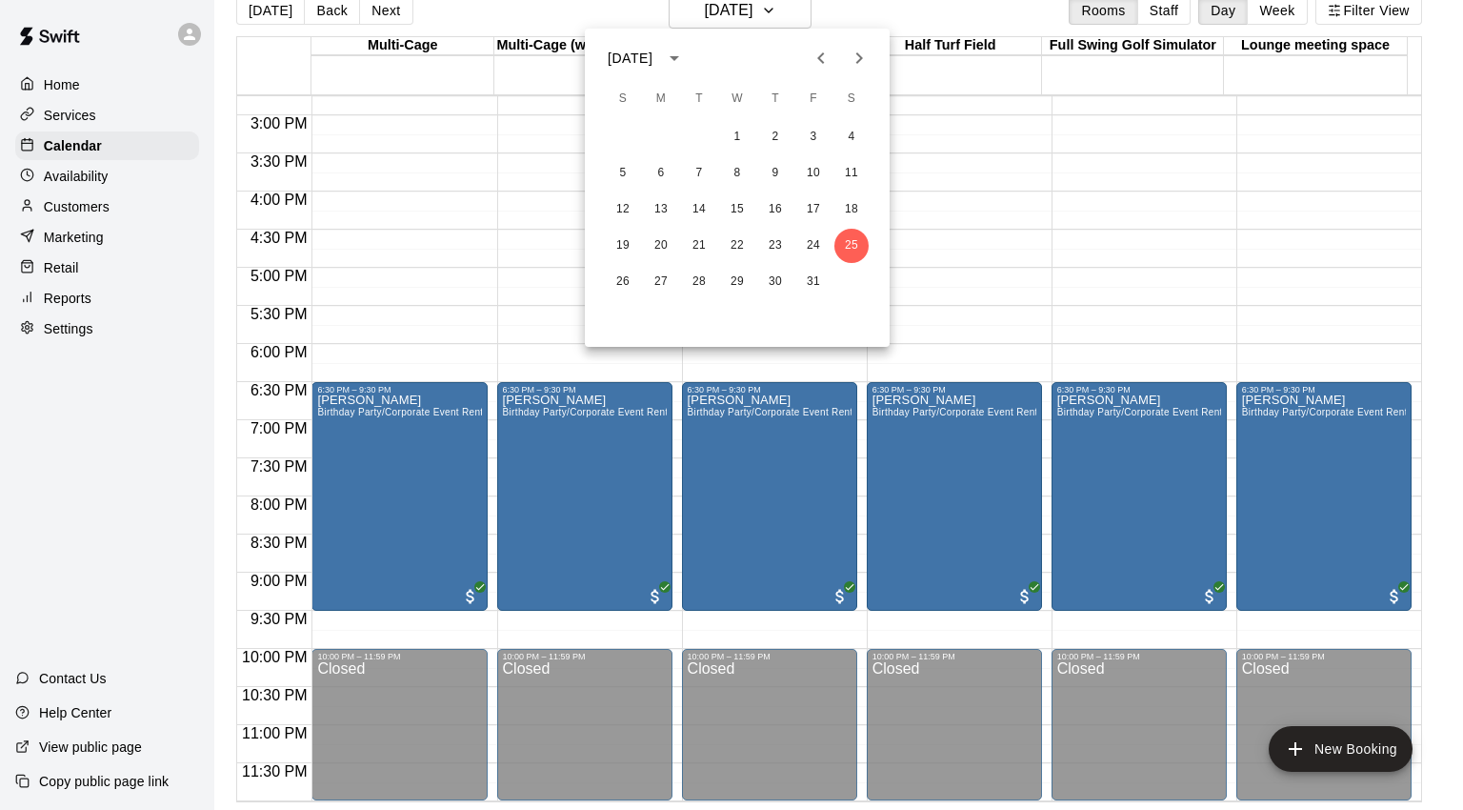
click at [864, 62] on icon "Next month" at bounding box center [859, 58] width 23 height 23
click at [853, 140] on button "1" at bounding box center [851, 137] width 34 height 34
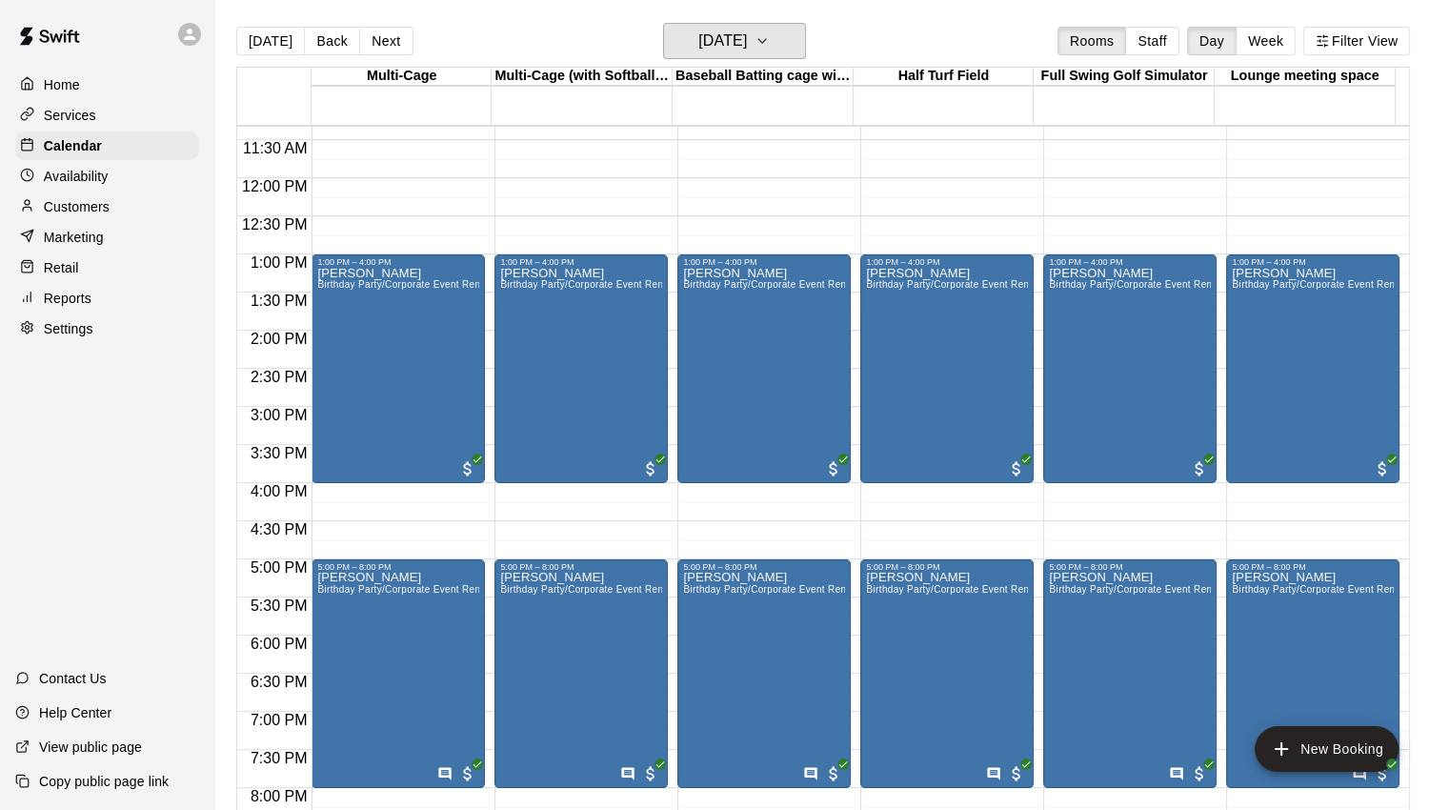
scroll to position [743, 0]
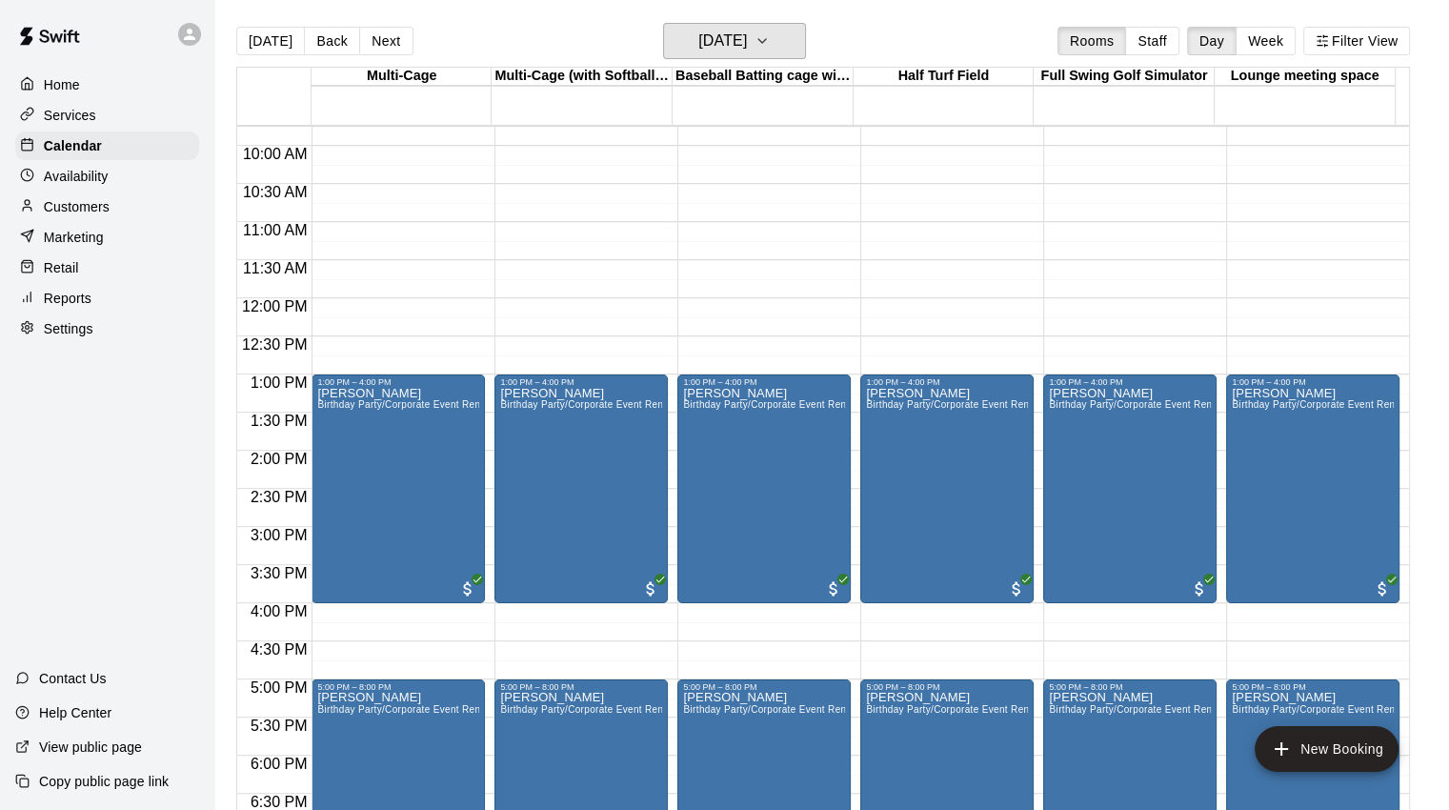
click at [747, 40] on h6 "[DATE]" at bounding box center [722, 41] width 49 height 27
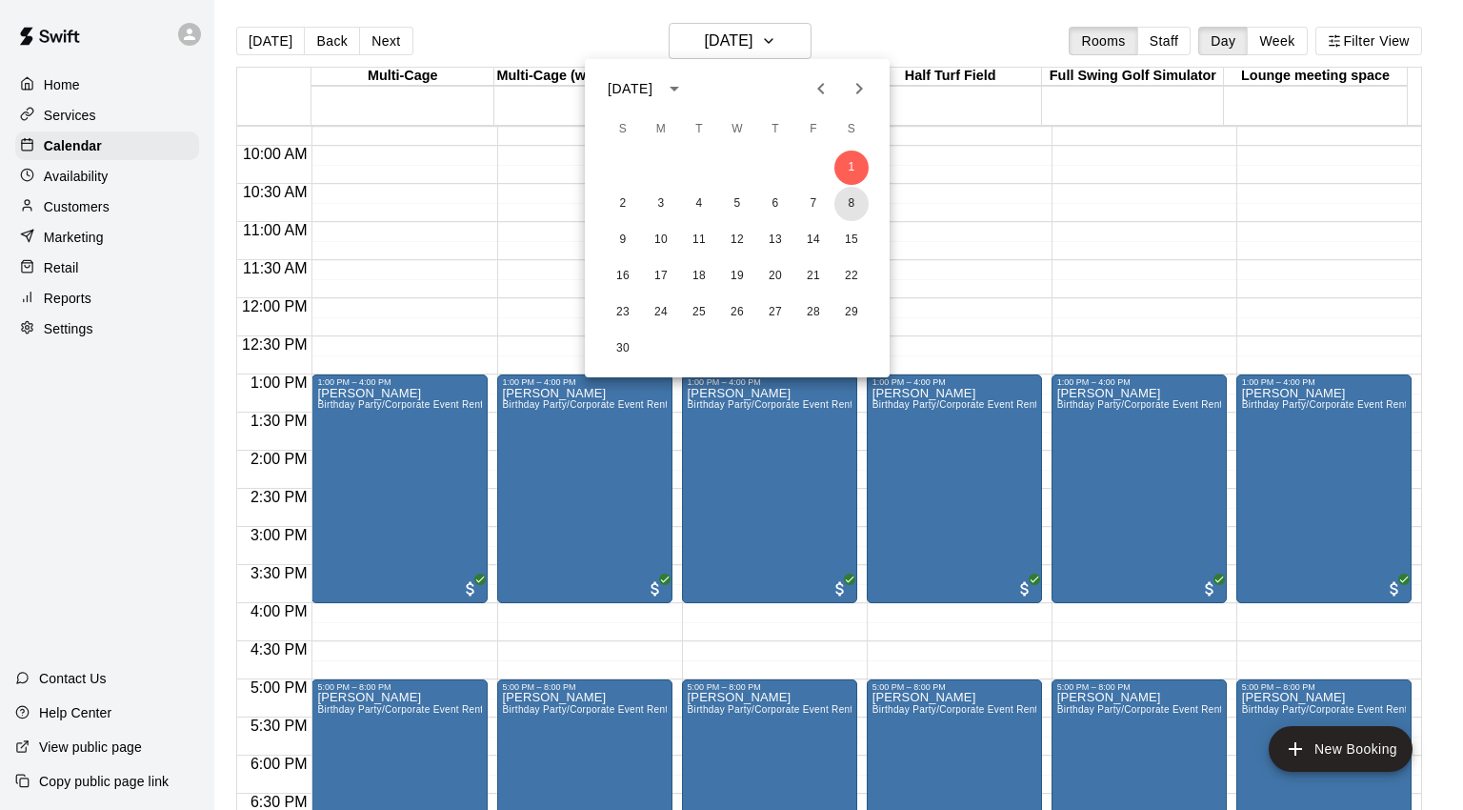
click at [852, 203] on button "8" at bounding box center [851, 204] width 34 height 34
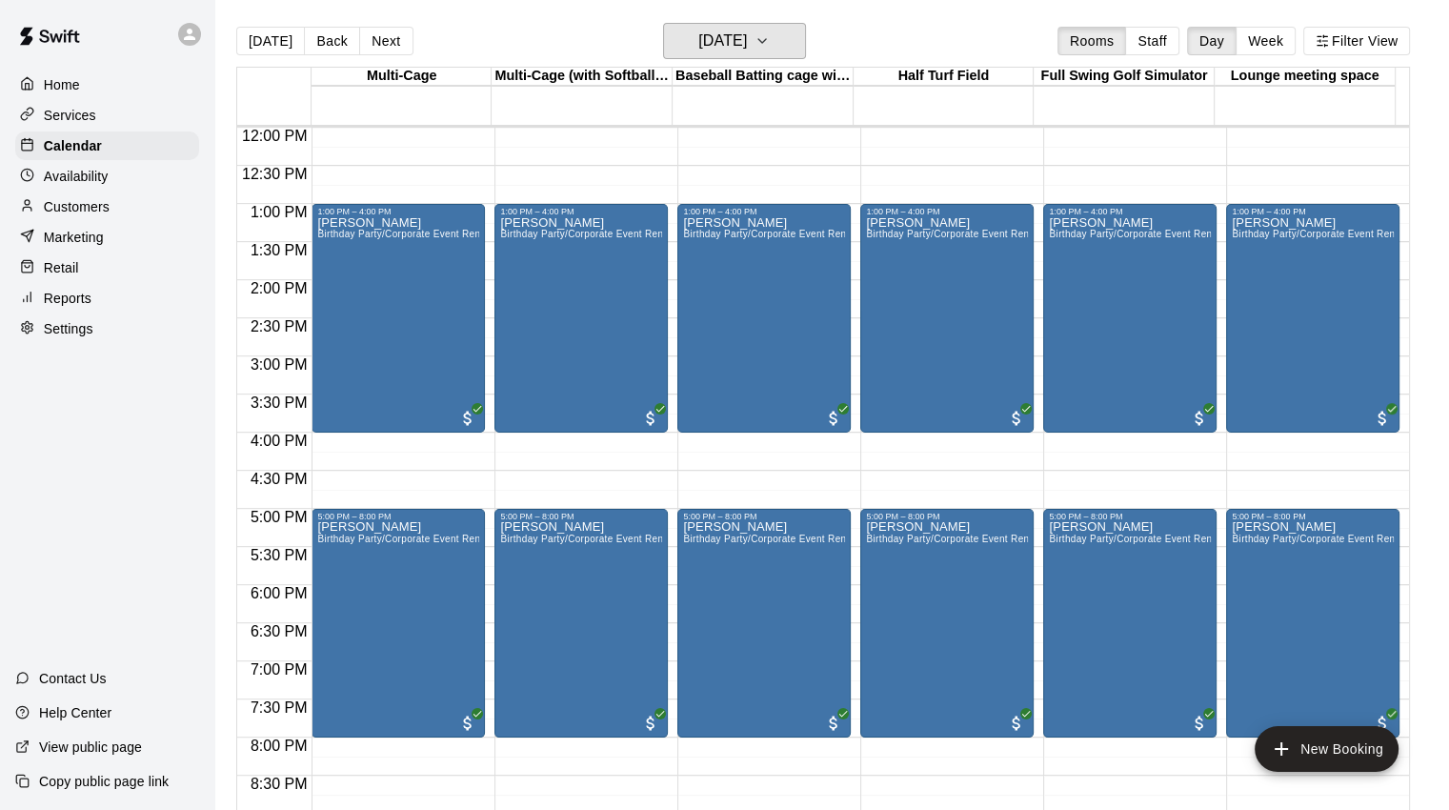
scroll to position [648, 0]
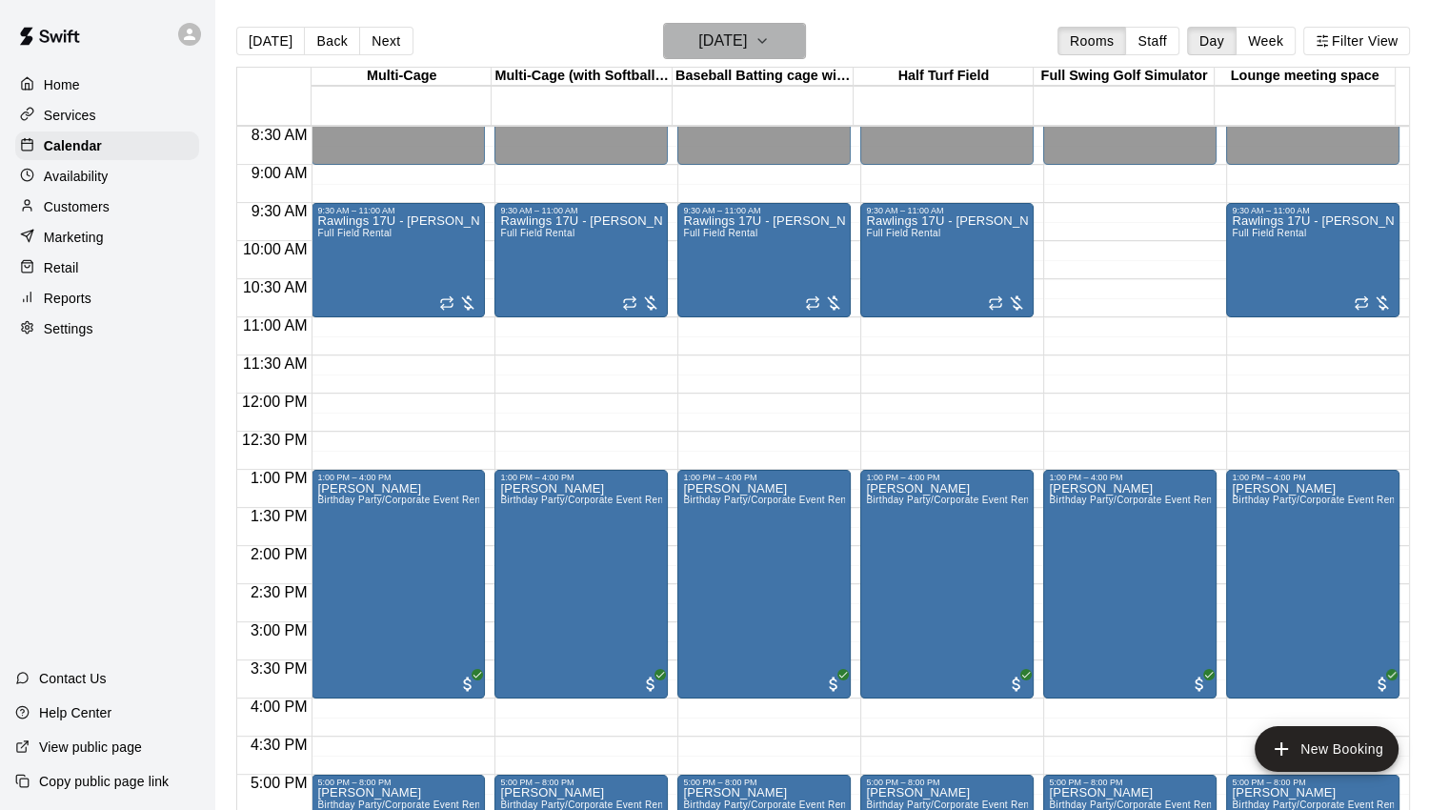
click at [747, 38] on h6 "[DATE]" at bounding box center [722, 41] width 49 height 27
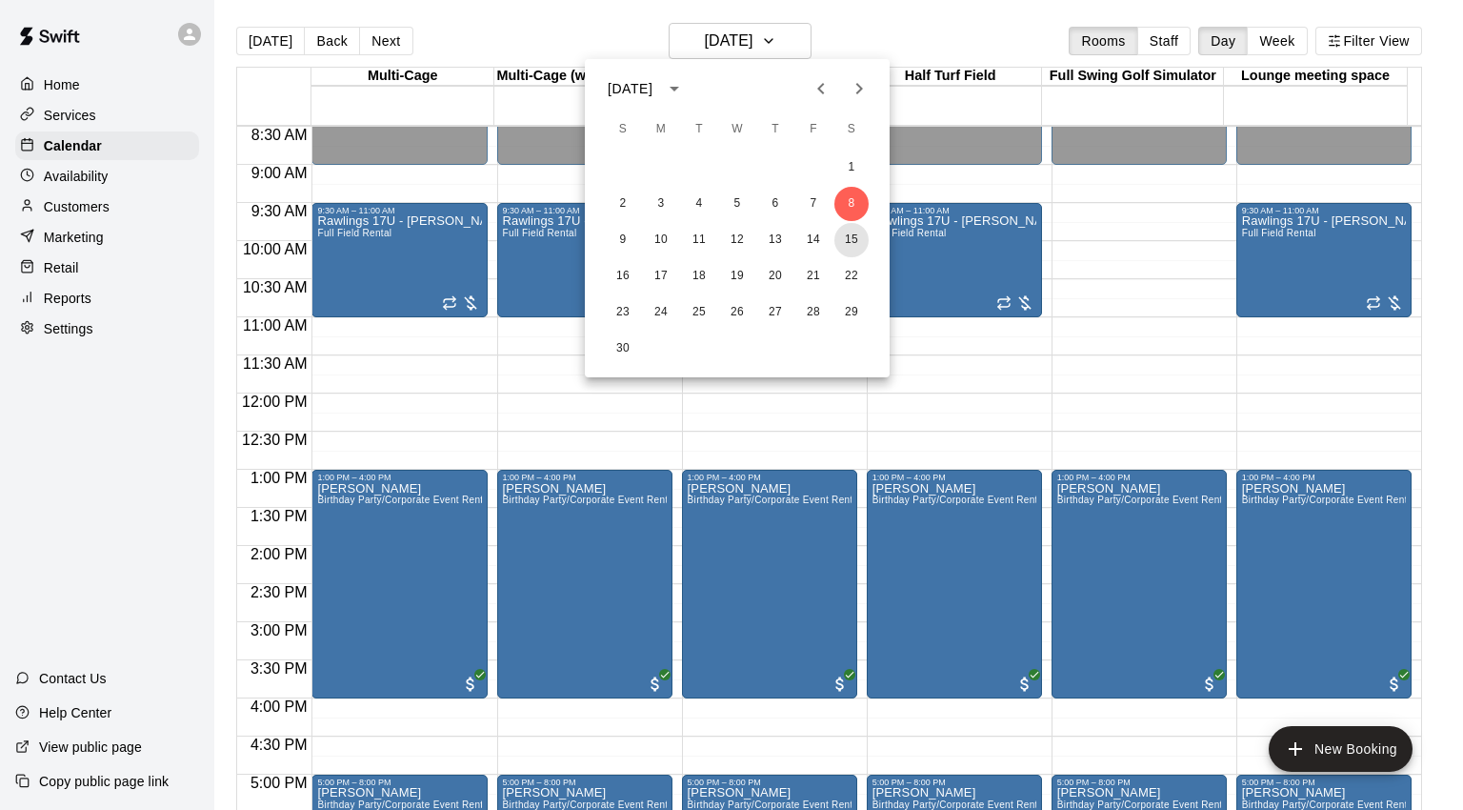
click at [853, 238] on button "15" at bounding box center [851, 240] width 34 height 34
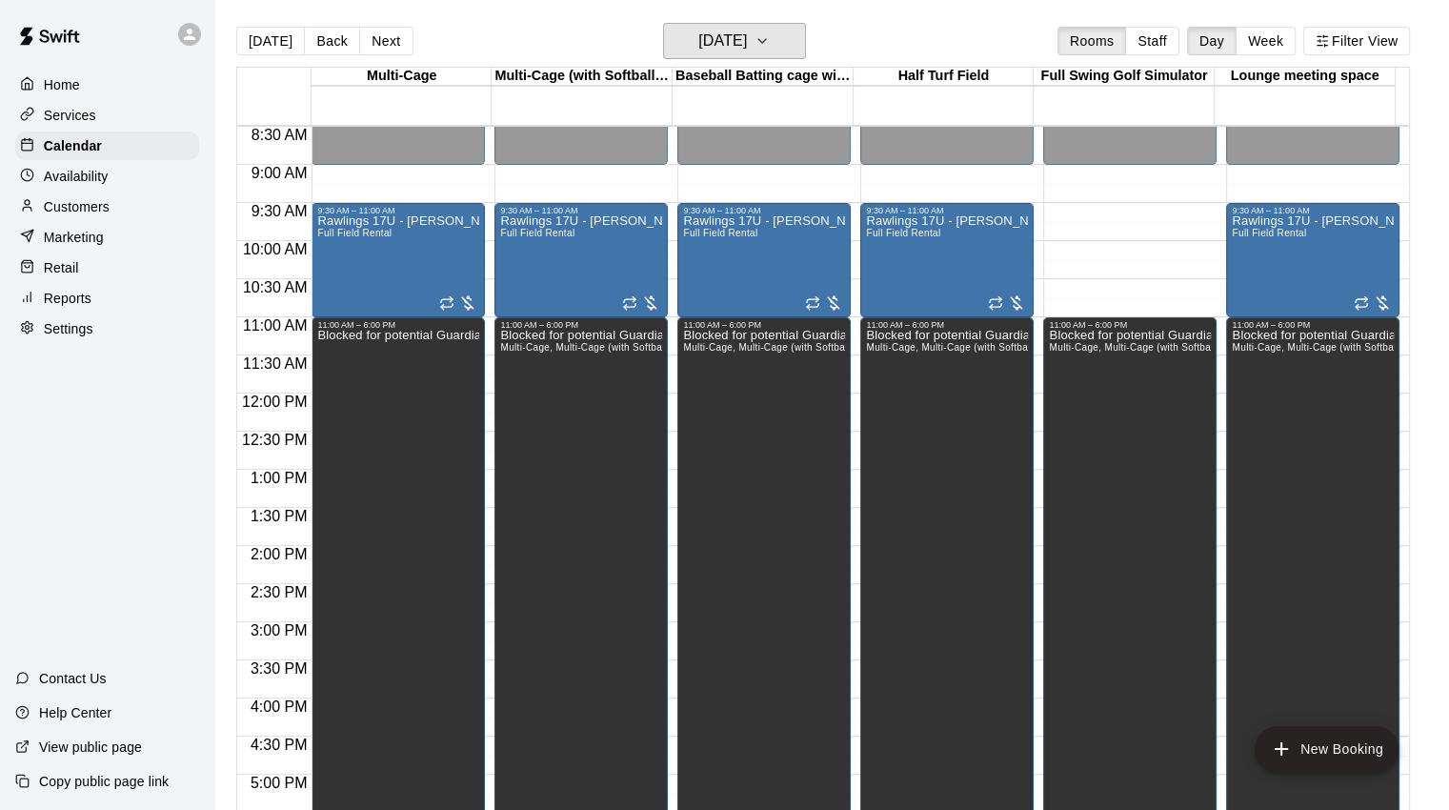
click at [770, 47] on icon "button" at bounding box center [761, 41] width 15 height 23
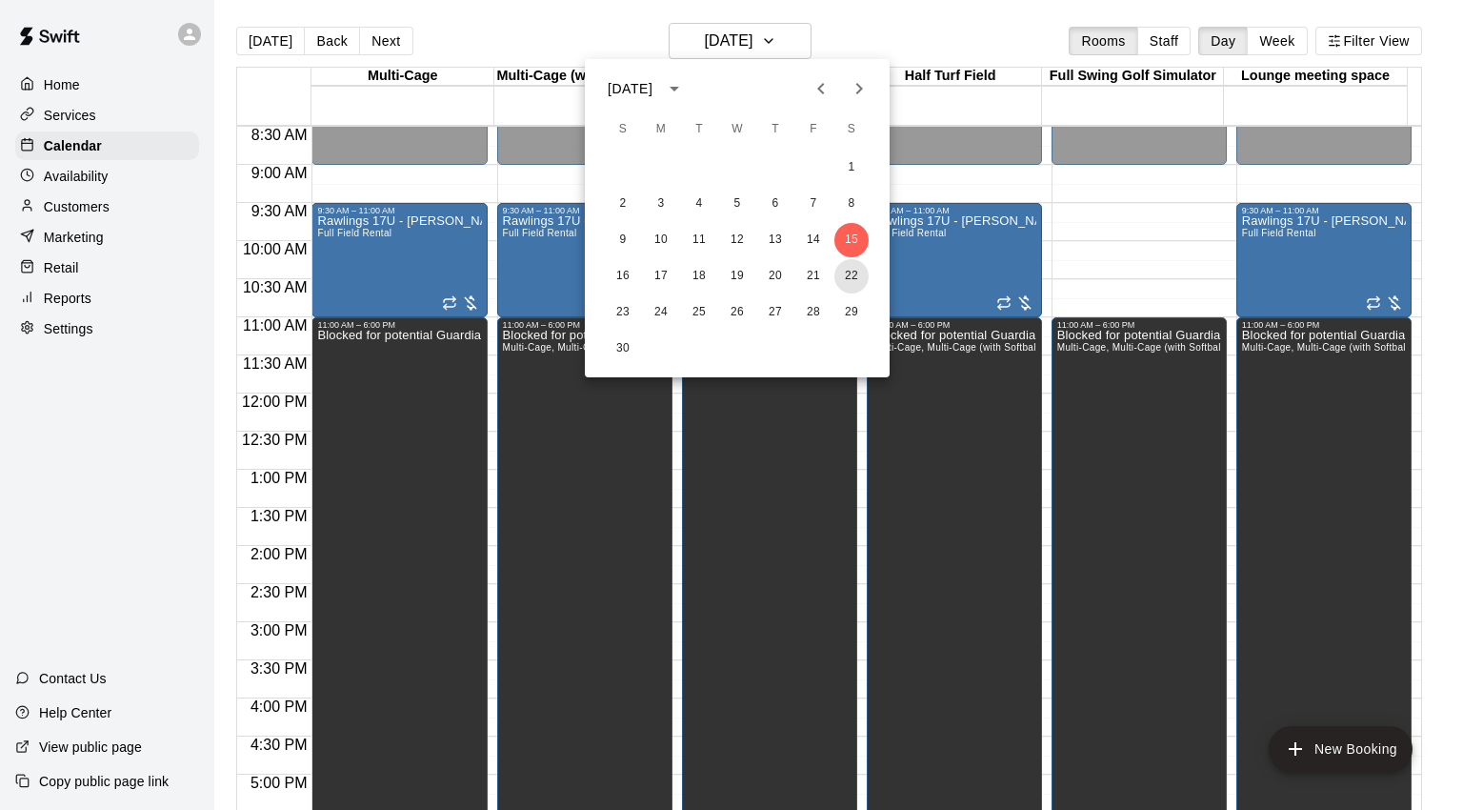
click at [853, 268] on button "22" at bounding box center [851, 276] width 34 height 34
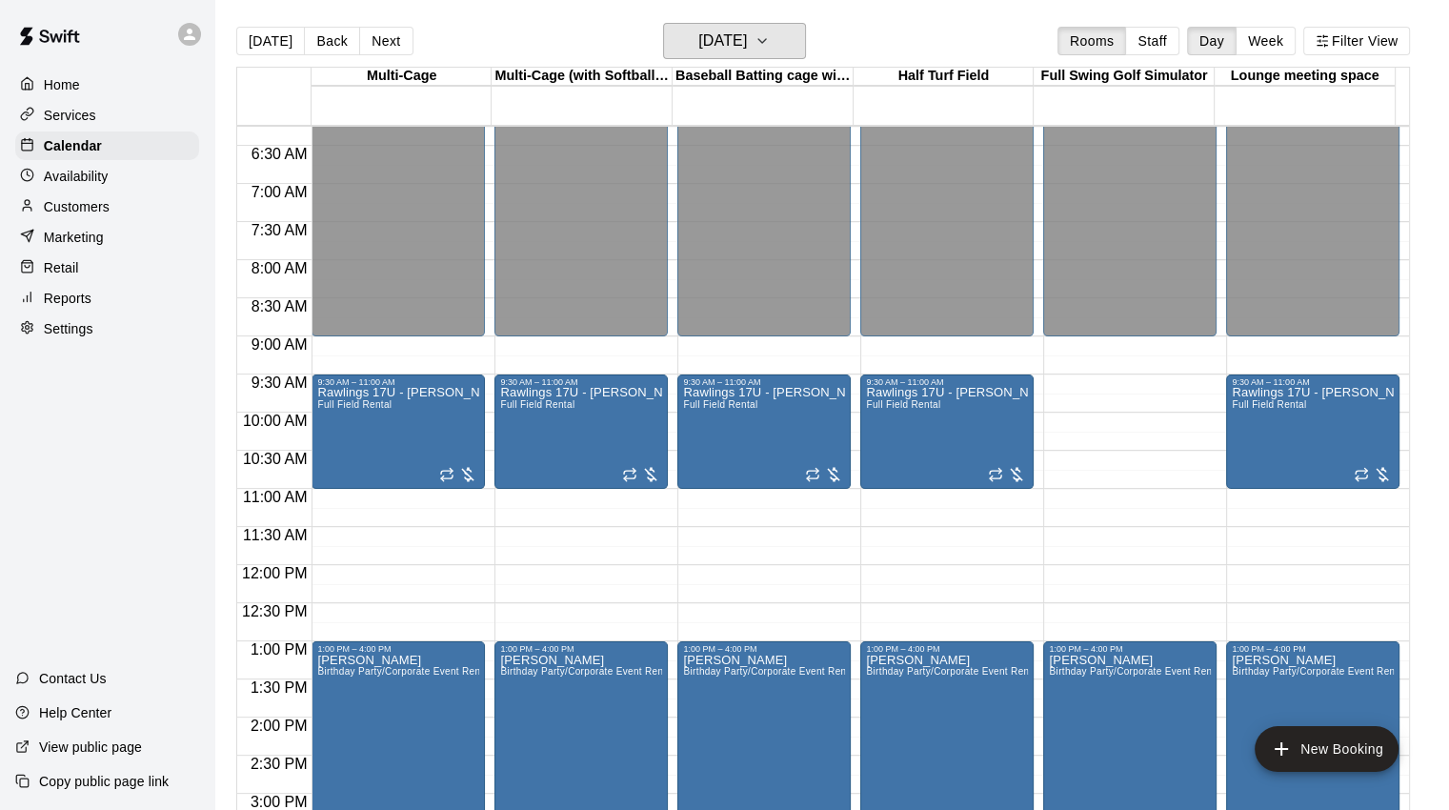
scroll to position [267, 0]
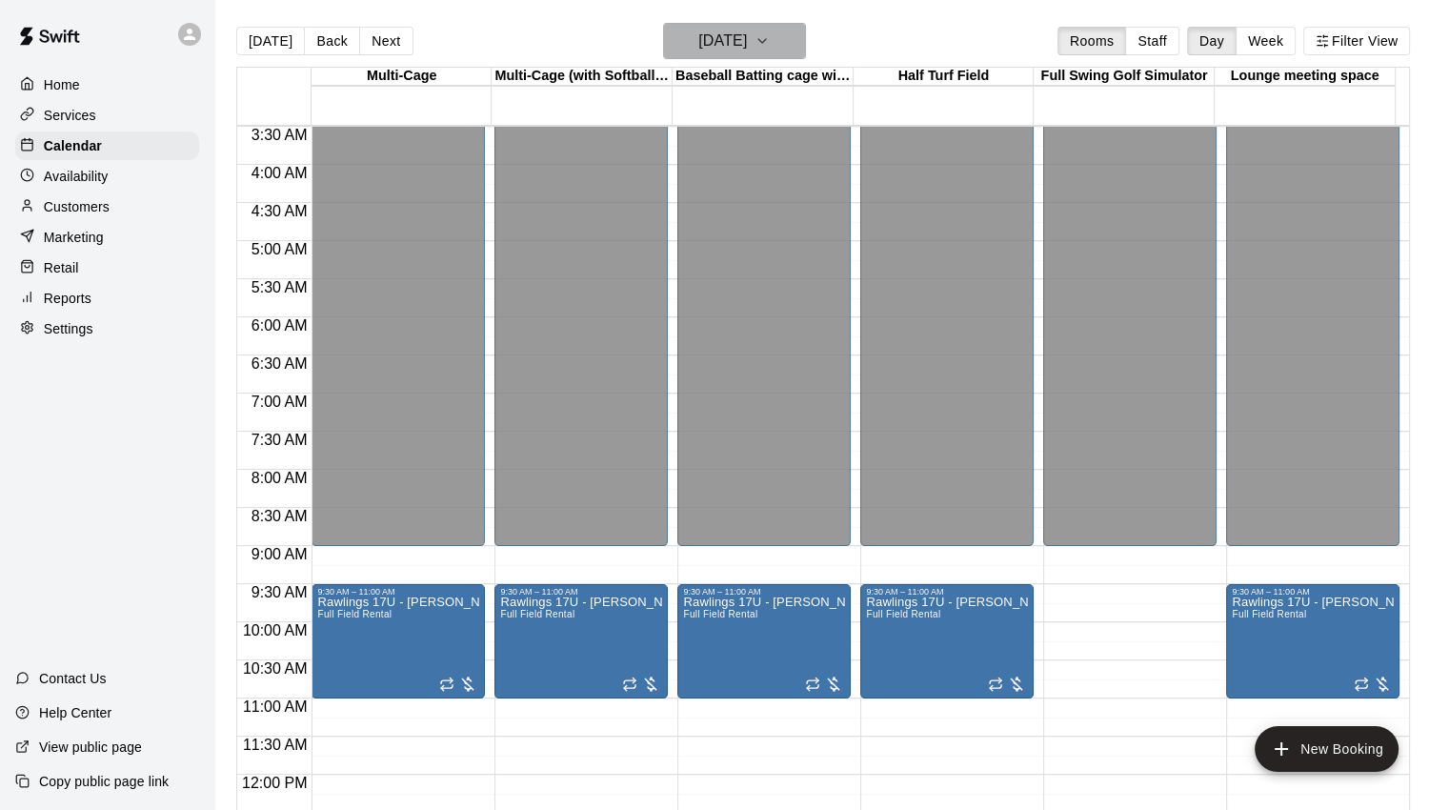
click at [760, 27] on button "[DATE]" at bounding box center [734, 41] width 143 height 36
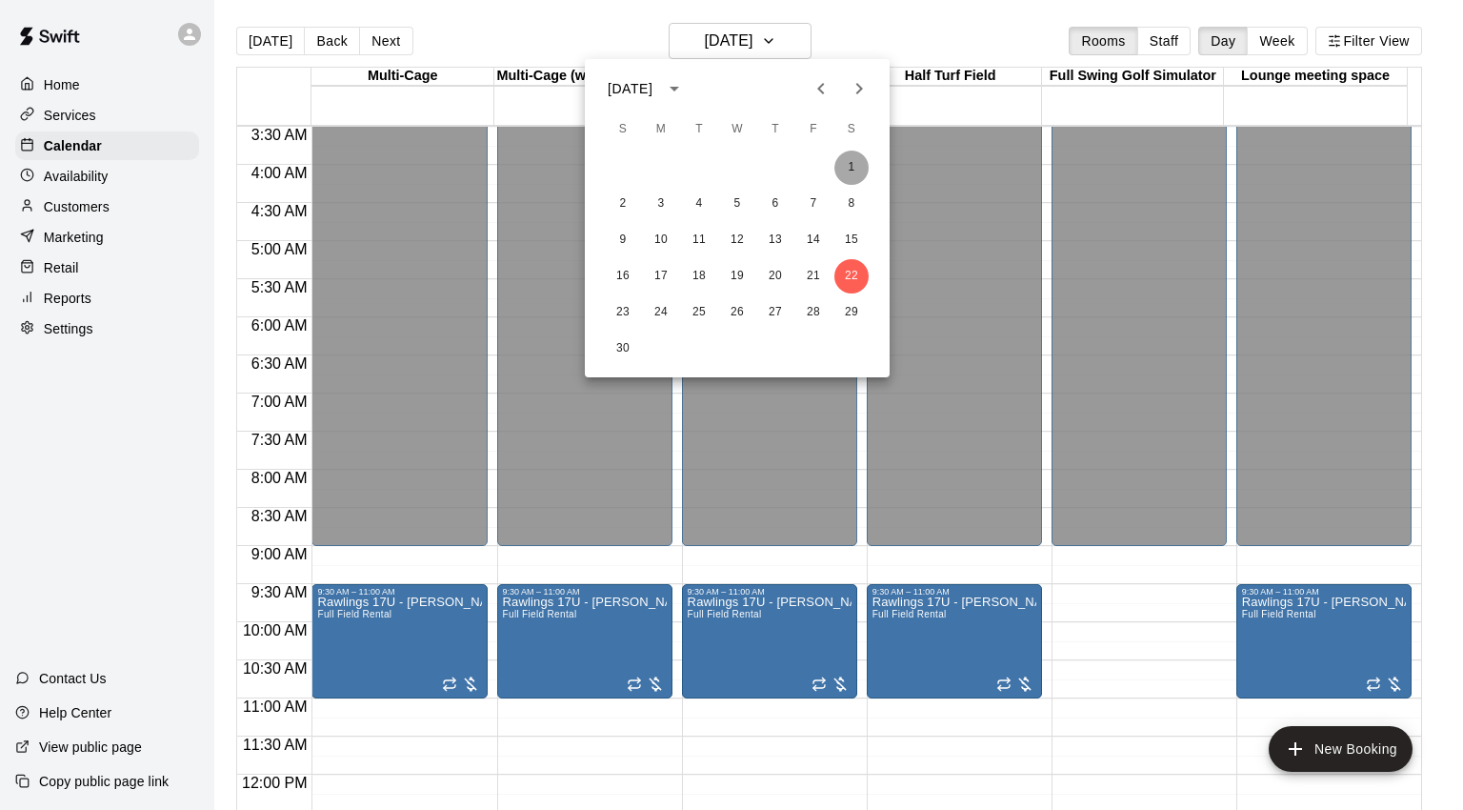
click at [850, 171] on button "1" at bounding box center [851, 168] width 34 height 34
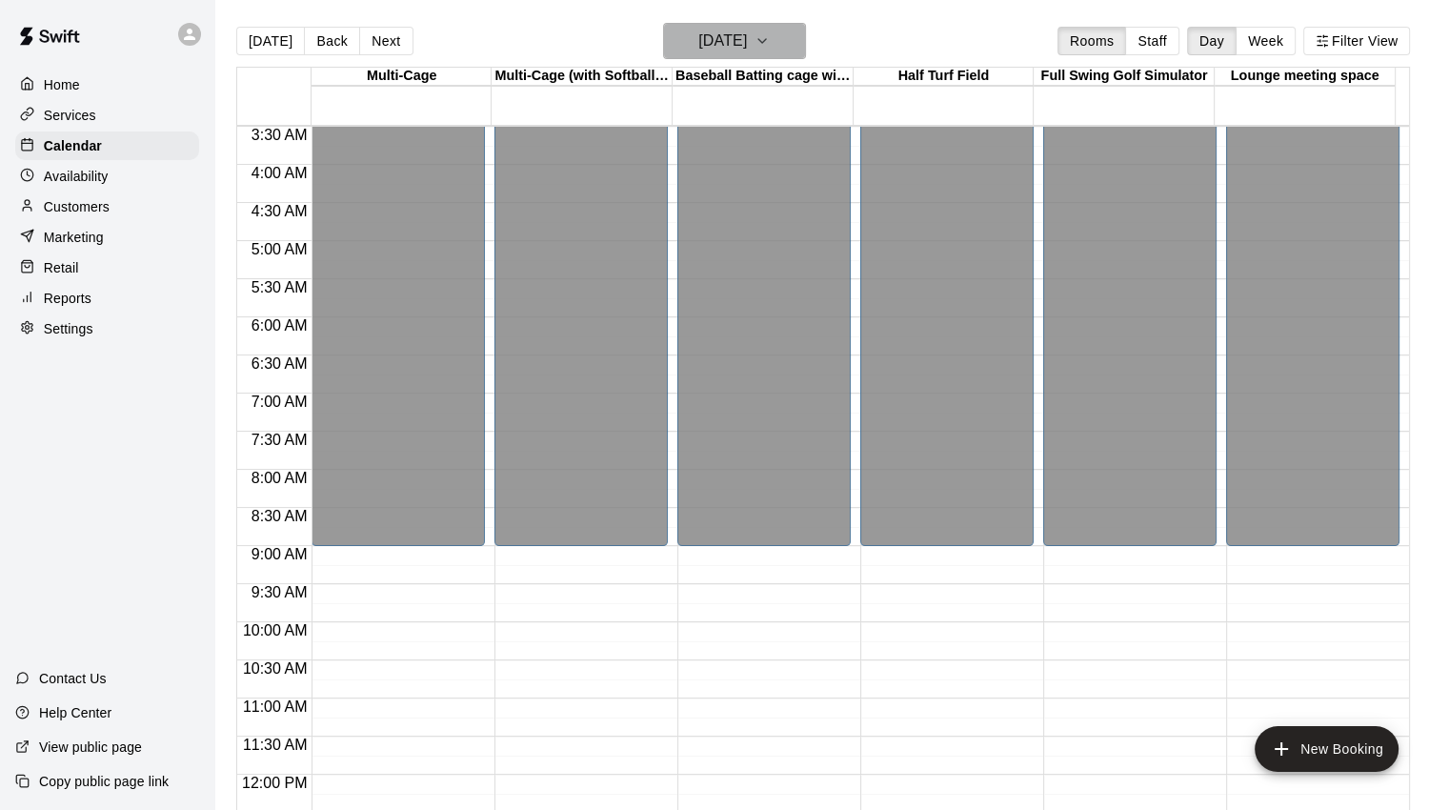
click at [770, 34] on icon "button" at bounding box center [761, 41] width 15 height 23
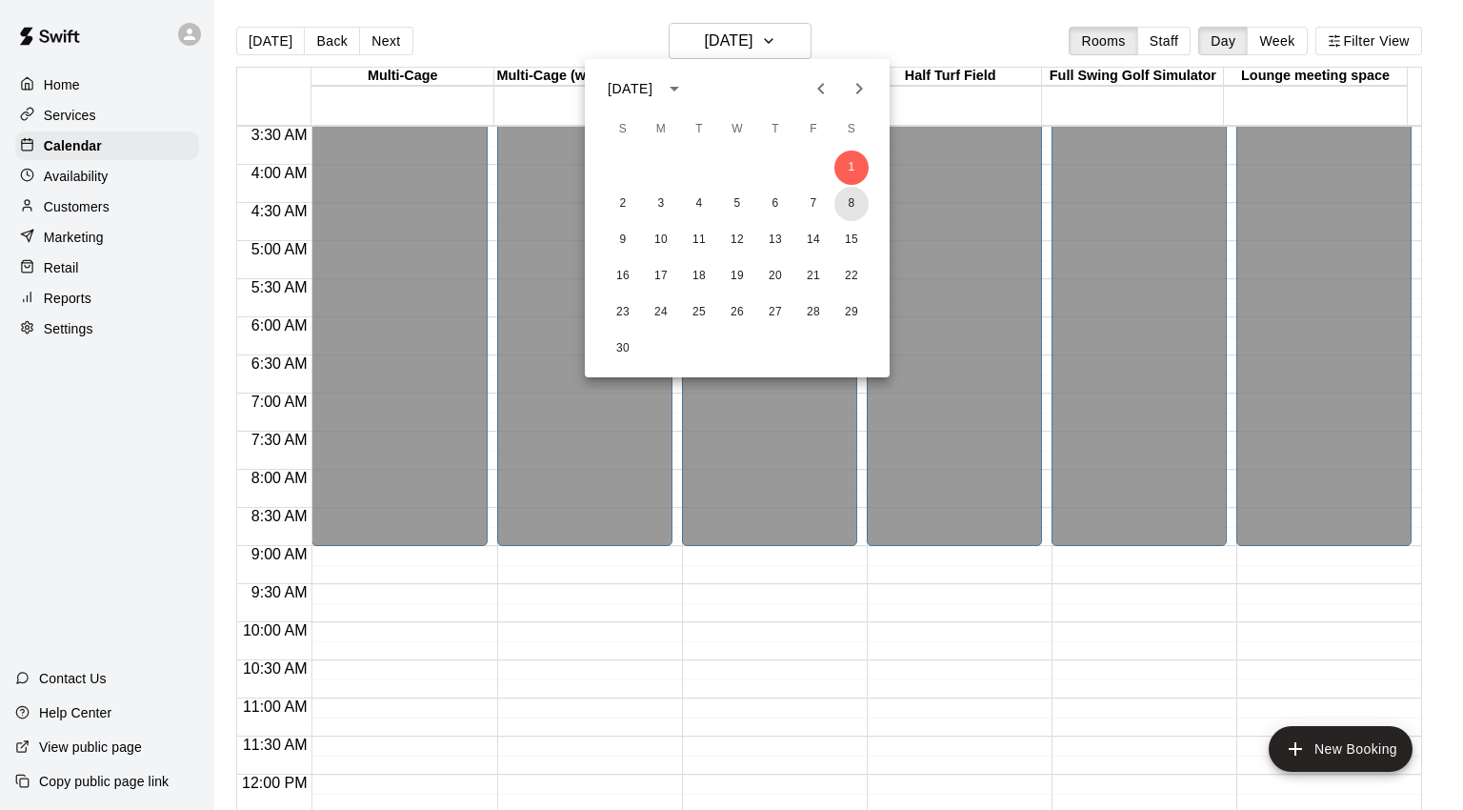
click at [848, 198] on button "8" at bounding box center [851, 204] width 34 height 34
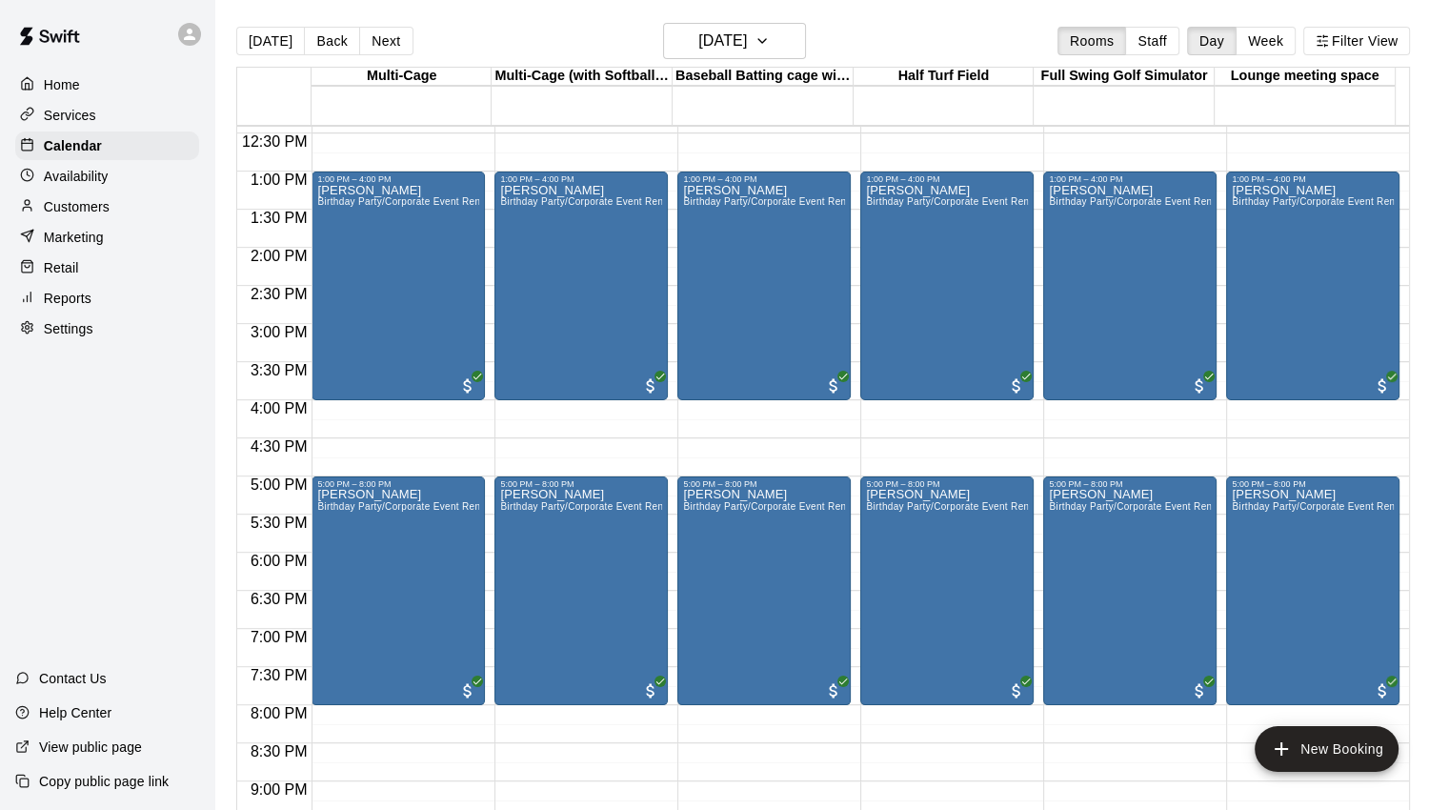
scroll to position [1029, 0]
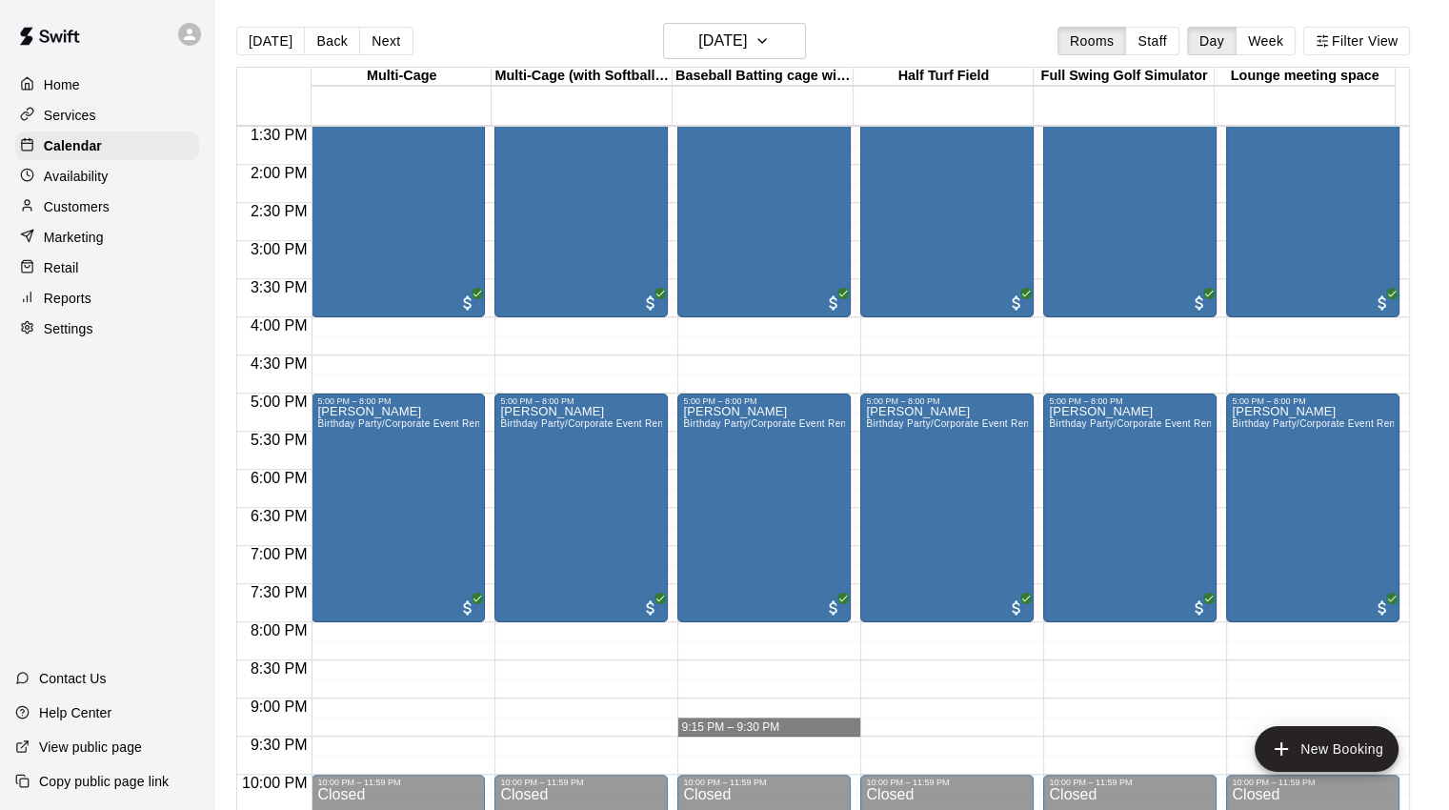
drag, startPoint x: 808, startPoint y: 329, endPoint x: 704, endPoint y: 730, distance: 414.2
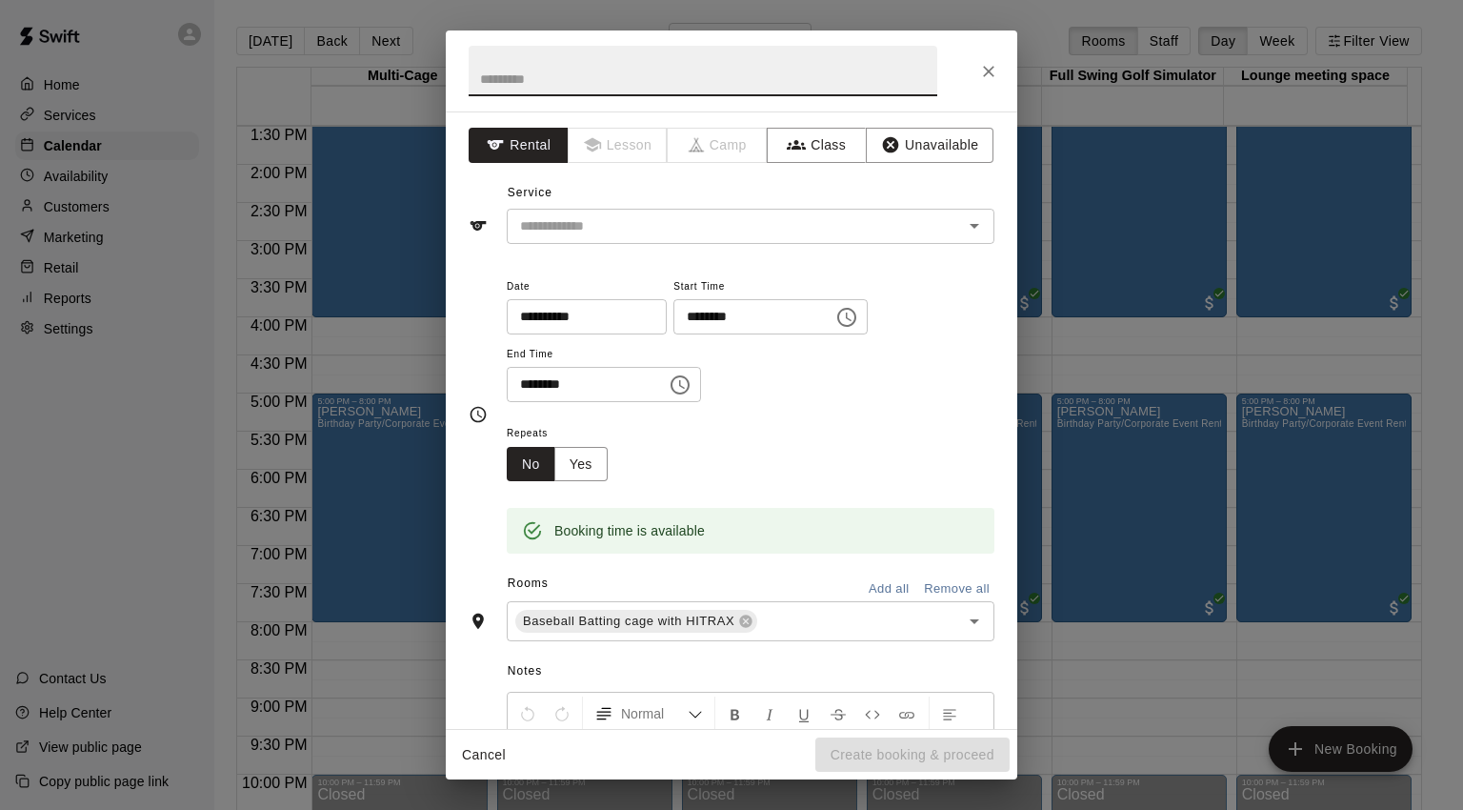
click at [994, 74] on icon "Close" at bounding box center [988, 71] width 11 height 11
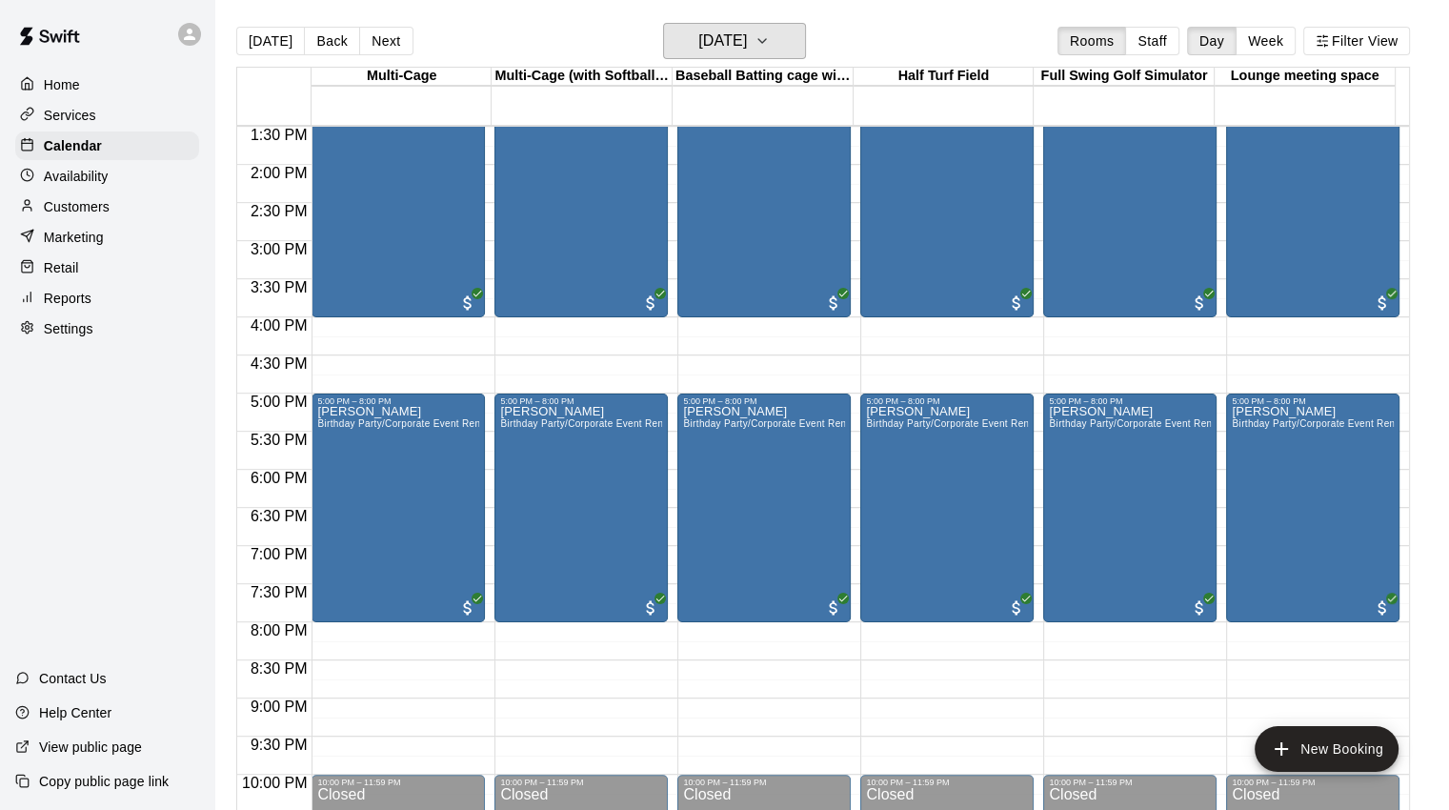
click at [787, 25] on button "[DATE]" at bounding box center [734, 41] width 143 height 36
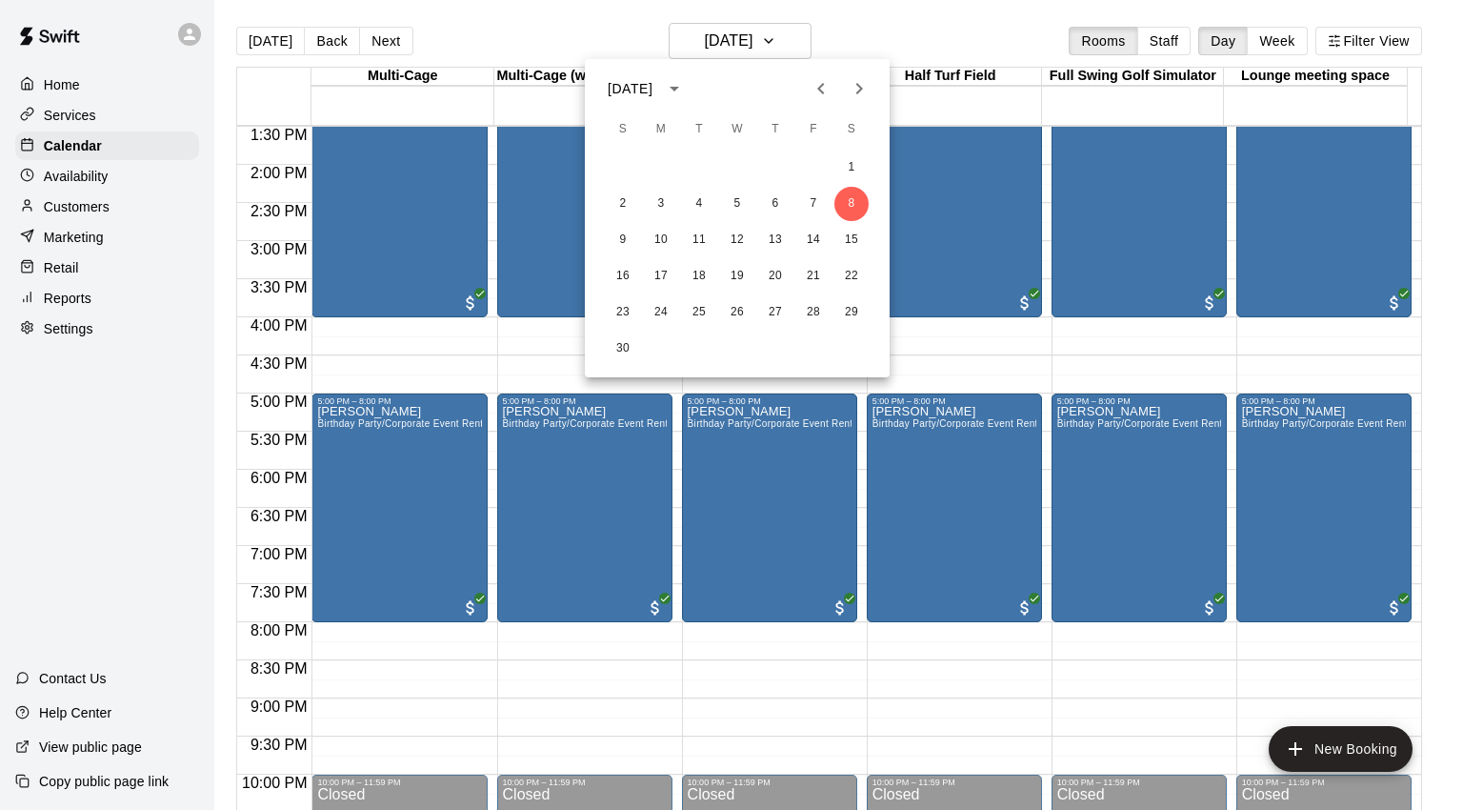
click at [686, 91] on icon "calendar view is open, switch to year view" at bounding box center [674, 88] width 23 height 23
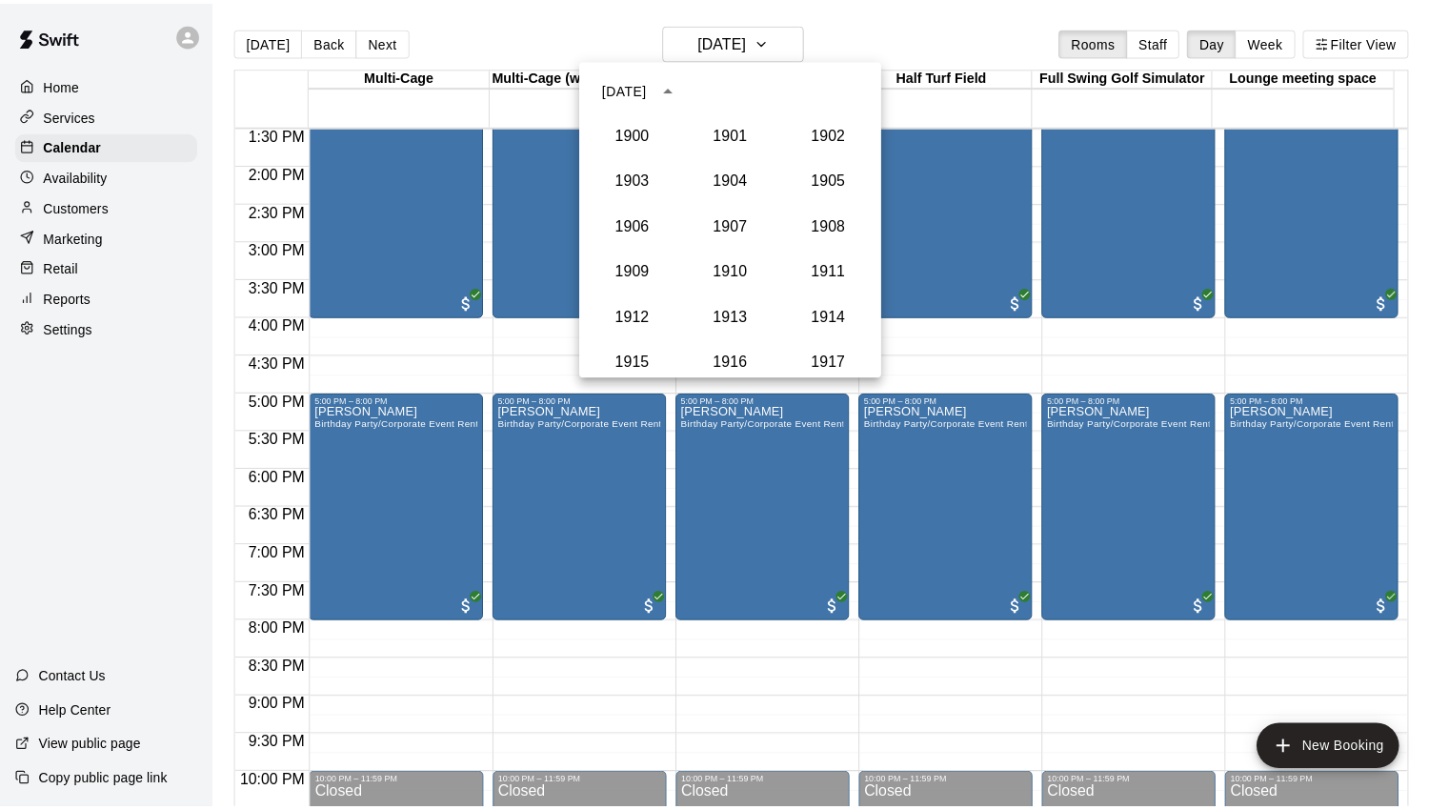
scroll to position [1764, 0]
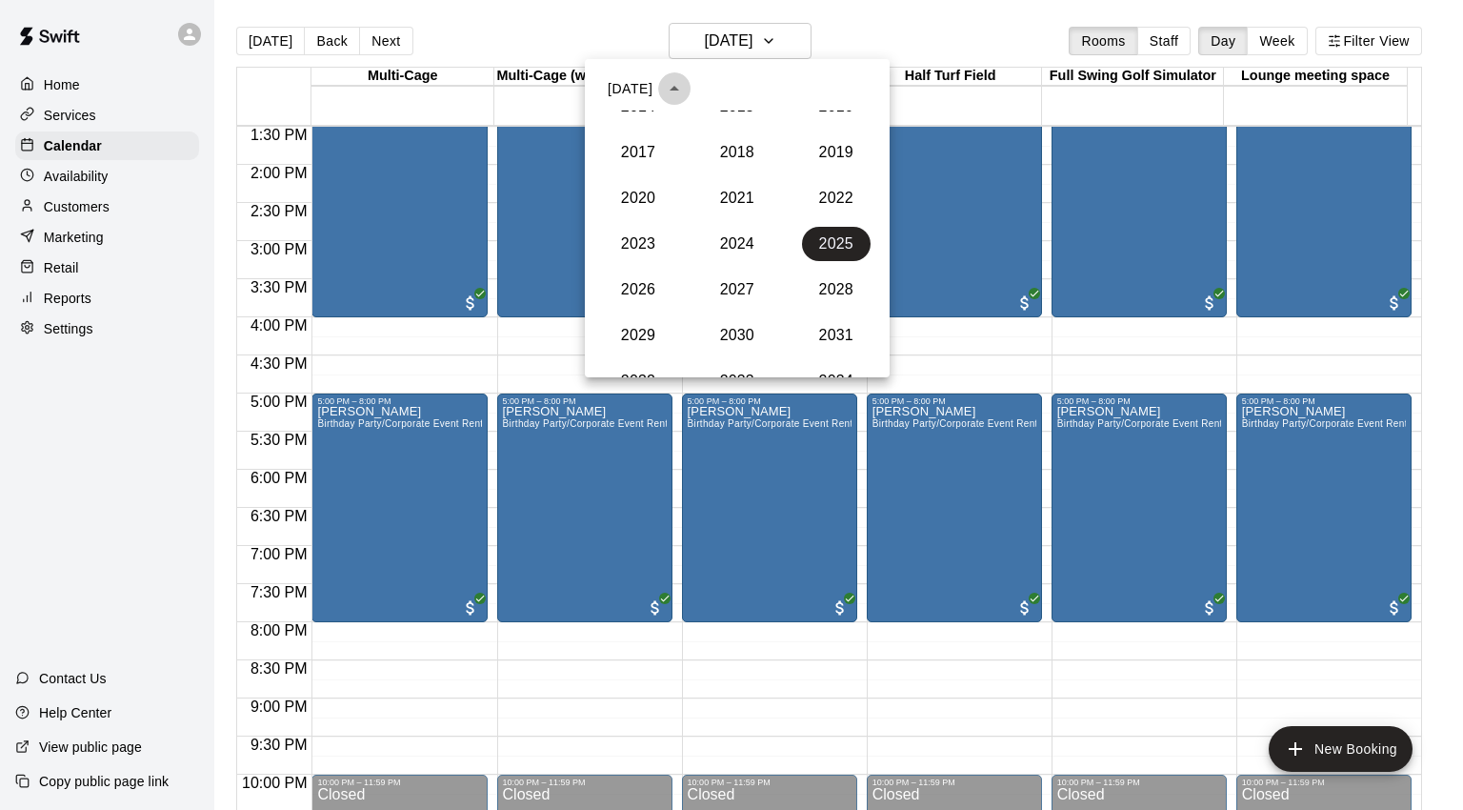
click at [686, 91] on icon "year view is open, switch to calendar view" at bounding box center [674, 88] width 23 height 23
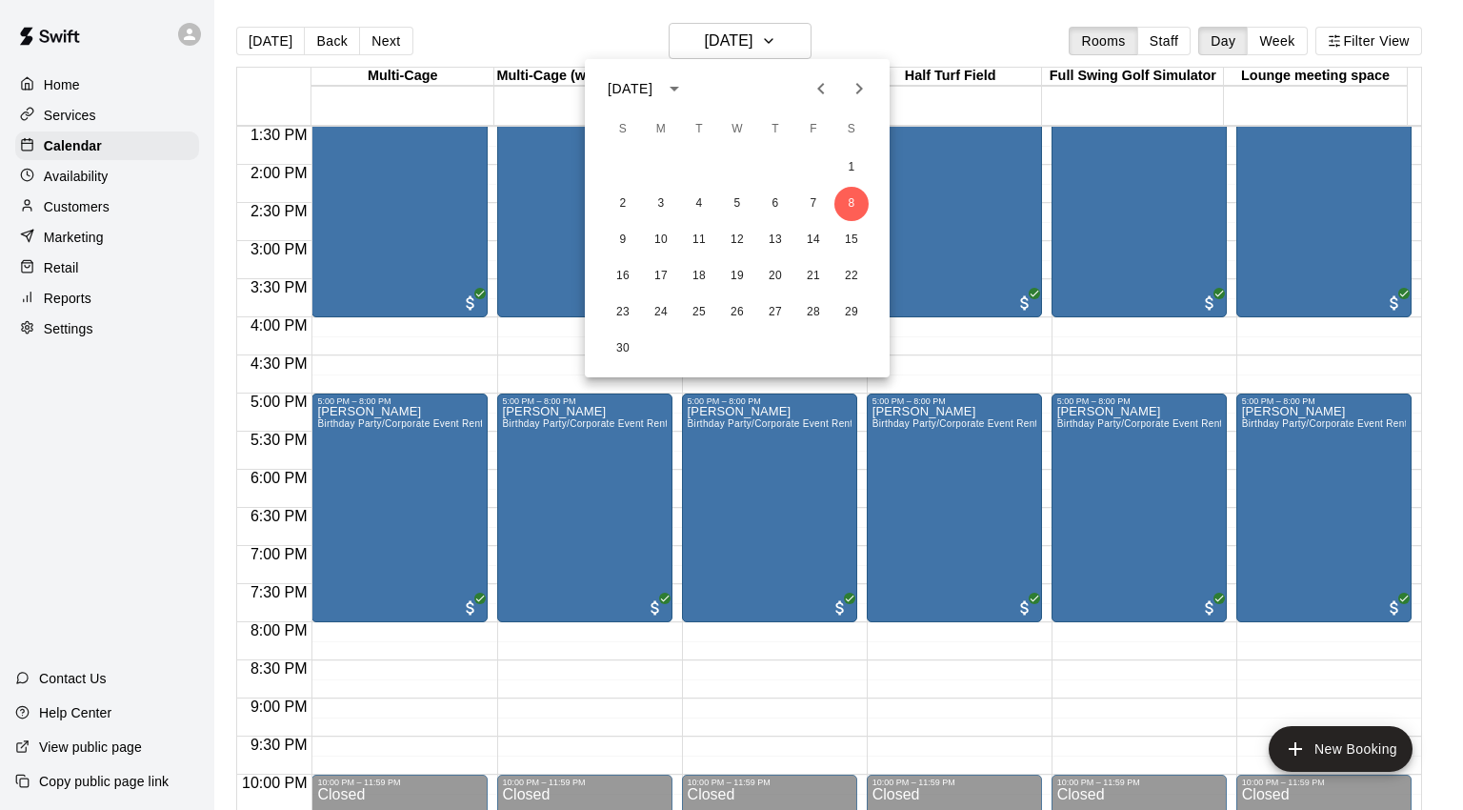
click at [820, 88] on icon "Previous month" at bounding box center [820, 88] width 7 height 11
click at [739, 205] on button "8" at bounding box center [737, 204] width 34 height 34
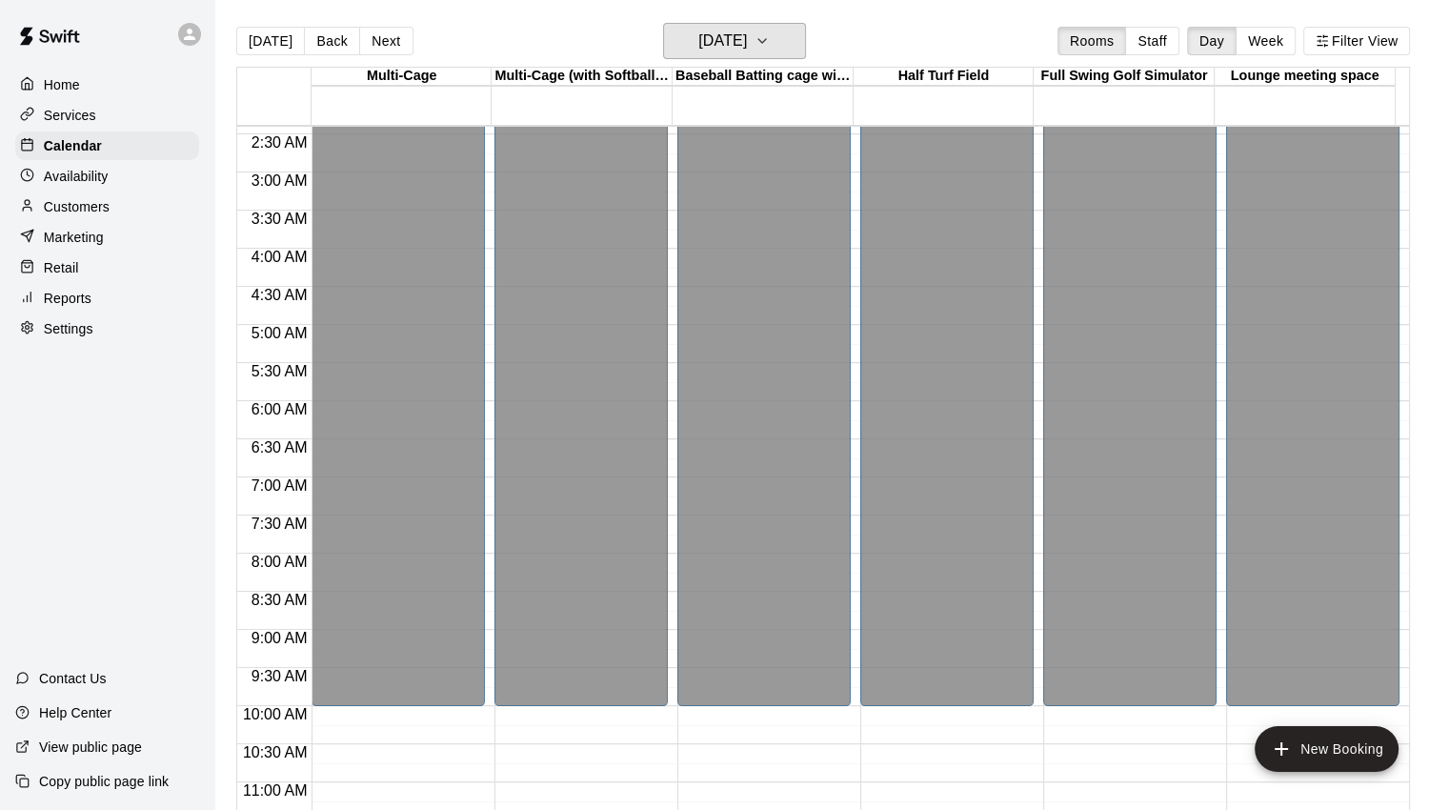
scroll to position [171, 0]
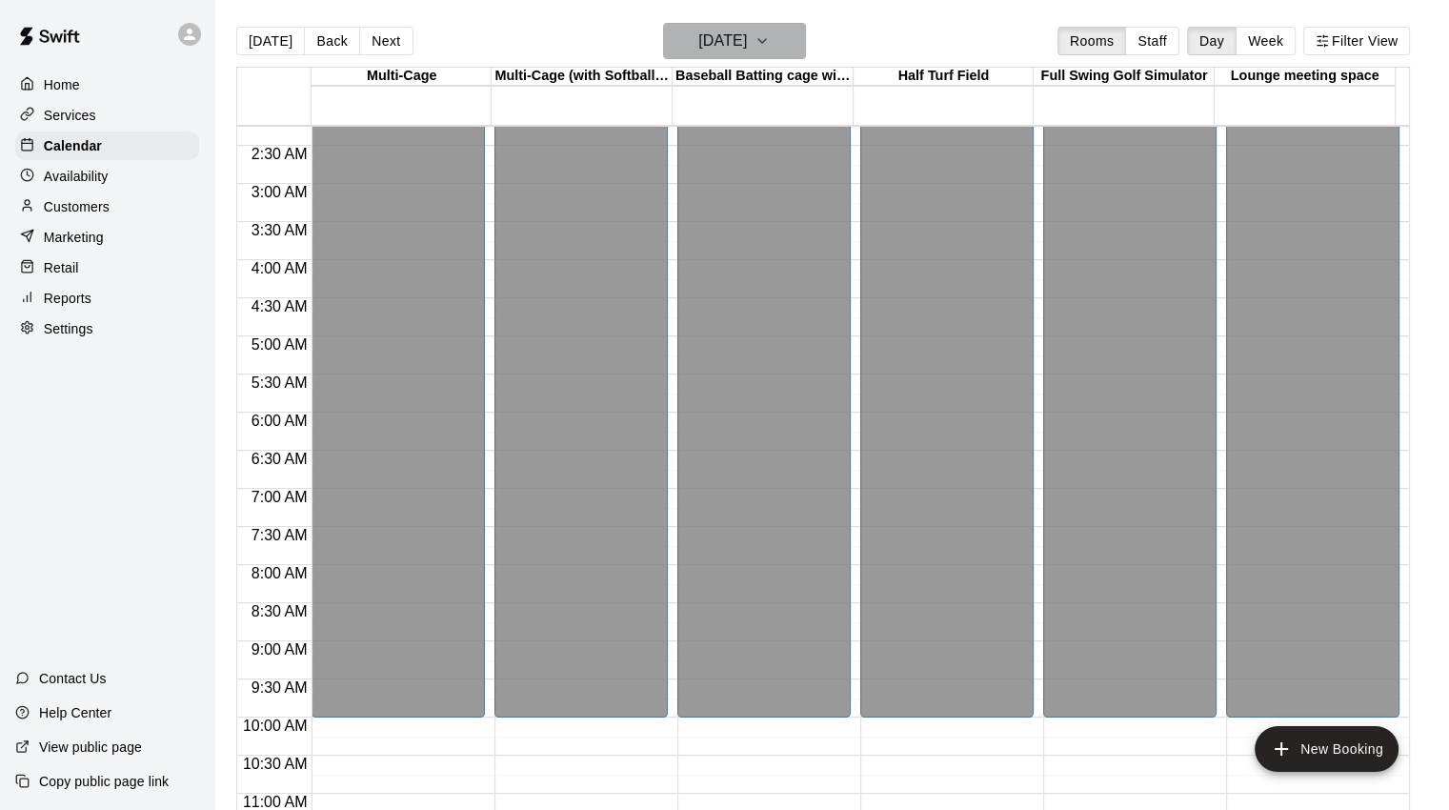
click at [770, 37] on icon "button" at bounding box center [761, 41] width 15 height 23
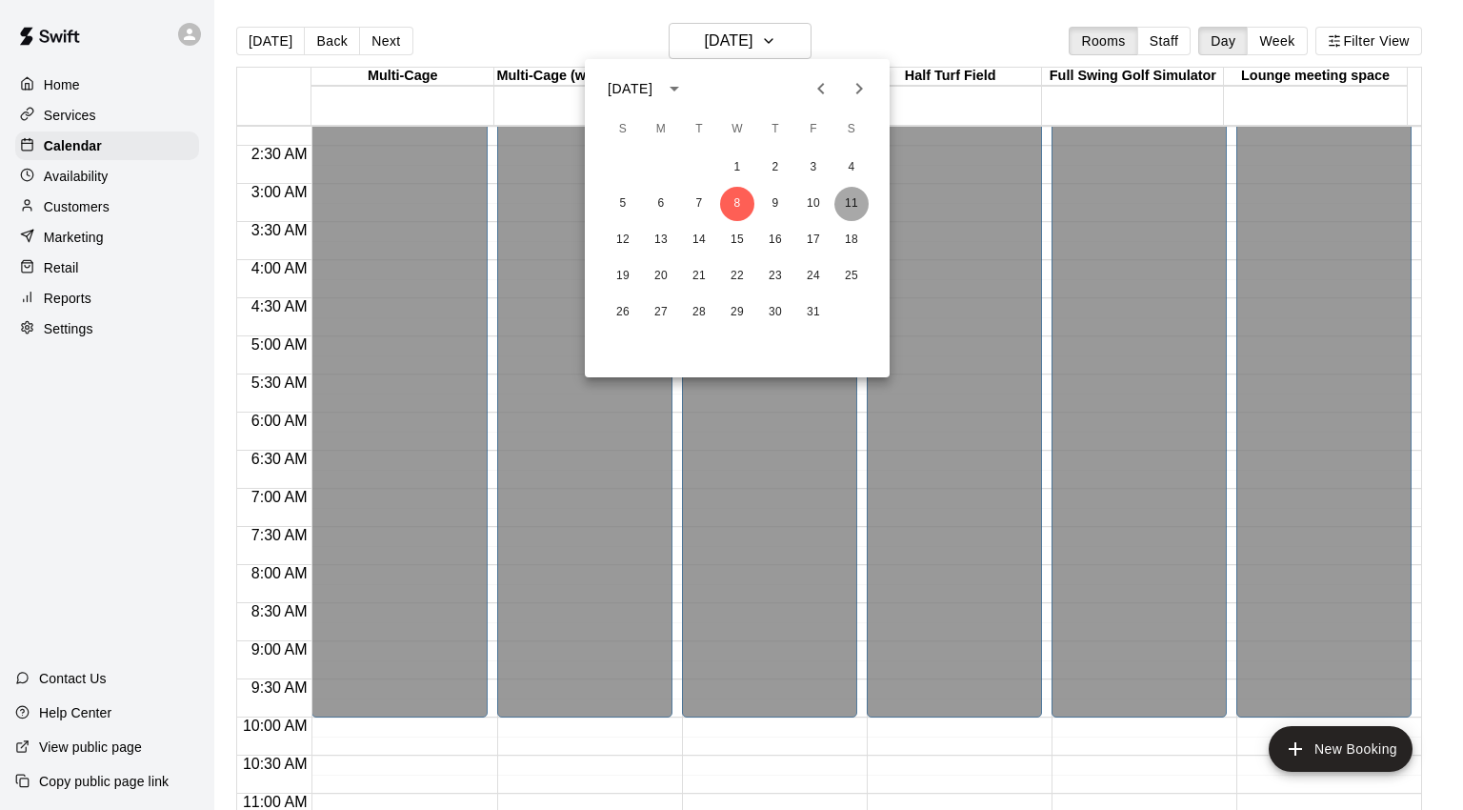
click at [856, 202] on button "11" at bounding box center [851, 204] width 34 height 34
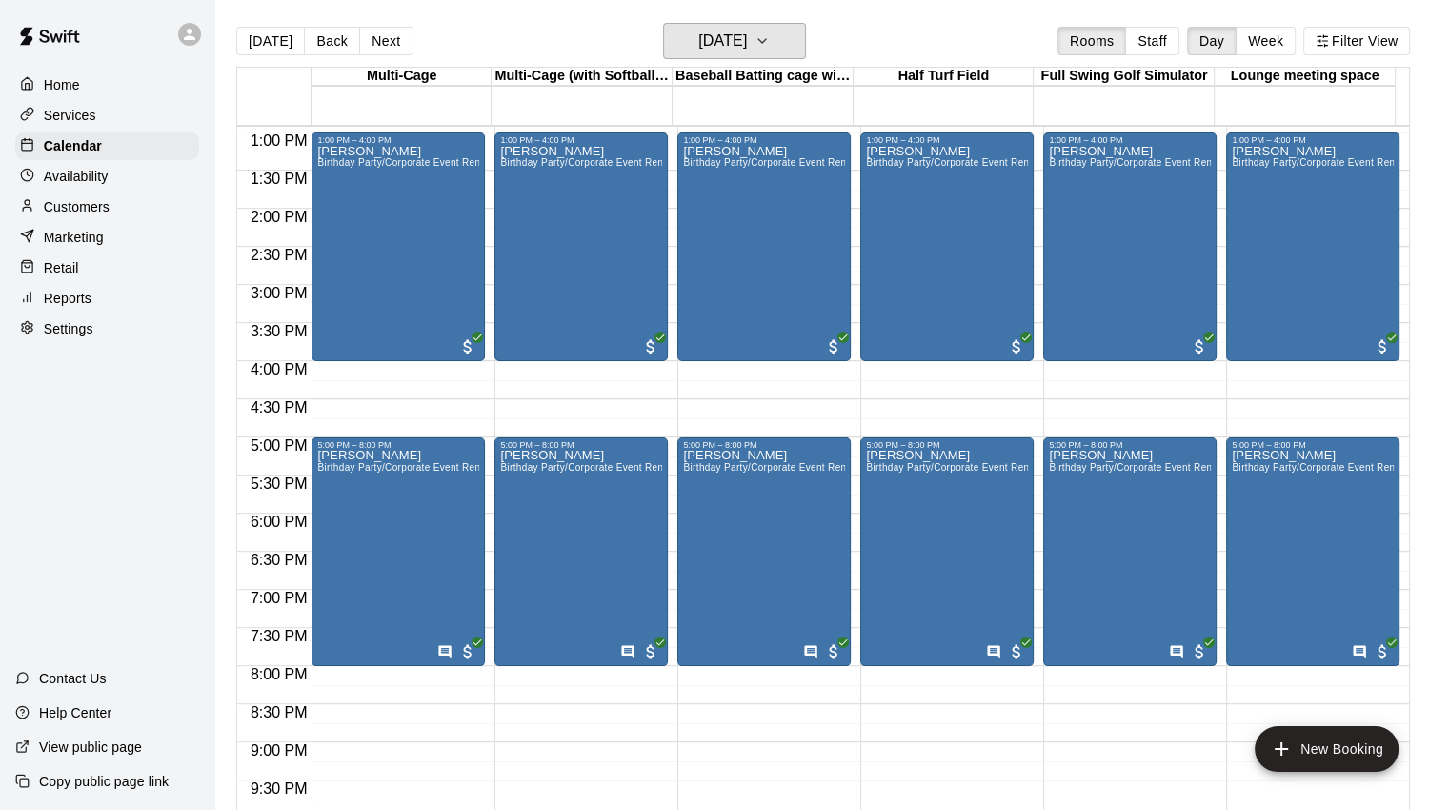
scroll to position [1124, 0]
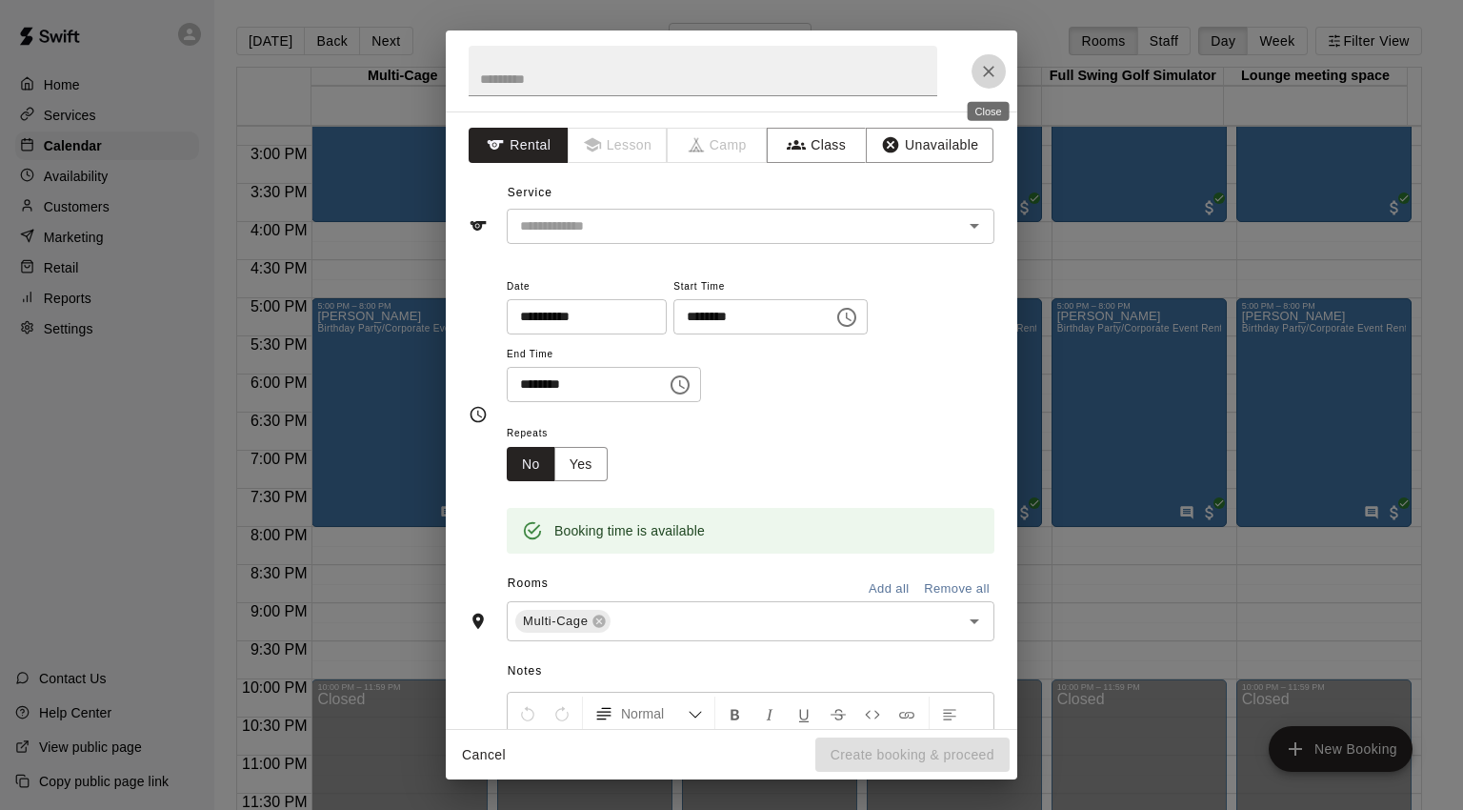
click at [992, 70] on icon "Close" at bounding box center [988, 71] width 19 height 19
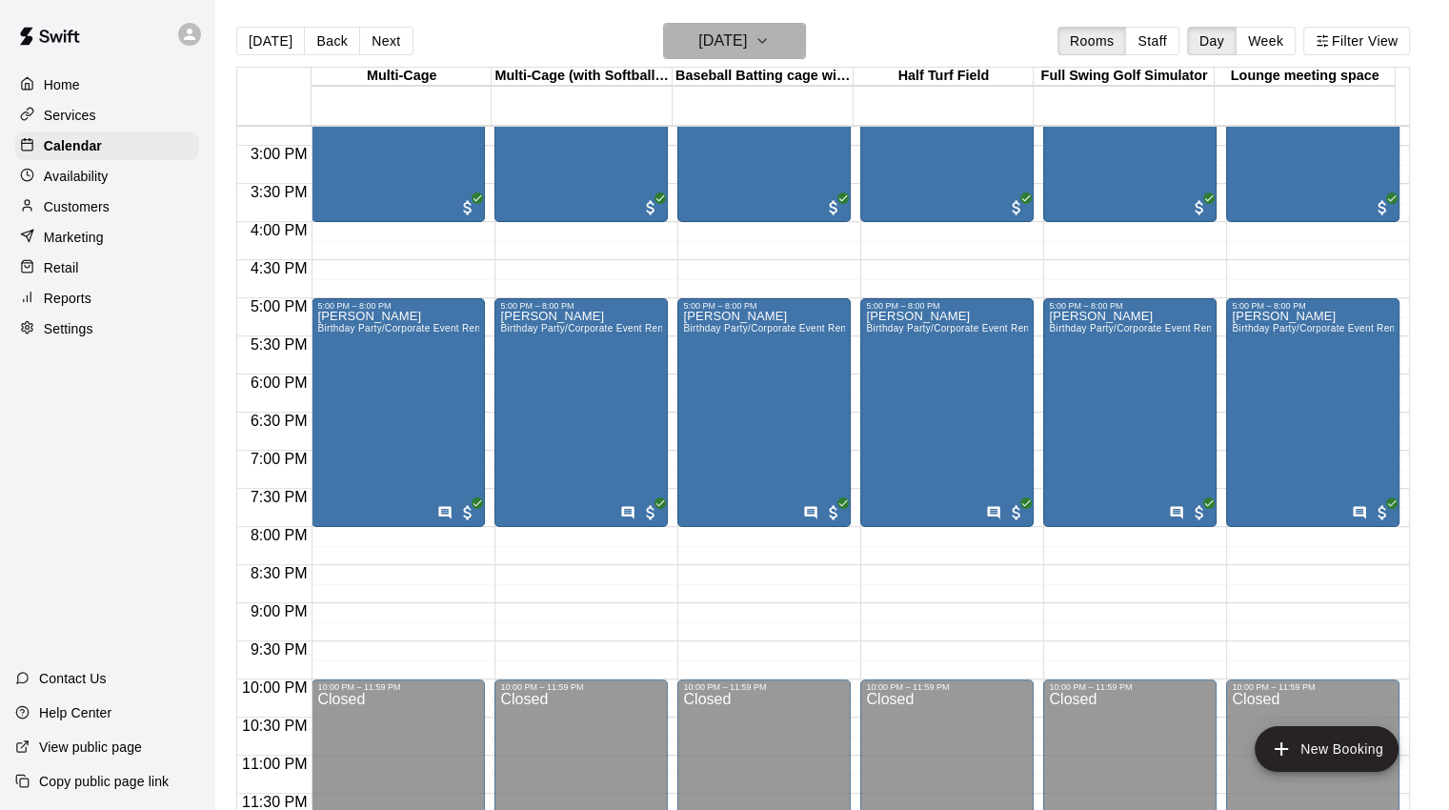
click at [770, 42] on icon "button" at bounding box center [761, 41] width 15 height 23
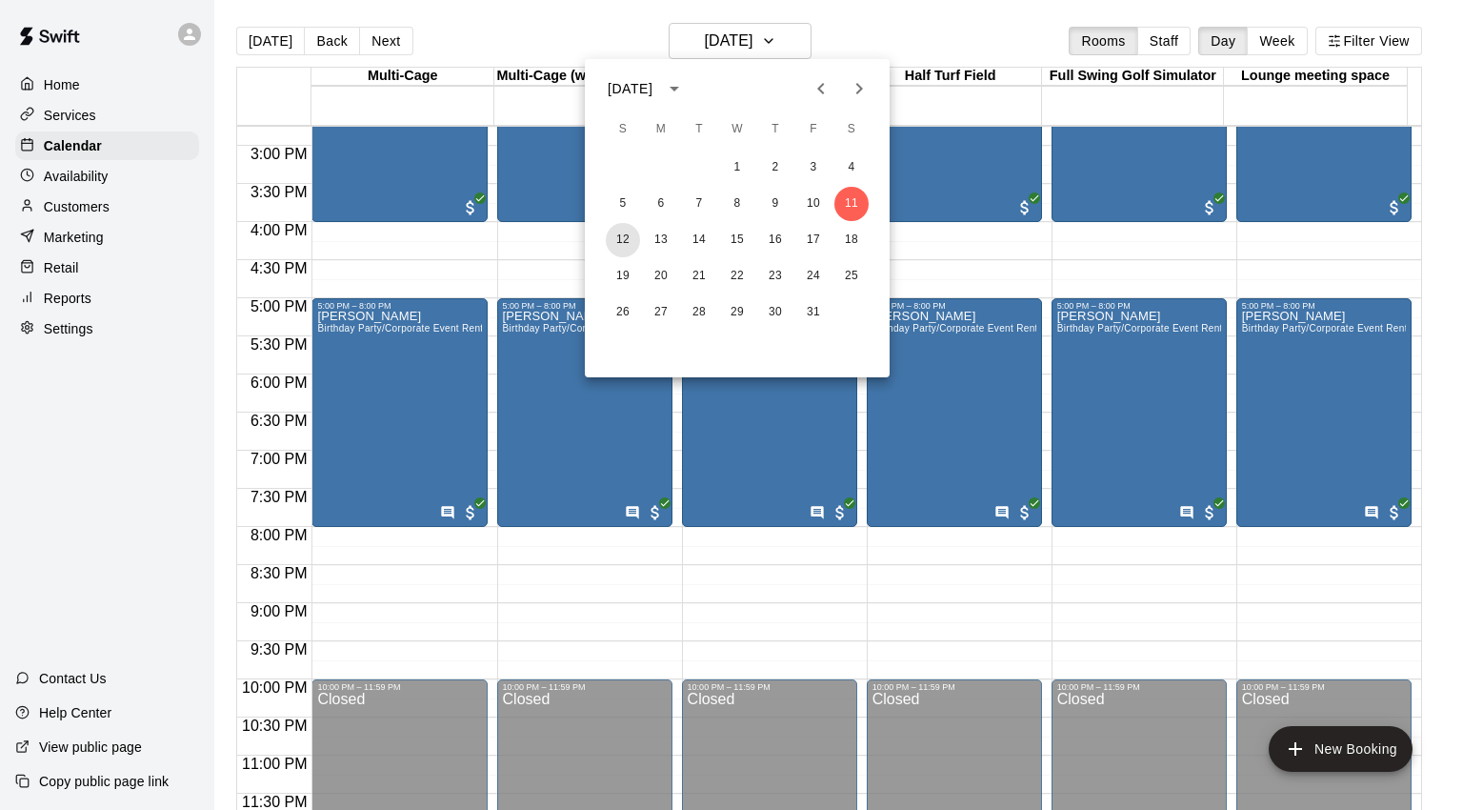
click at [621, 237] on button "12" at bounding box center [623, 240] width 34 height 34
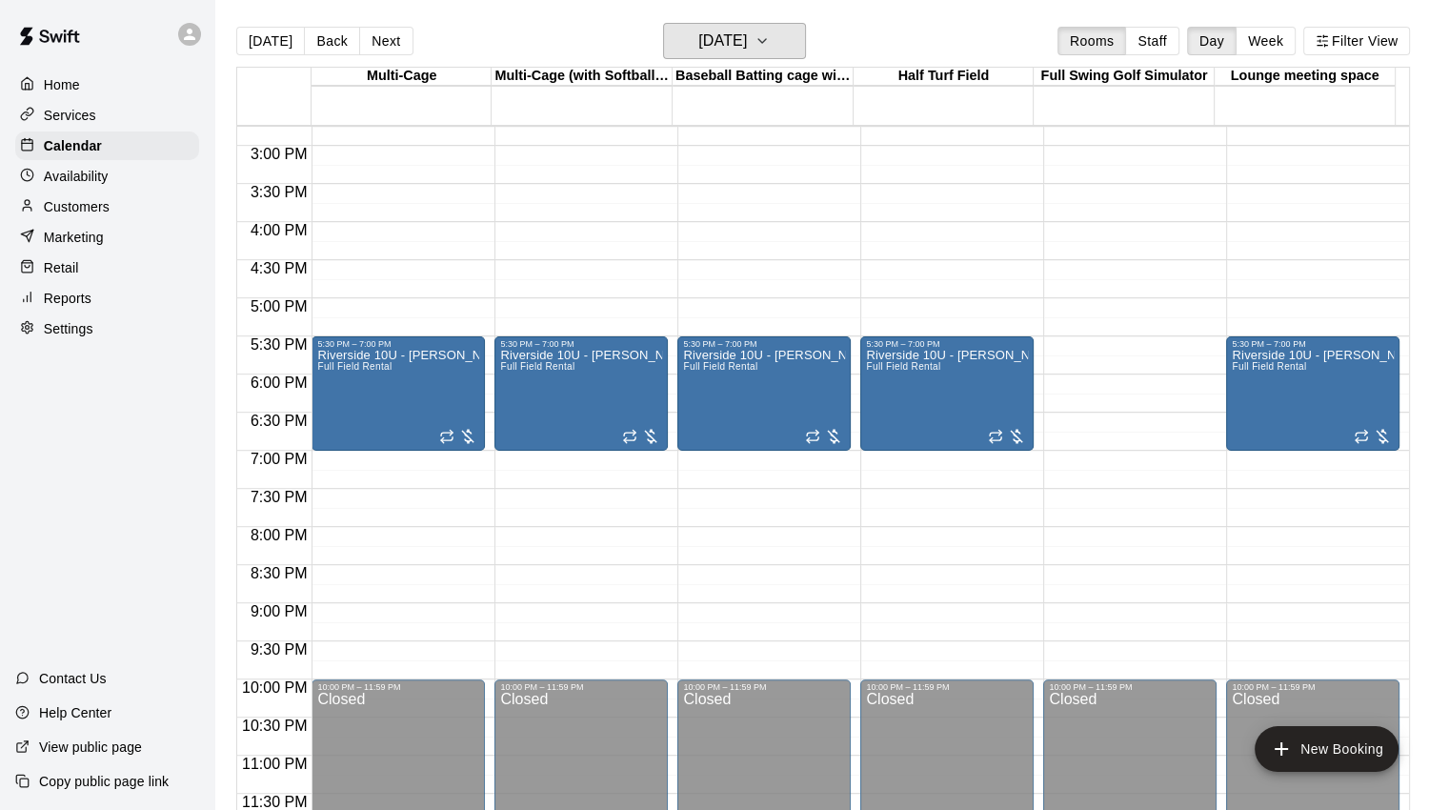
click at [747, 40] on h6 "[DATE]" at bounding box center [722, 41] width 49 height 27
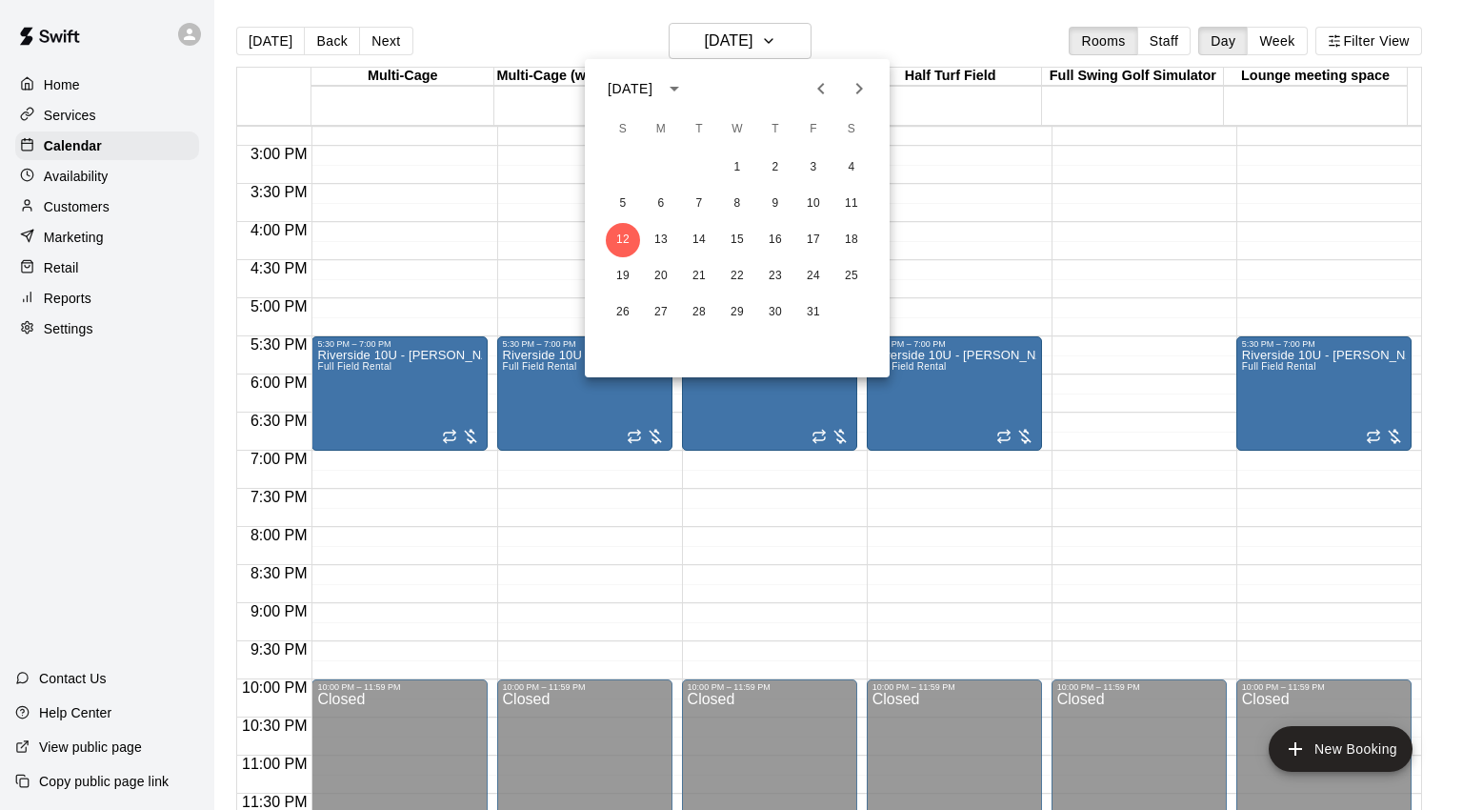
click at [948, 9] on div at bounding box center [731, 405] width 1463 height 810
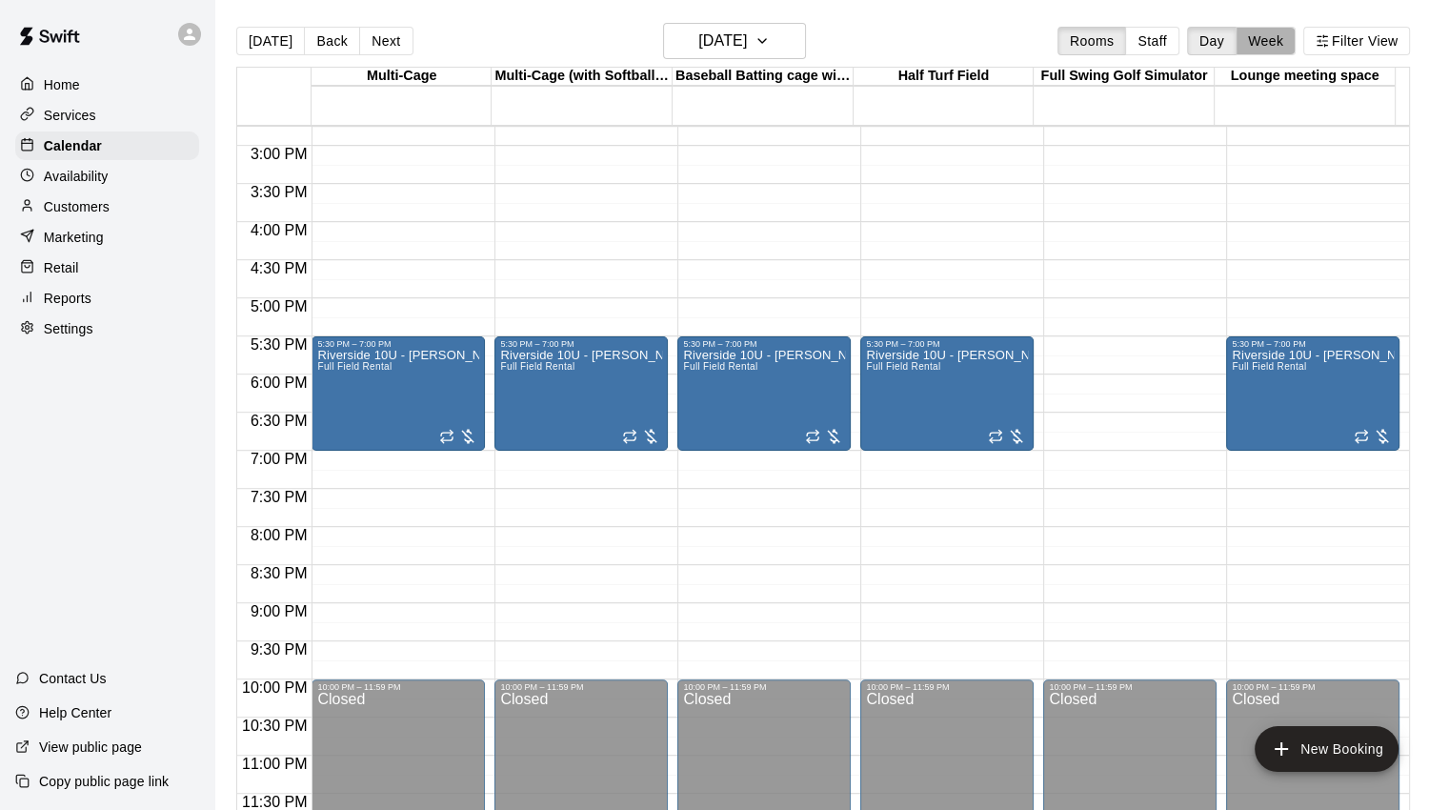
click at [1272, 40] on button "Week" at bounding box center [1265, 41] width 60 height 29
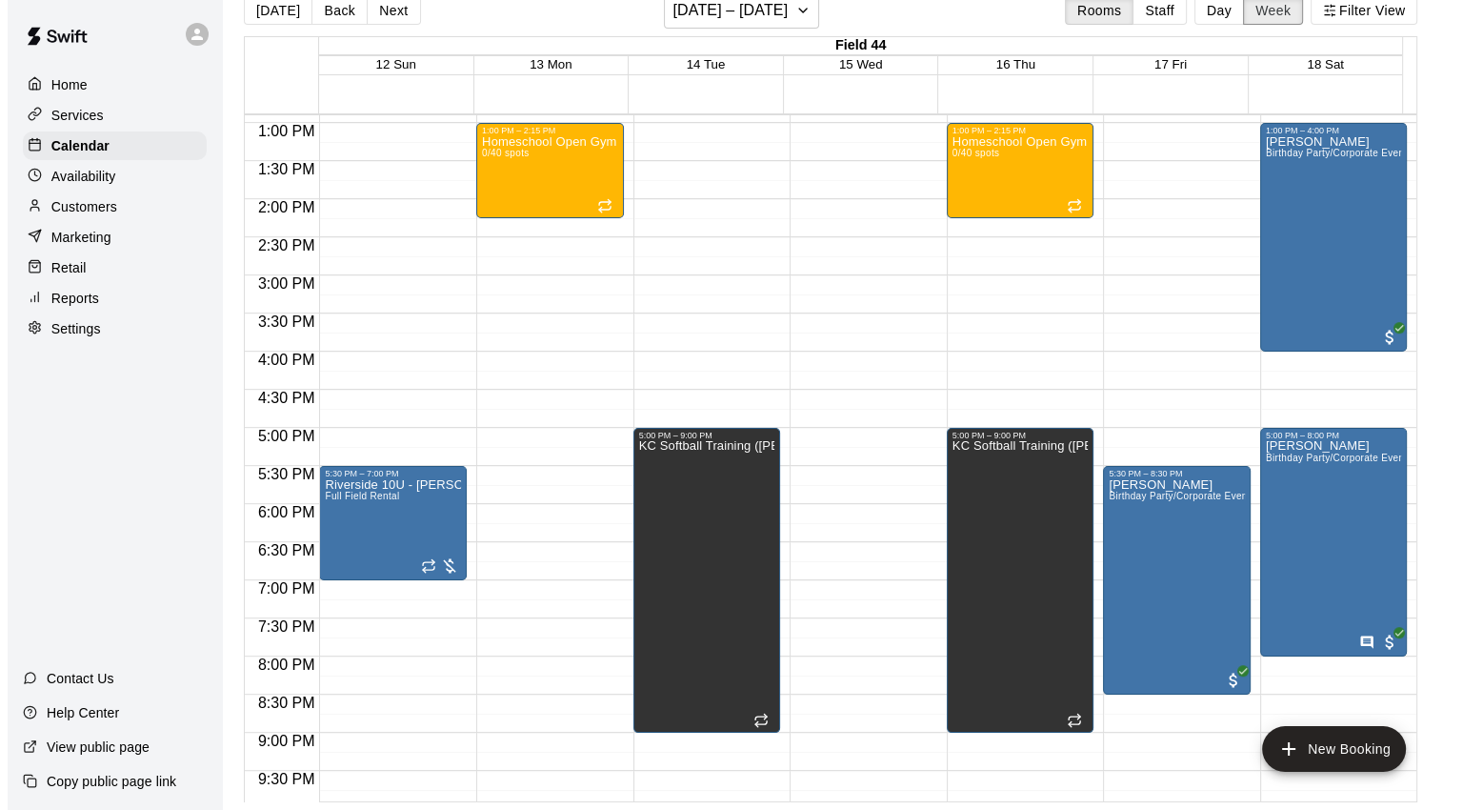
scroll to position [1143, 0]
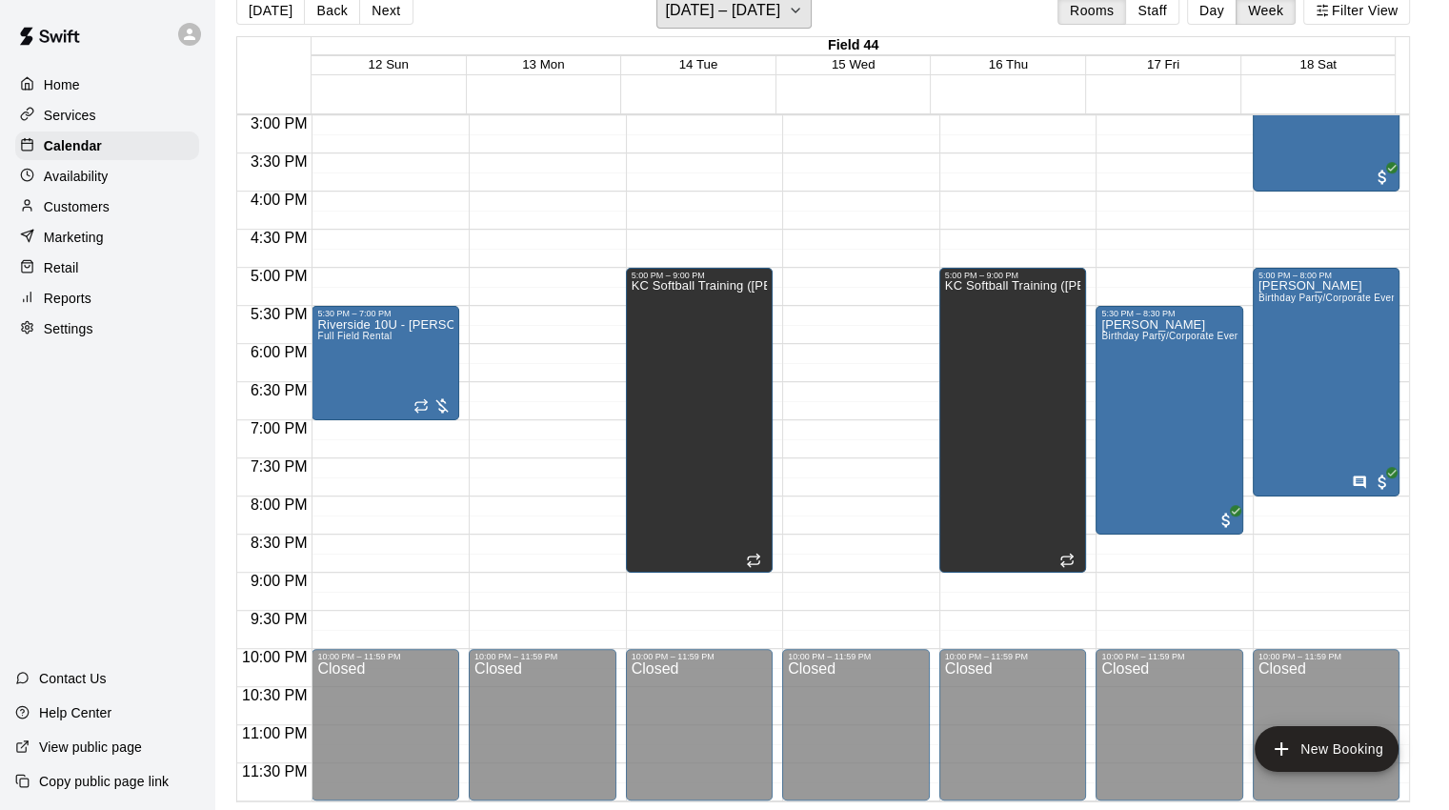
click at [713, 18] on h6 "[DATE] – [DATE]" at bounding box center [722, 10] width 115 height 27
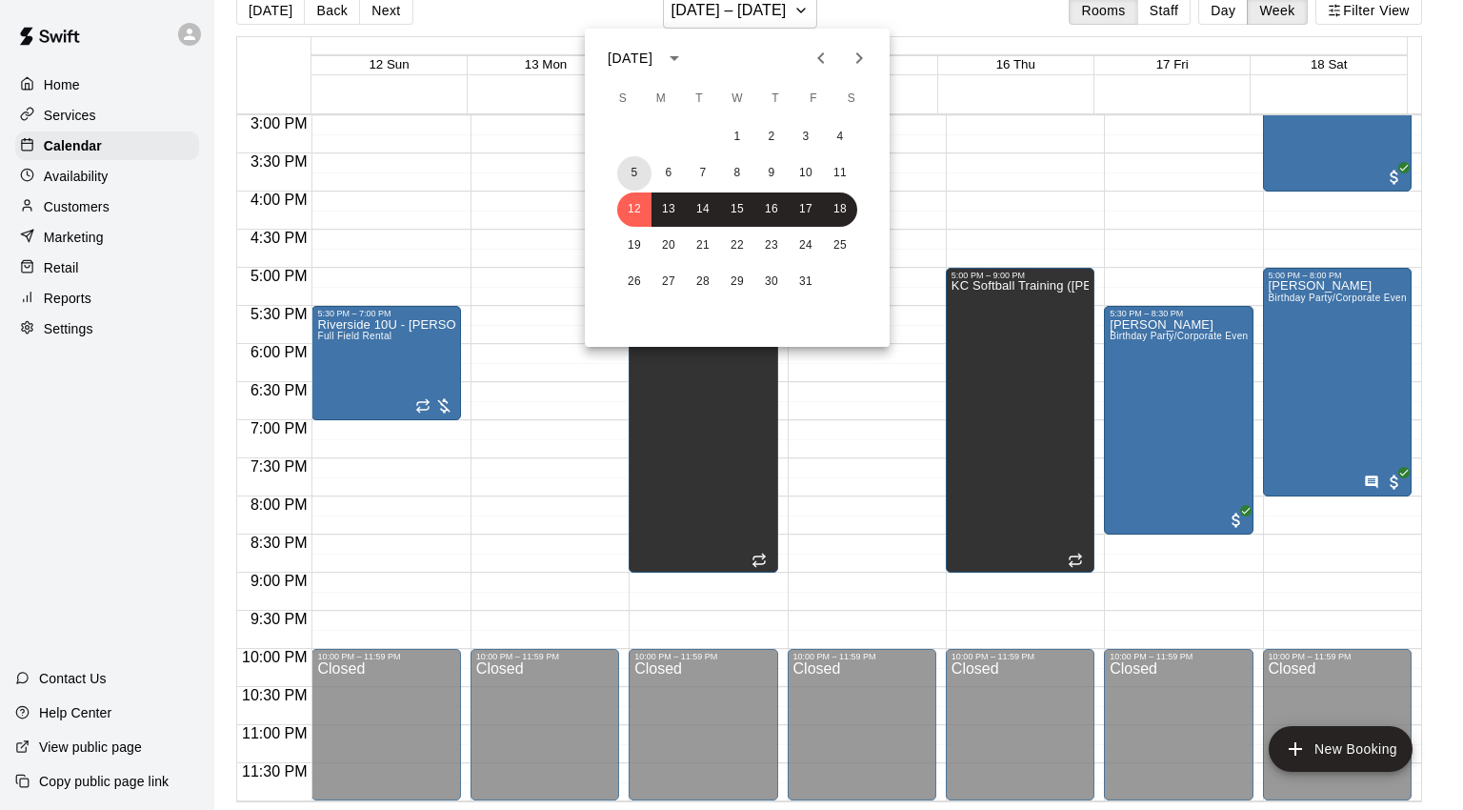
click at [633, 166] on button "5" at bounding box center [634, 173] width 34 height 34
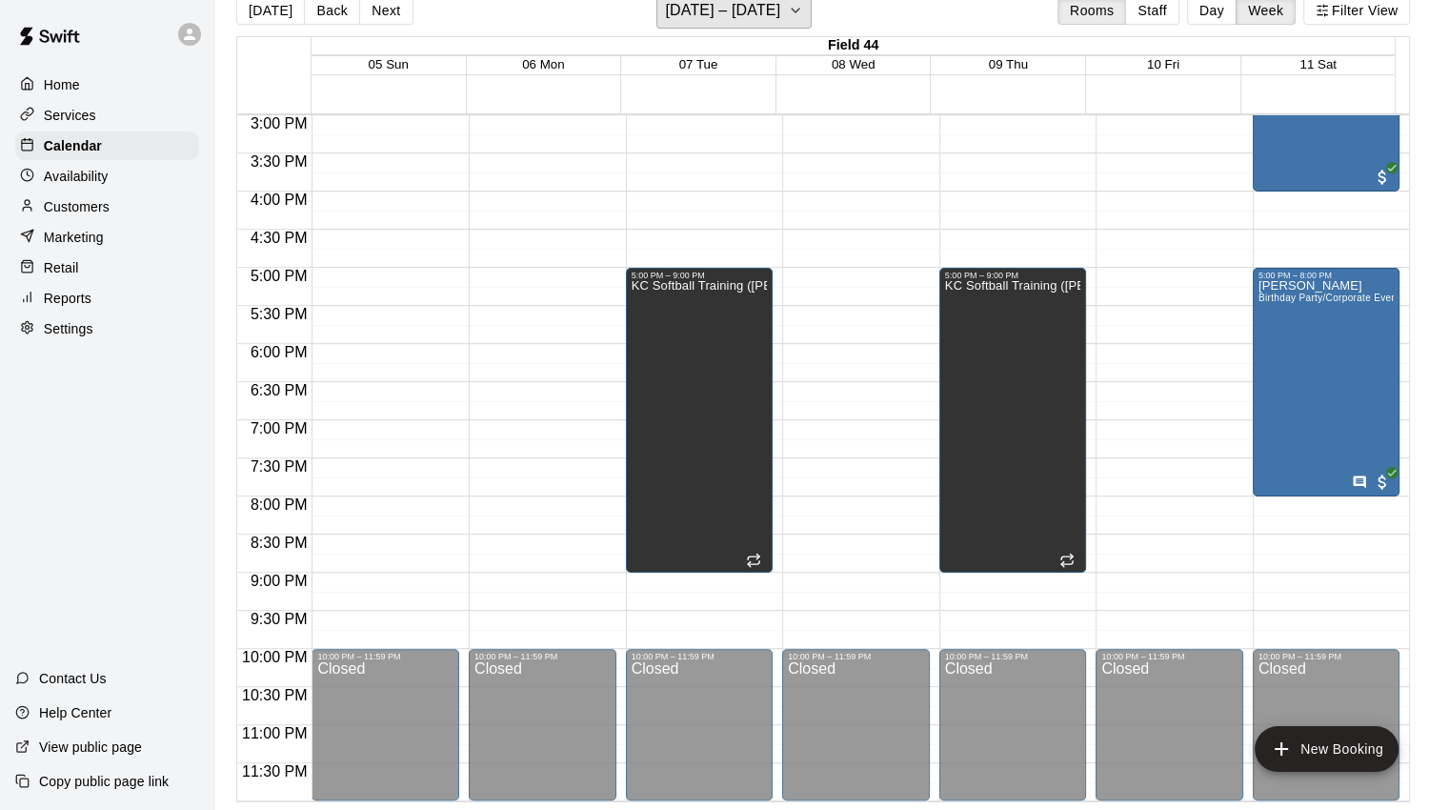
click at [774, 2] on h6 "[DATE] – [DATE]" at bounding box center [722, 10] width 115 height 27
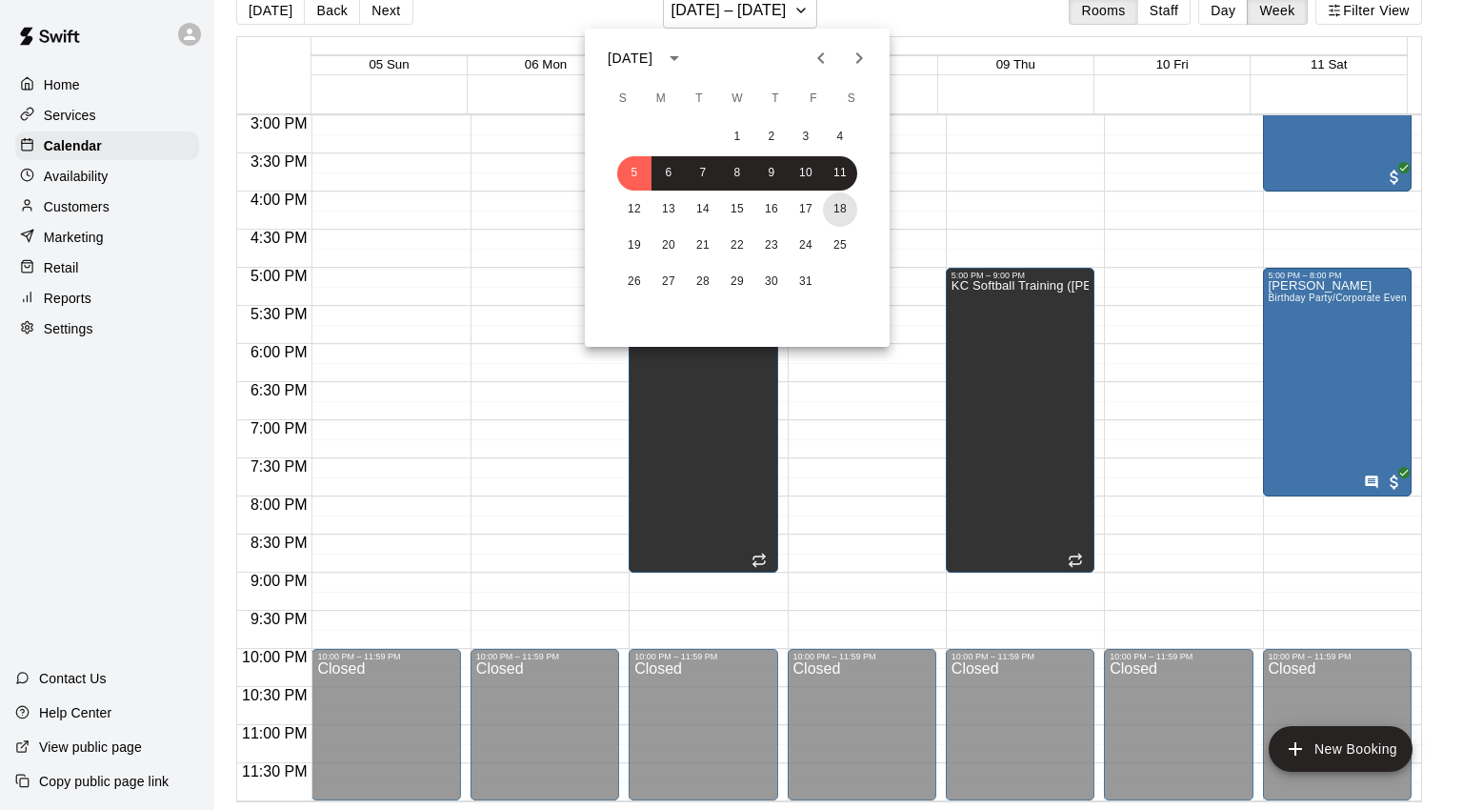
click at [842, 211] on button "18" at bounding box center [840, 209] width 34 height 34
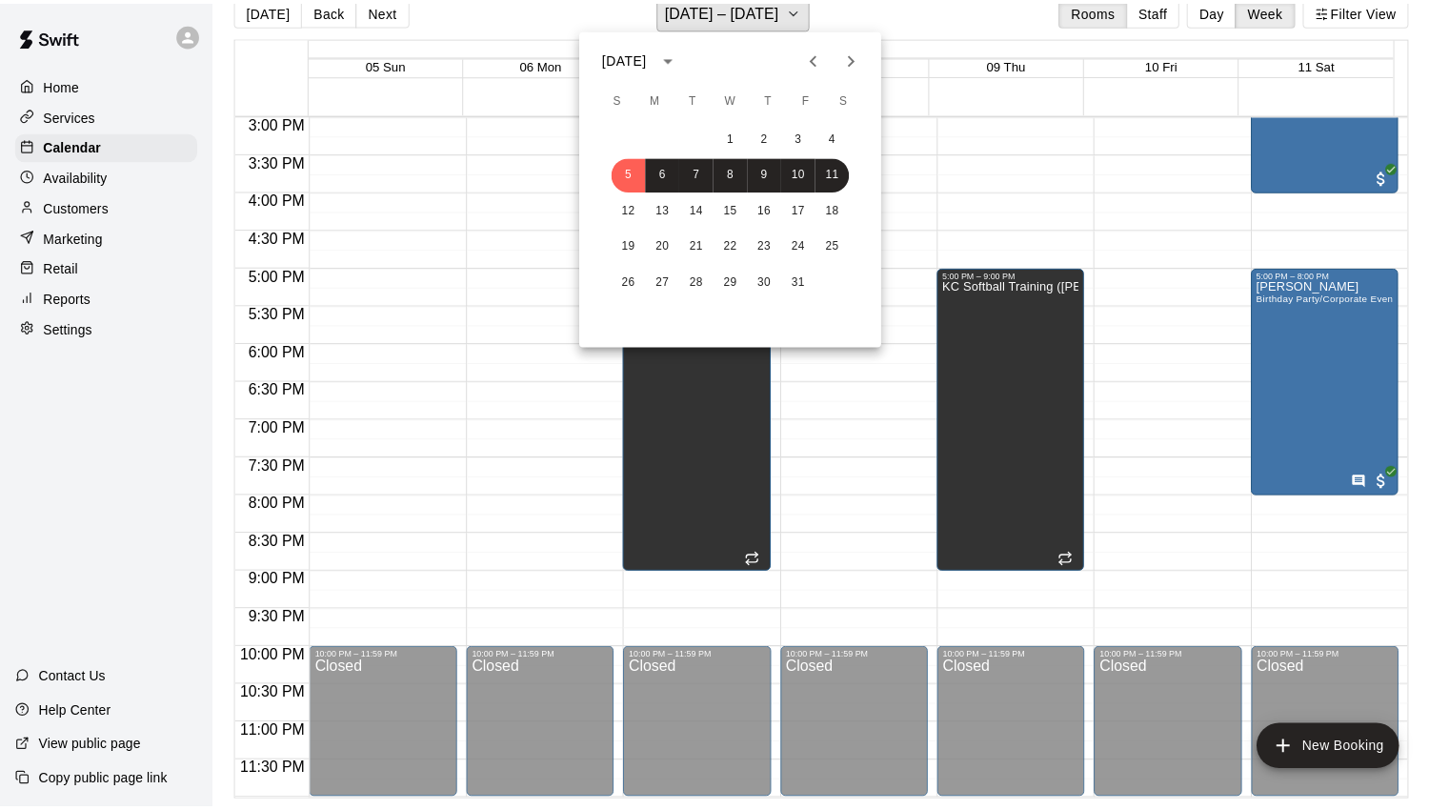
scroll to position [23, 0]
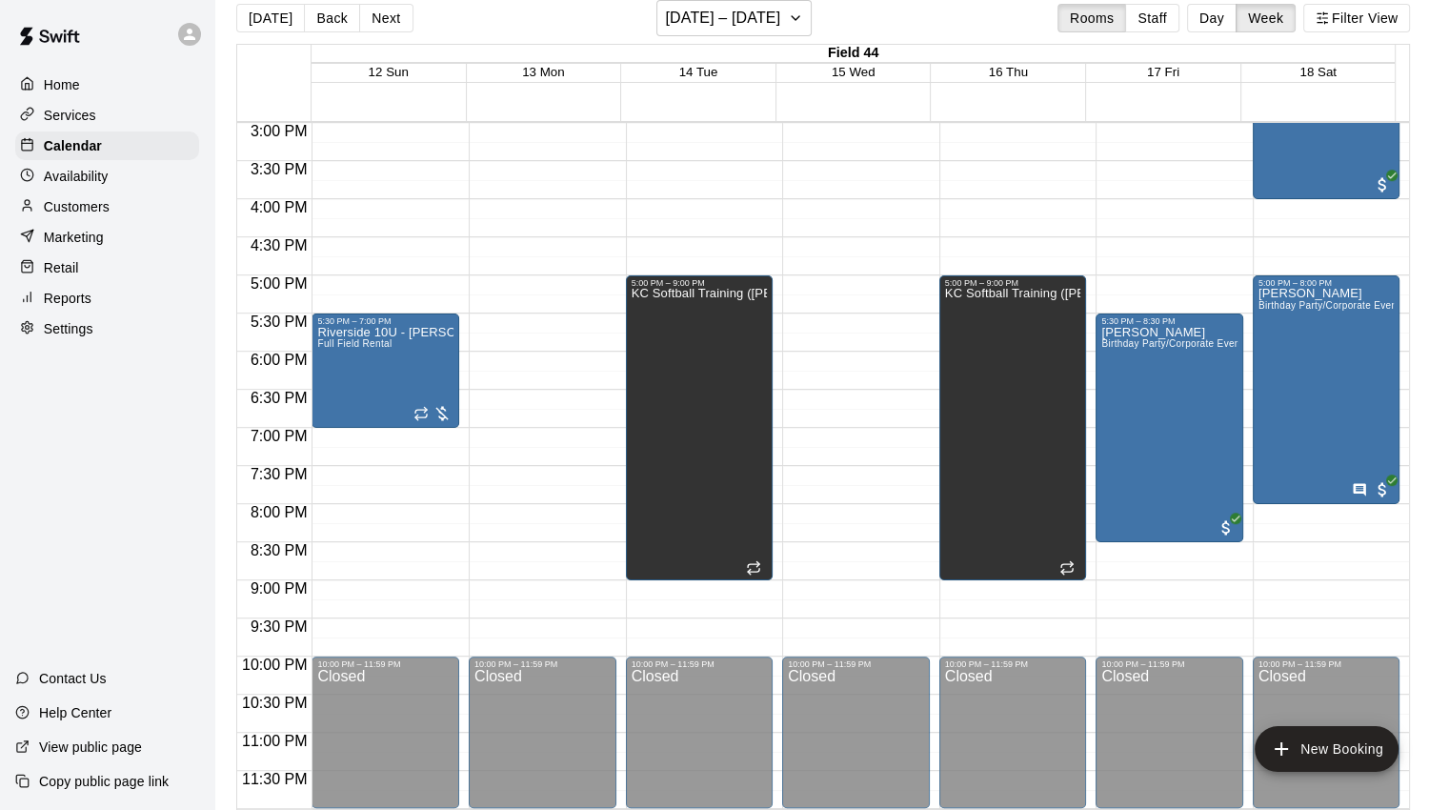
click at [1233, 26] on button "Day" at bounding box center [1212, 18] width 50 height 29
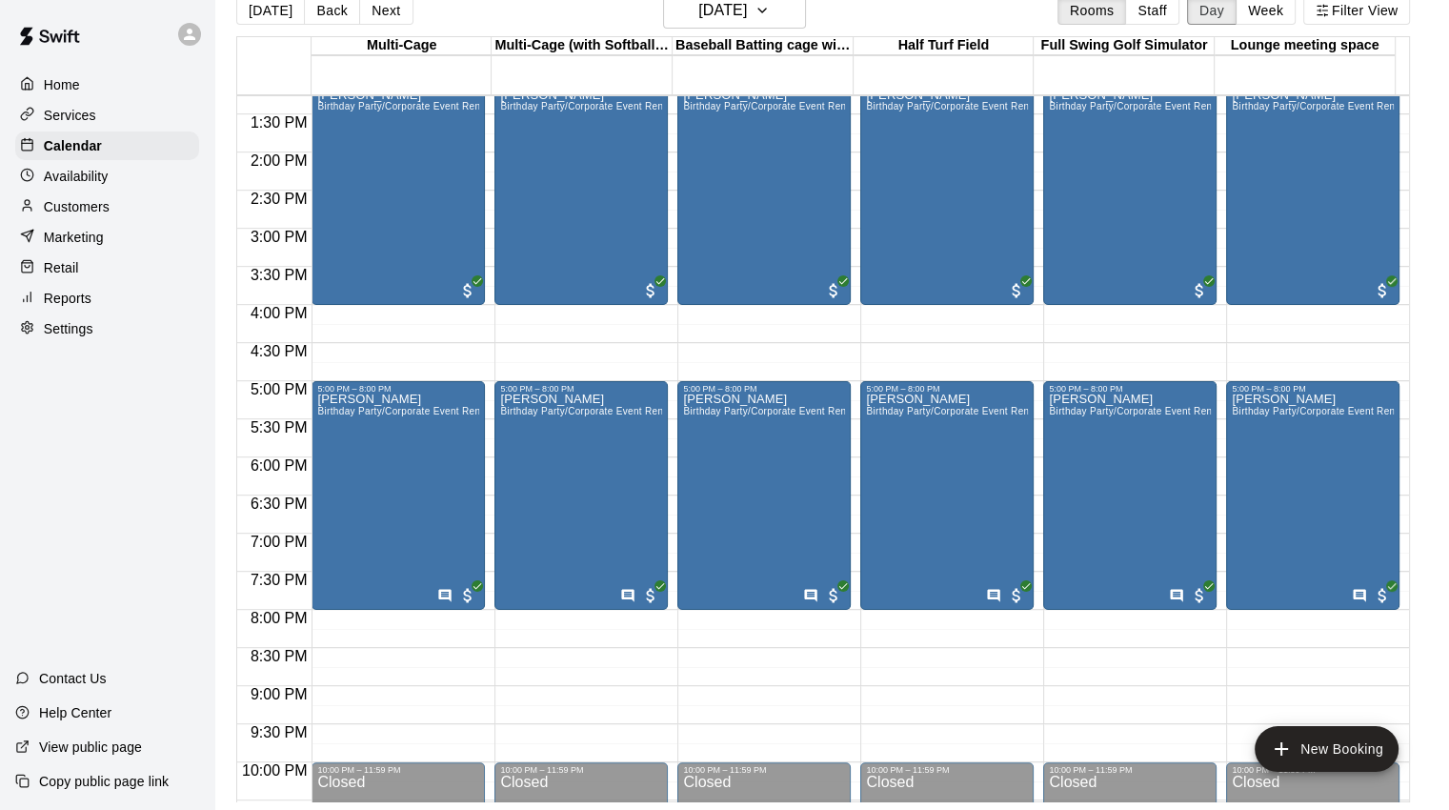
scroll to position [1124, 0]
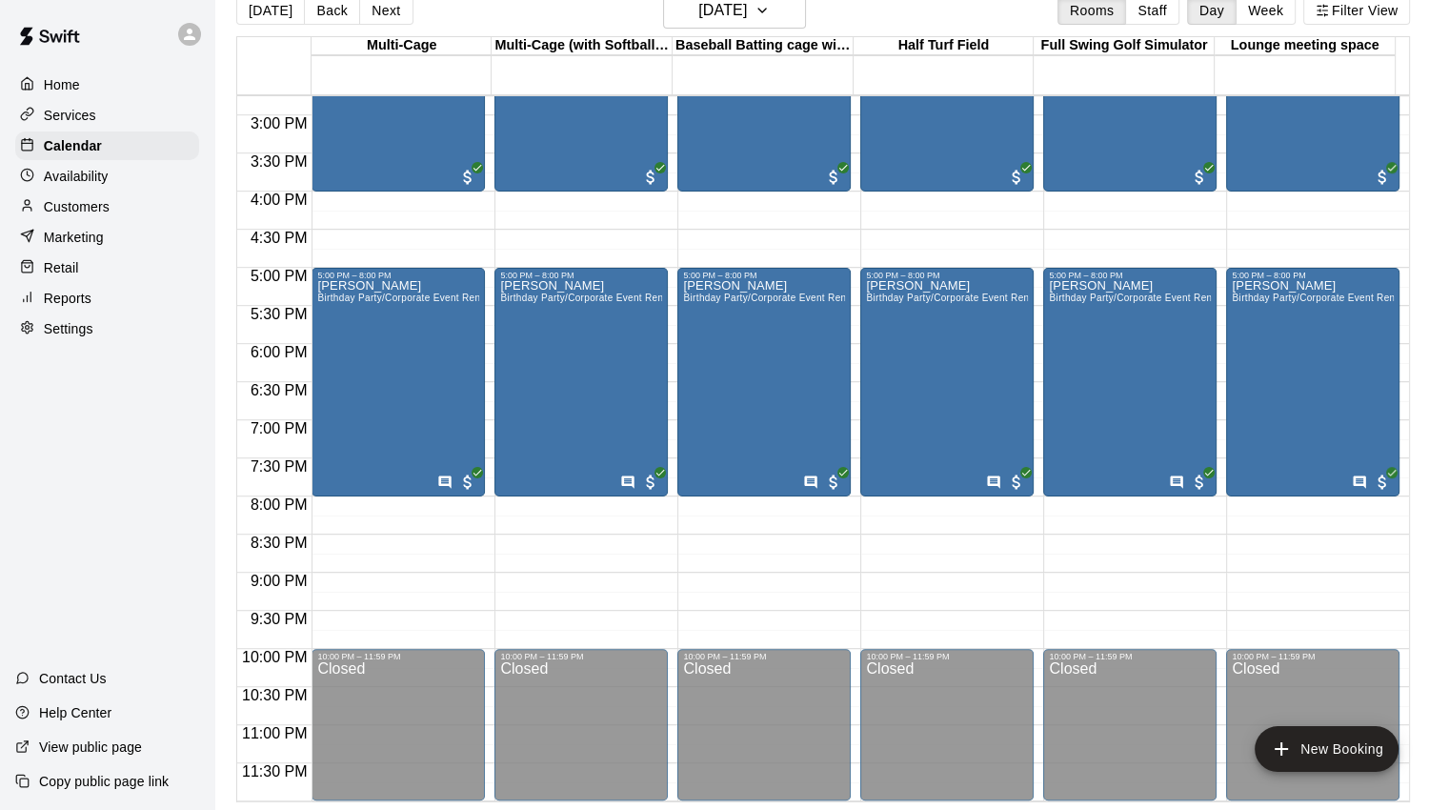
click at [310, 584] on div "9:00 PM" at bounding box center [274, 586] width 74 height 28
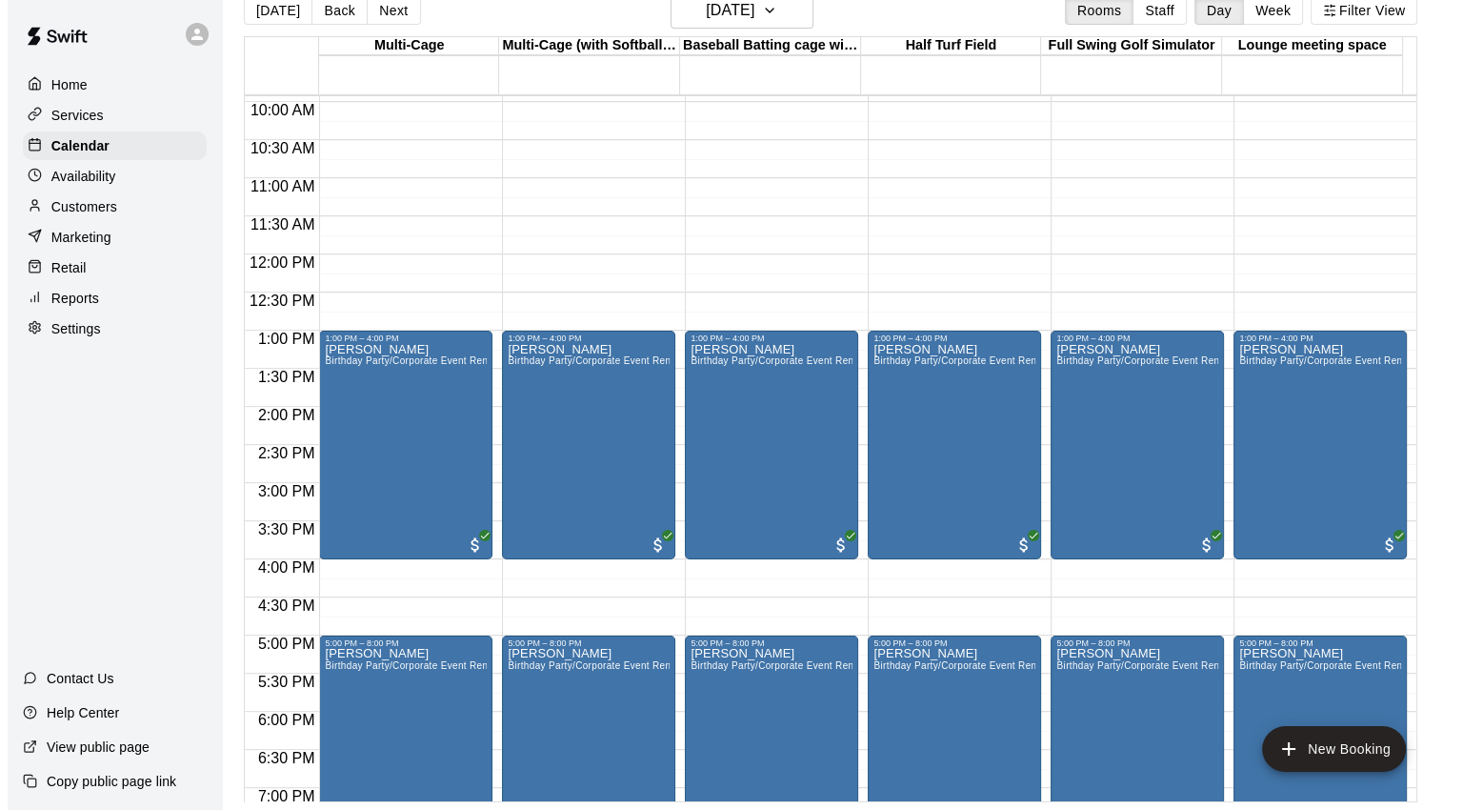
scroll to position [743, 0]
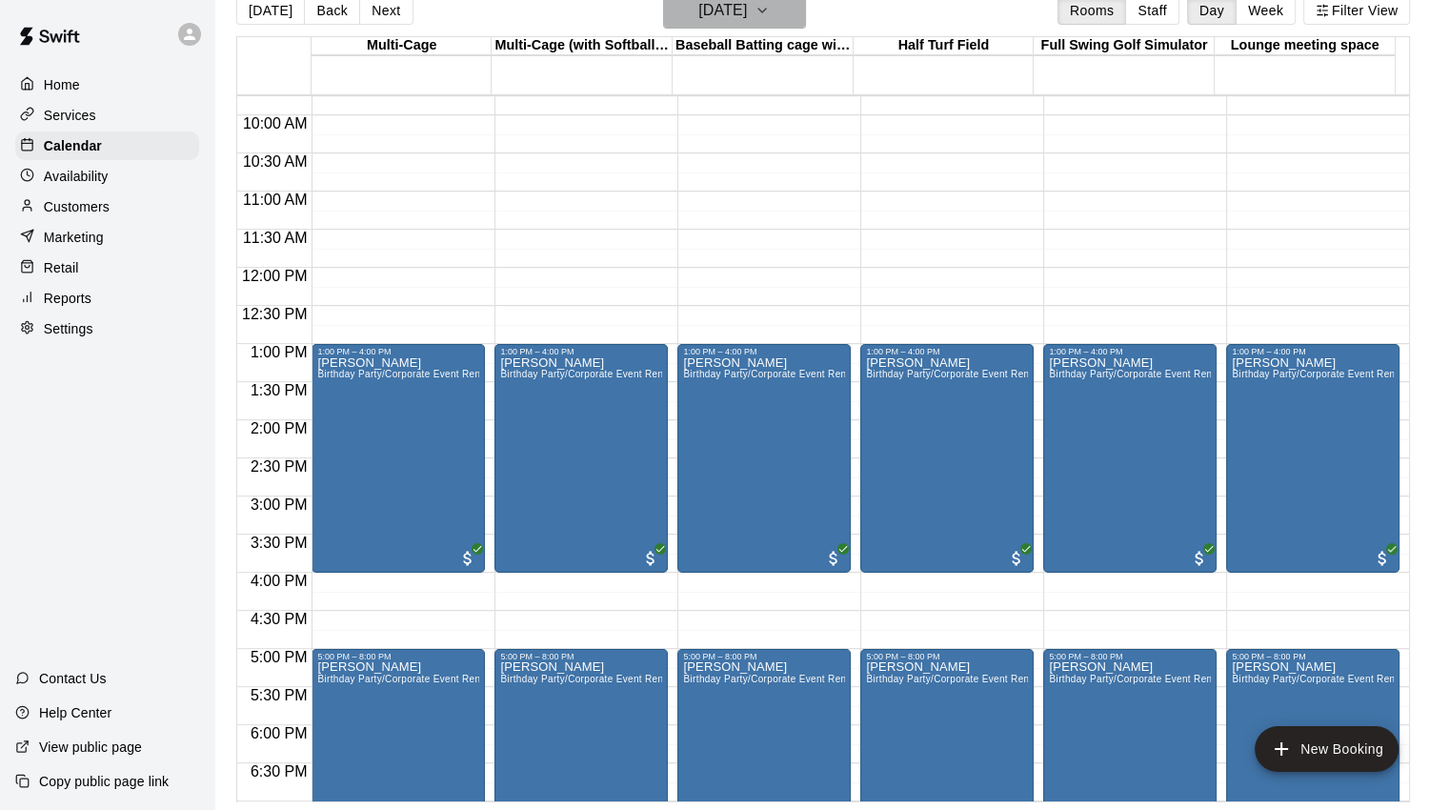
click at [806, 11] on button "[DATE]" at bounding box center [734, 10] width 143 height 36
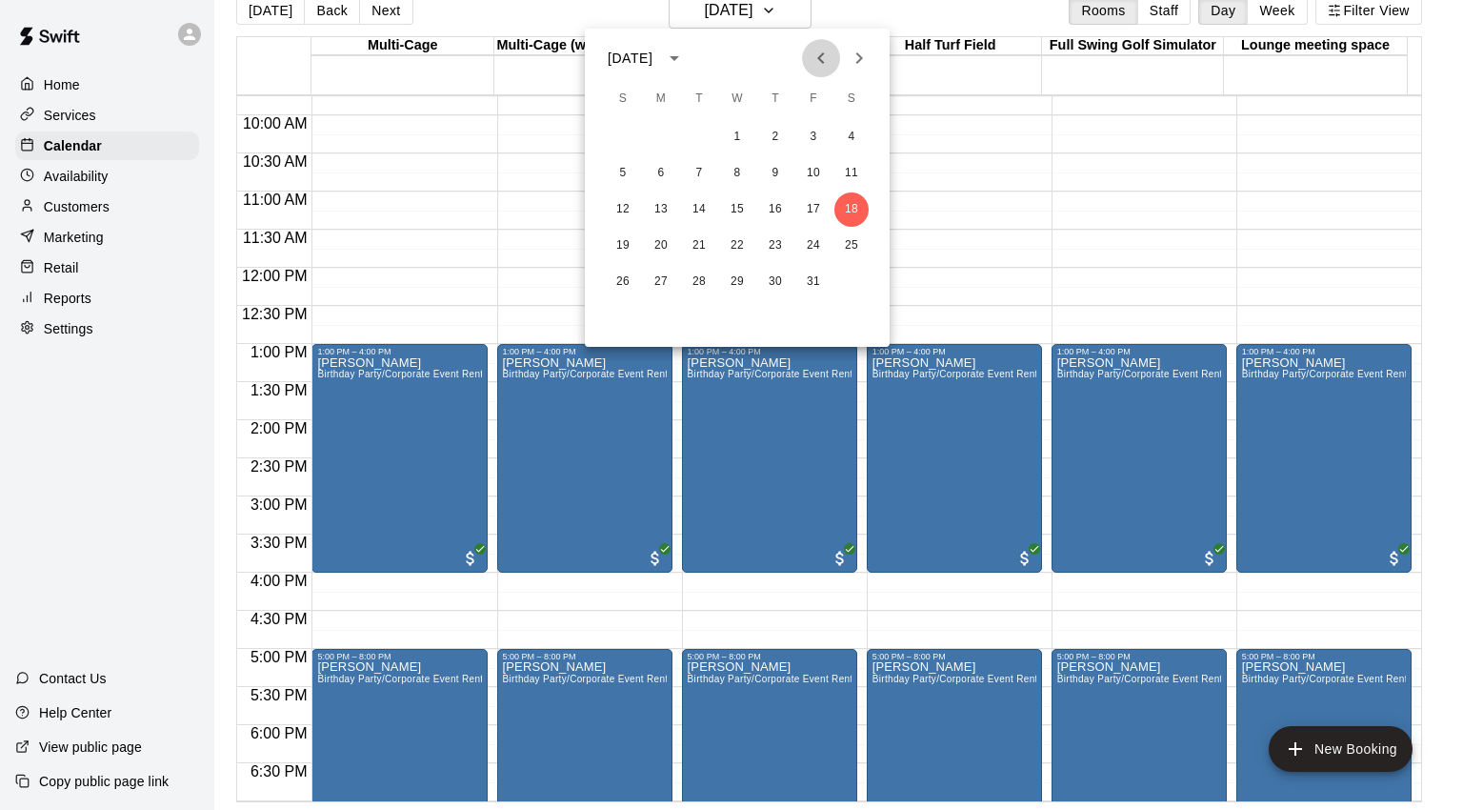
click at [827, 58] on icon "Previous month" at bounding box center [821, 58] width 23 height 23
click at [810, 170] on button "12" at bounding box center [813, 173] width 34 height 34
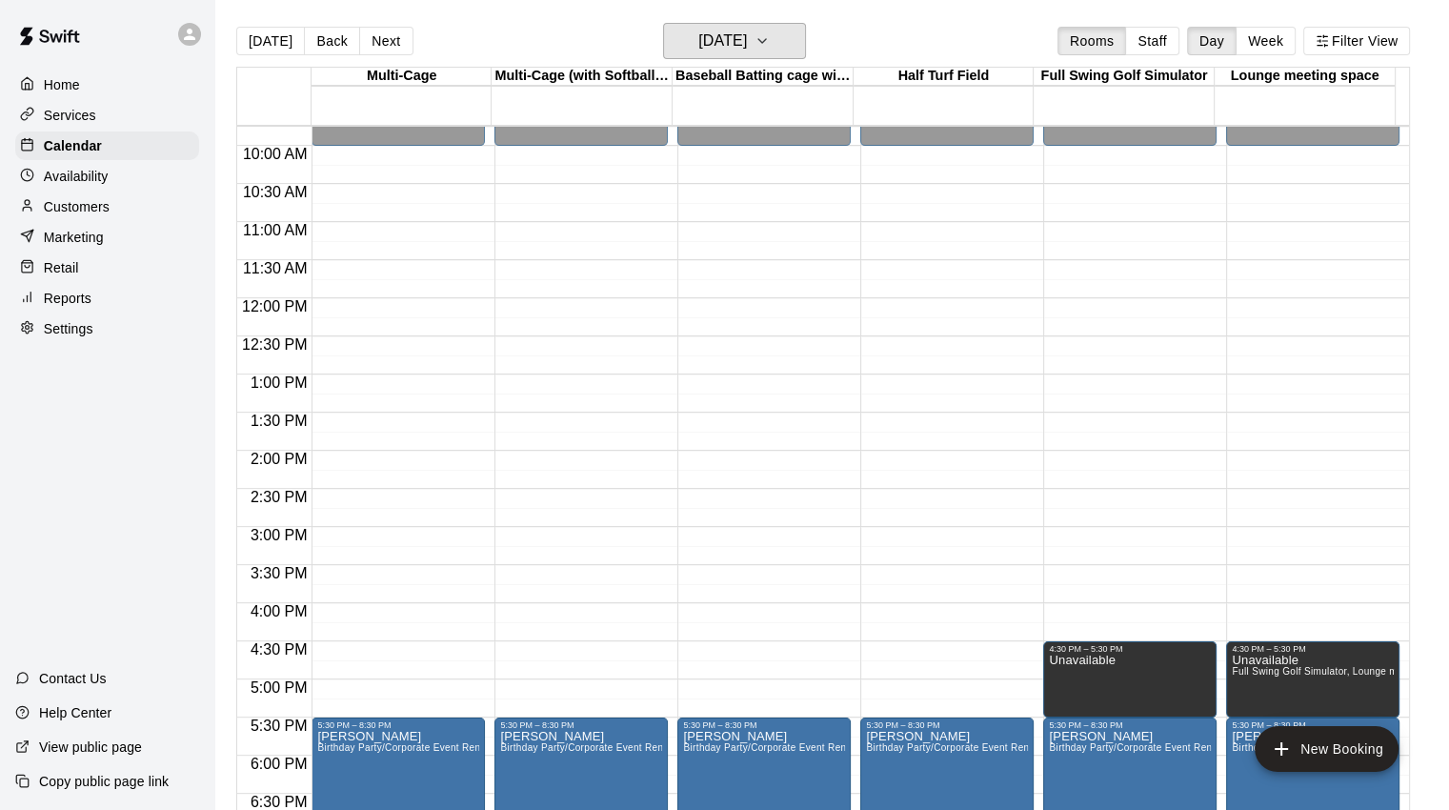
click at [792, 42] on button "[DATE]" at bounding box center [734, 41] width 143 height 36
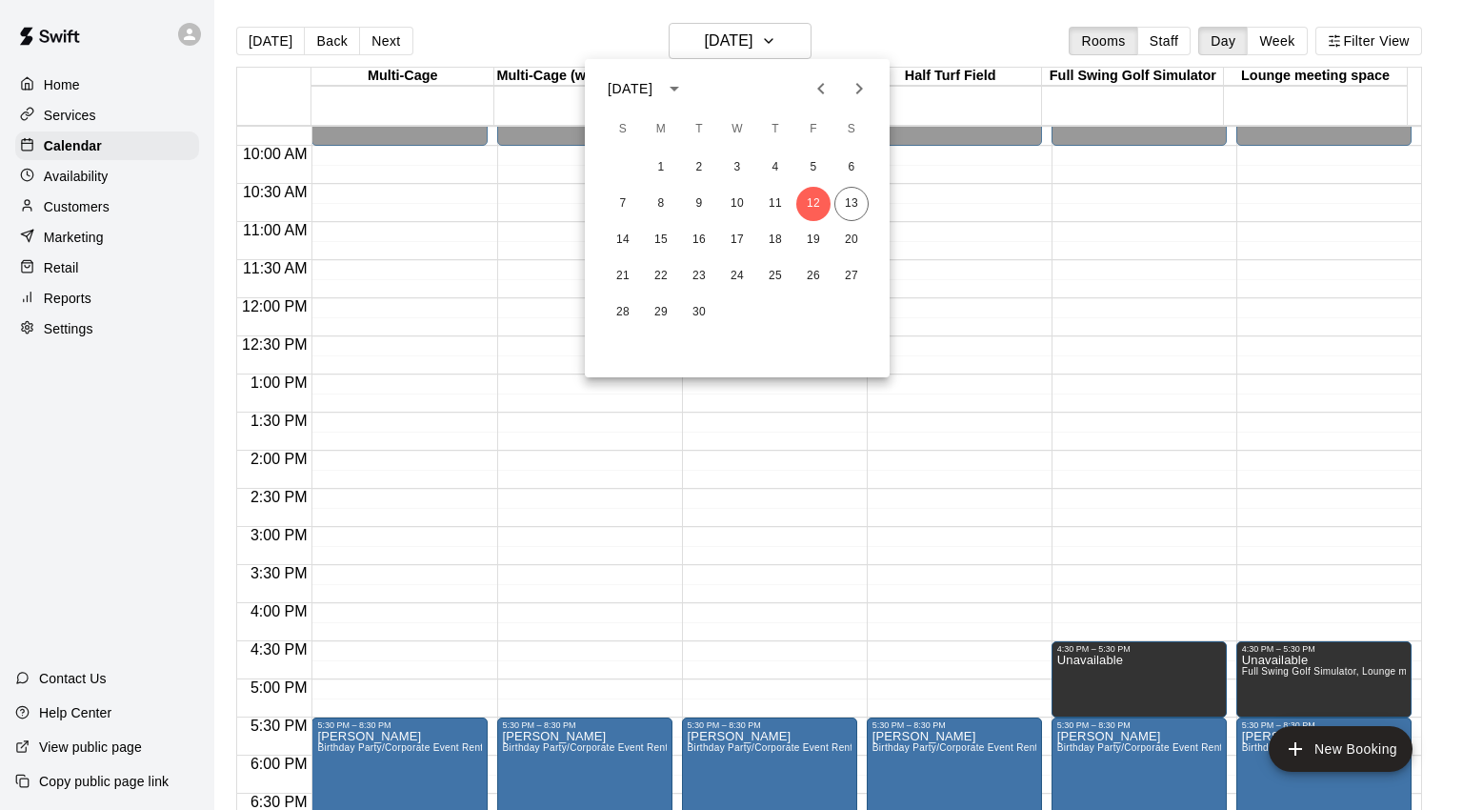
click at [935, 20] on div at bounding box center [731, 405] width 1463 height 810
